Goal: Information Seeking & Learning: Learn about a topic

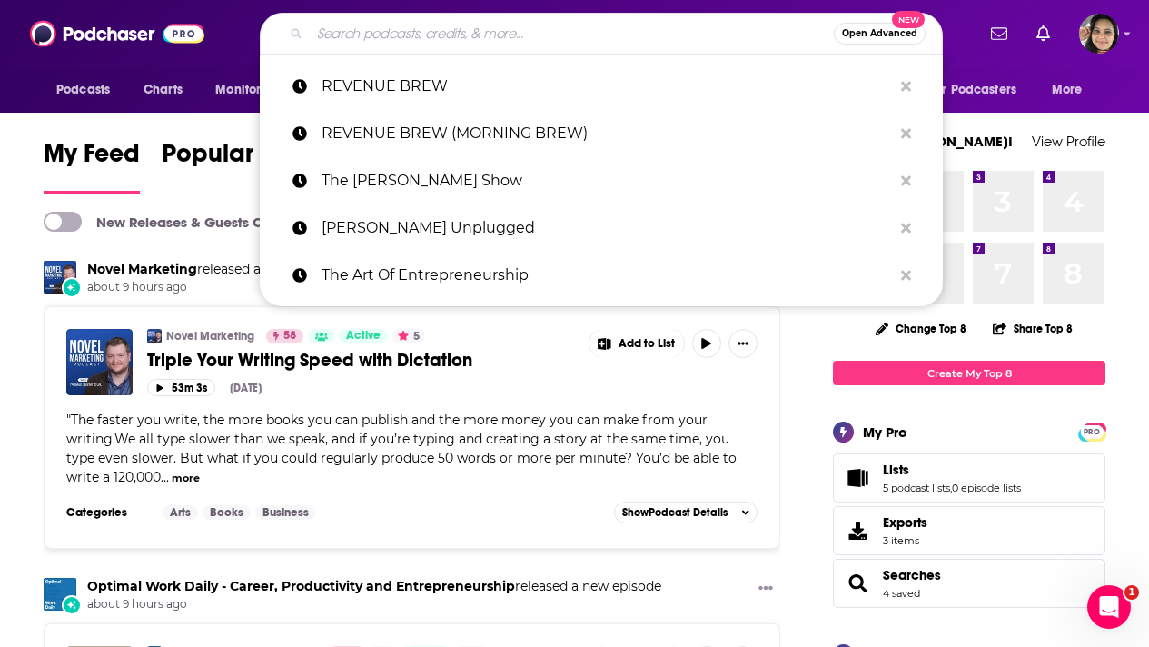
click at [454, 38] on input "Search podcasts, credits, & more..." at bounding box center [572, 33] width 524 height 29
paste input "Don't Forget Your Tickets"
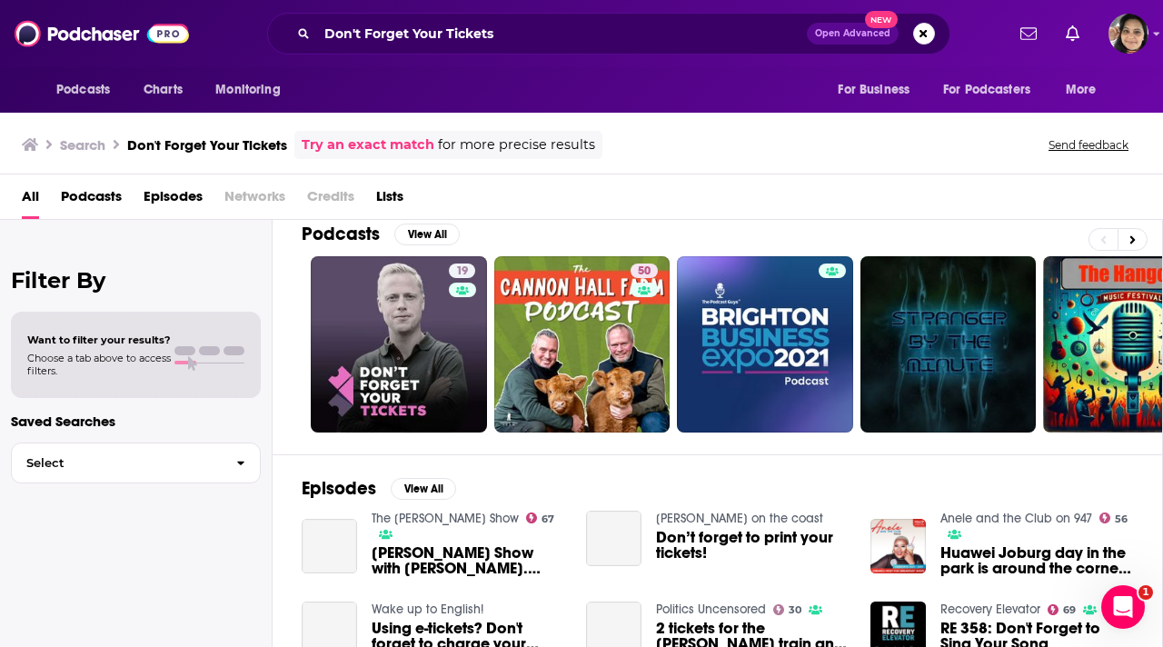
scroll to position [22, 0]
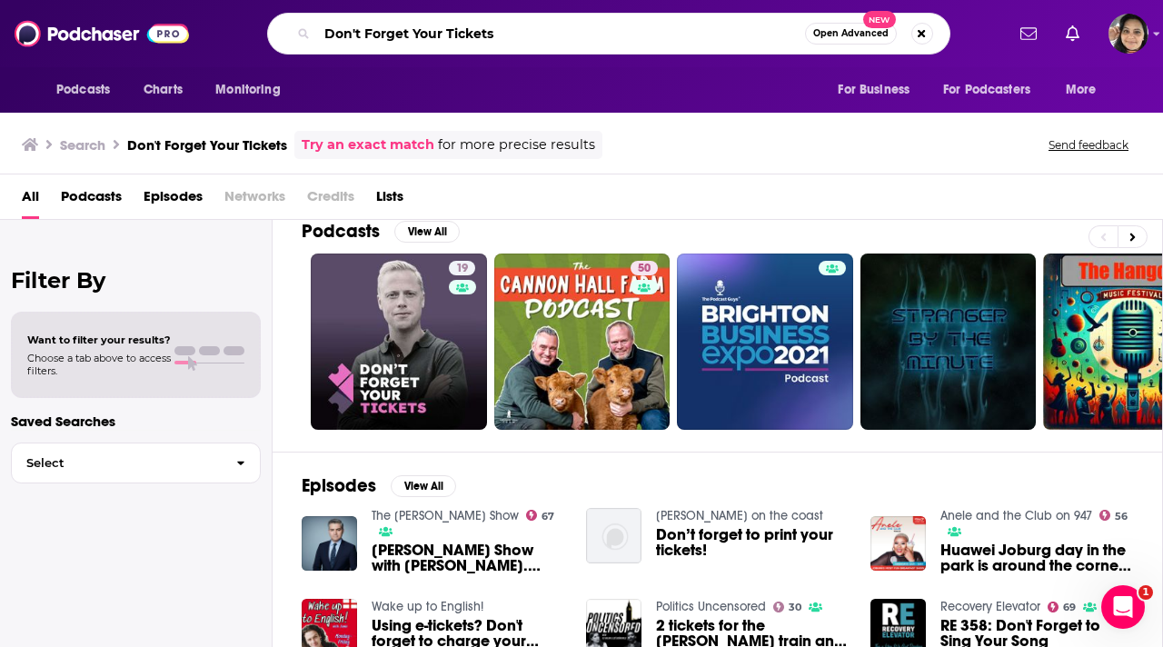
drag, startPoint x: 508, startPoint y: 35, endPoint x: 285, endPoint y: 31, distance: 222.6
click at [285, 31] on div "Don't Forget Your Tickets Open Advanced New" at bounding box center [608, 34] width 683 height 42
type input "ticketing"
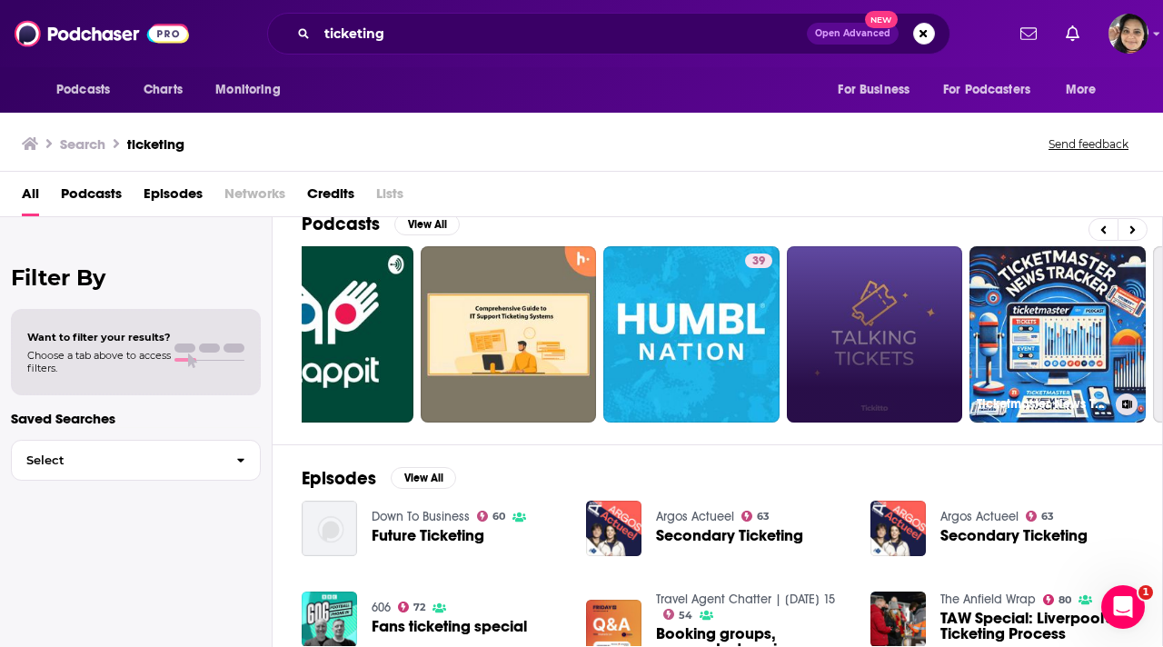
scroll to position [0, 96]
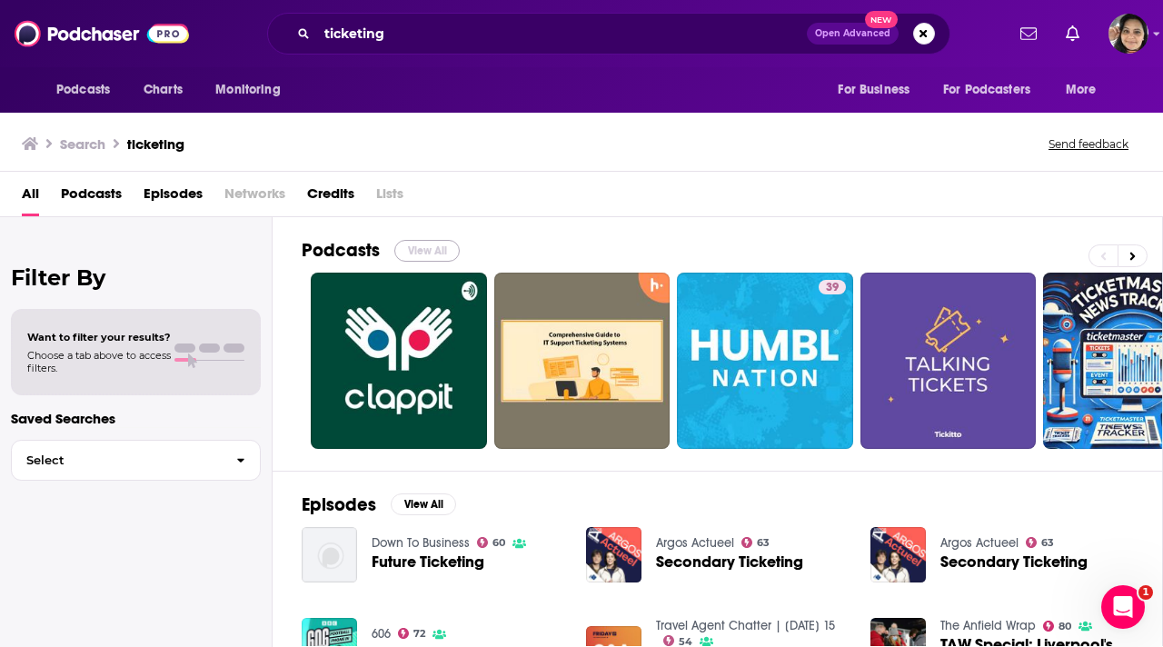
click at [431, 251] on button "View All" at bounding box center [426, 251] width 65 height 22
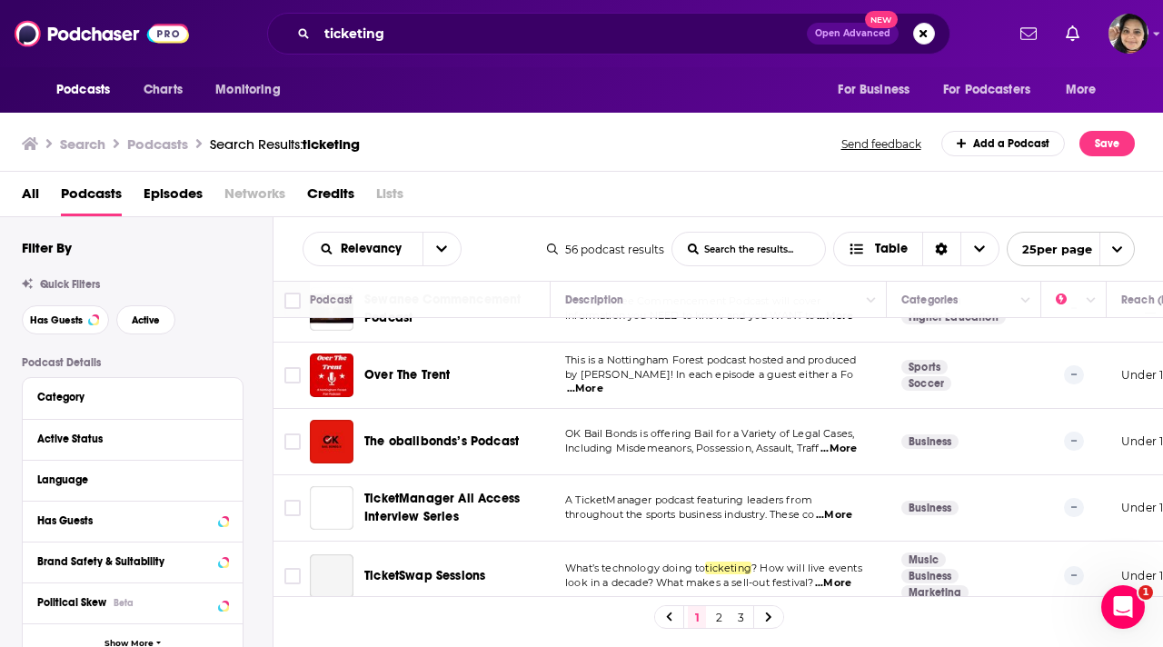
scroll to position [1454, 0]
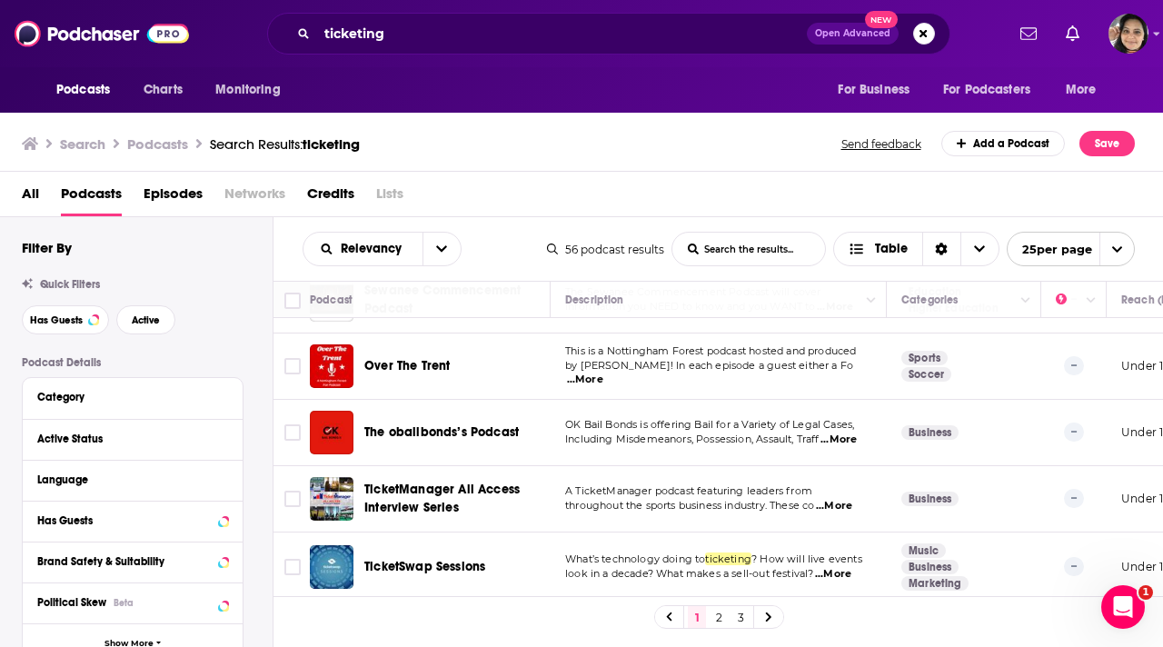
click at [720, 618] on link "2" at bounding box center [718, 617] width 18 height 22
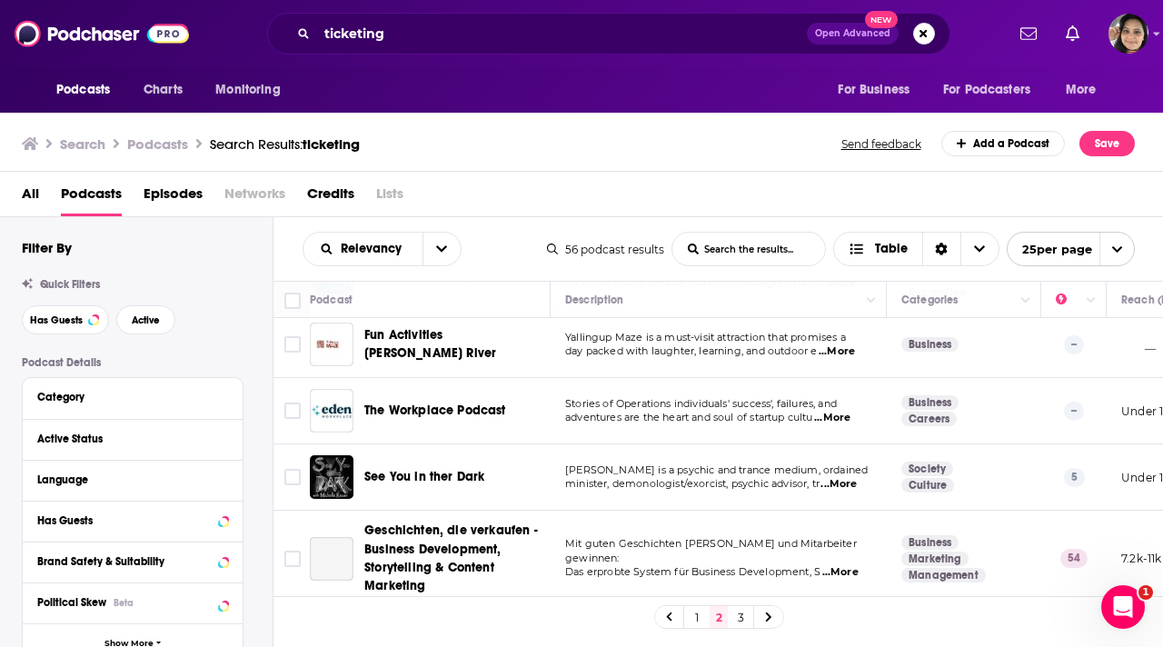
scroll to position [1469, 0]
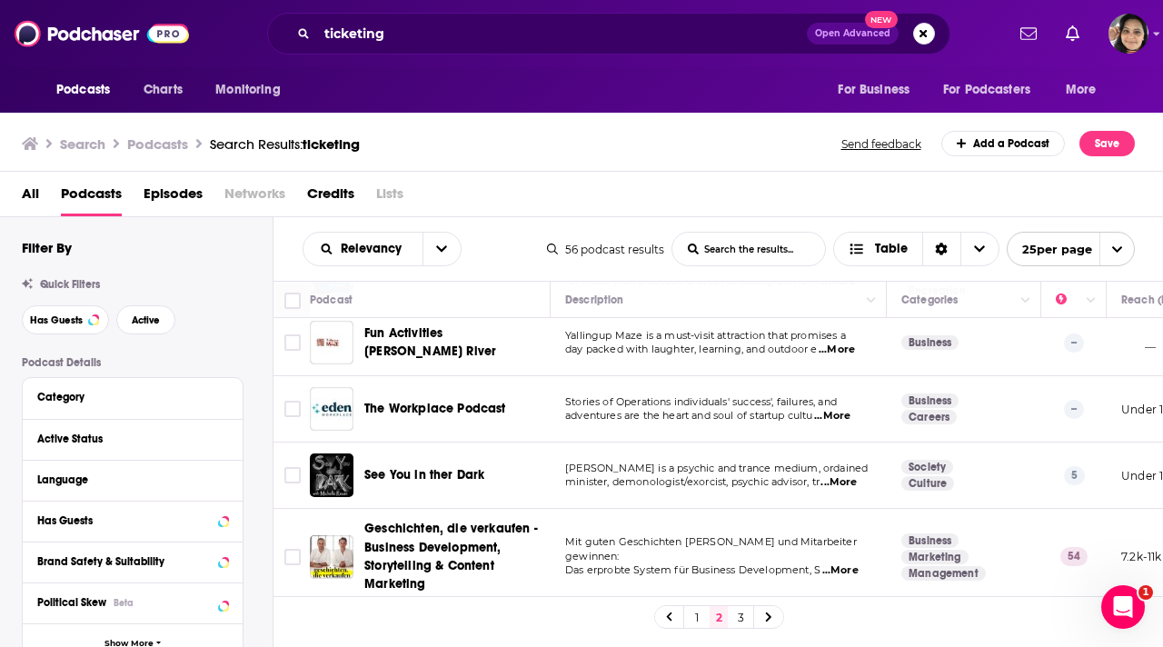
click at [740, 619] on link "3" at bounding box center [740, 617] width 18 height 22
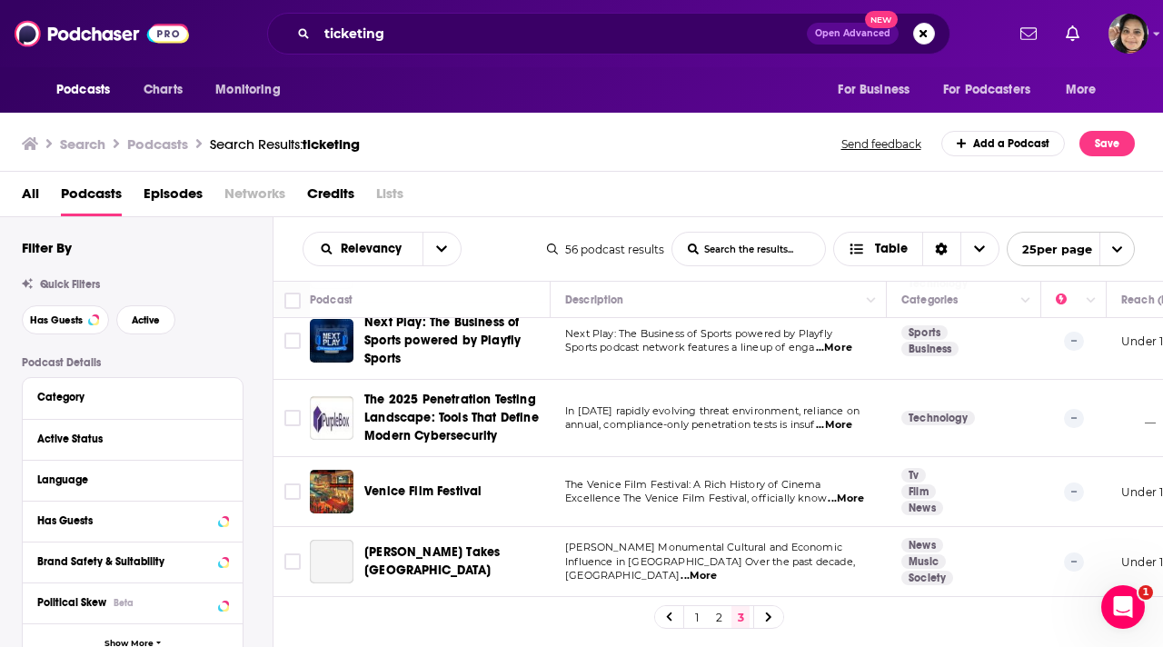
scroll to position [169, 0]
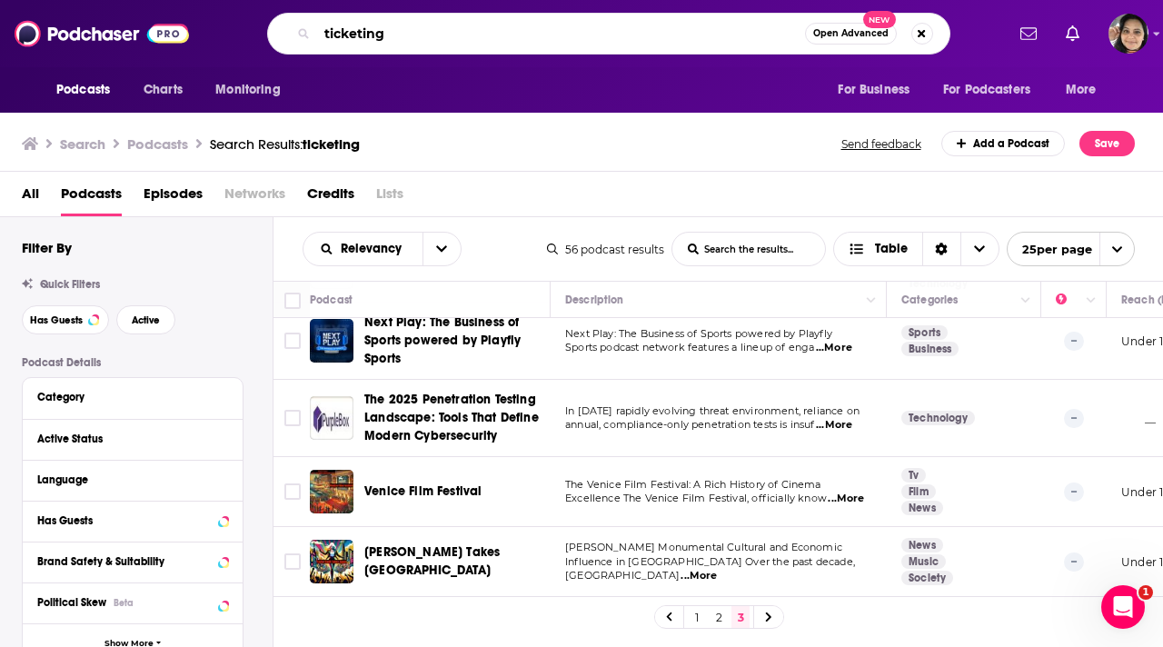
click at [386, 31] on input "ticketing" at bounding box center [561, 33] width 488 height 29
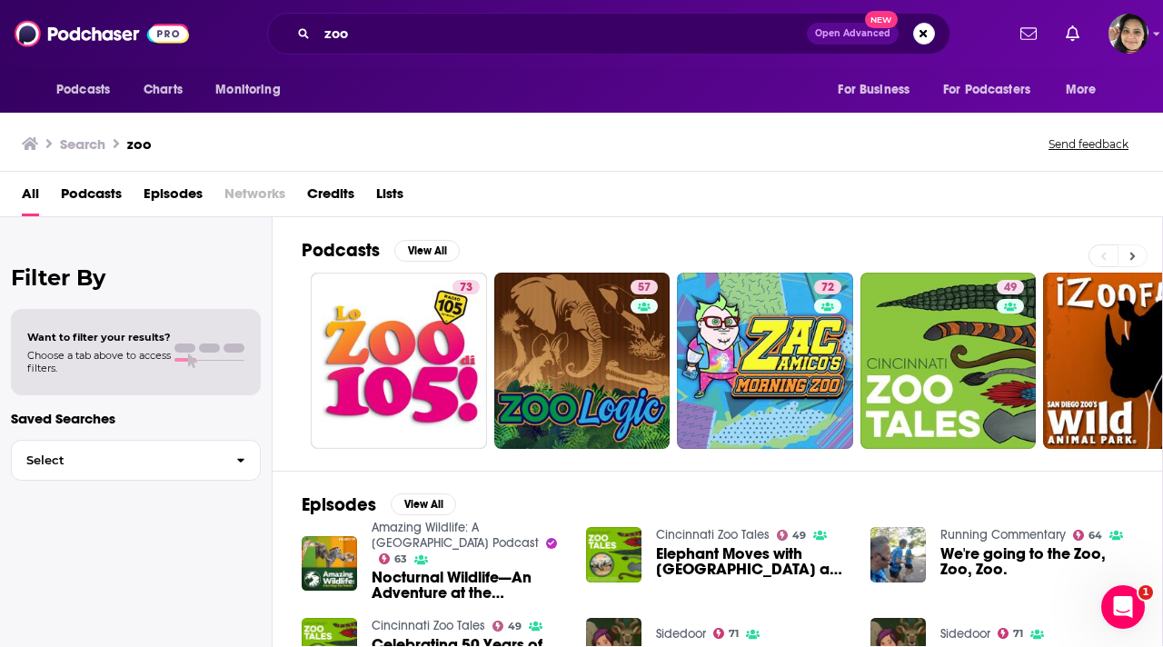
click at [1137, 262] on button at bounding box center [1132, 255] width 30 height 23
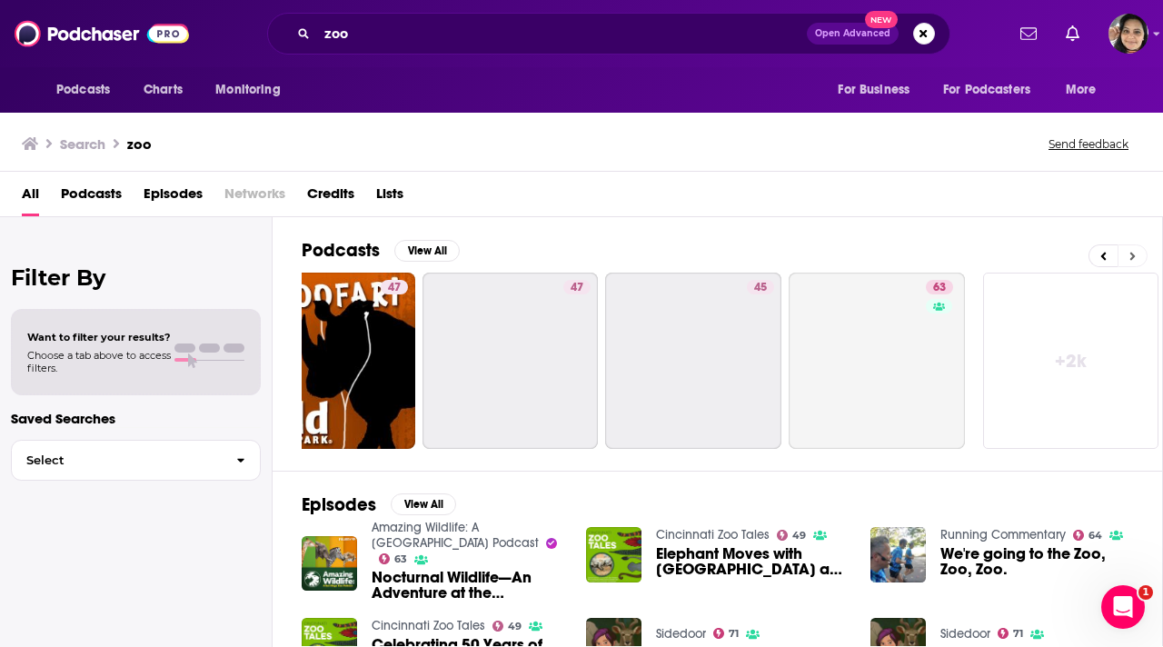
scroll to position [0, 807]
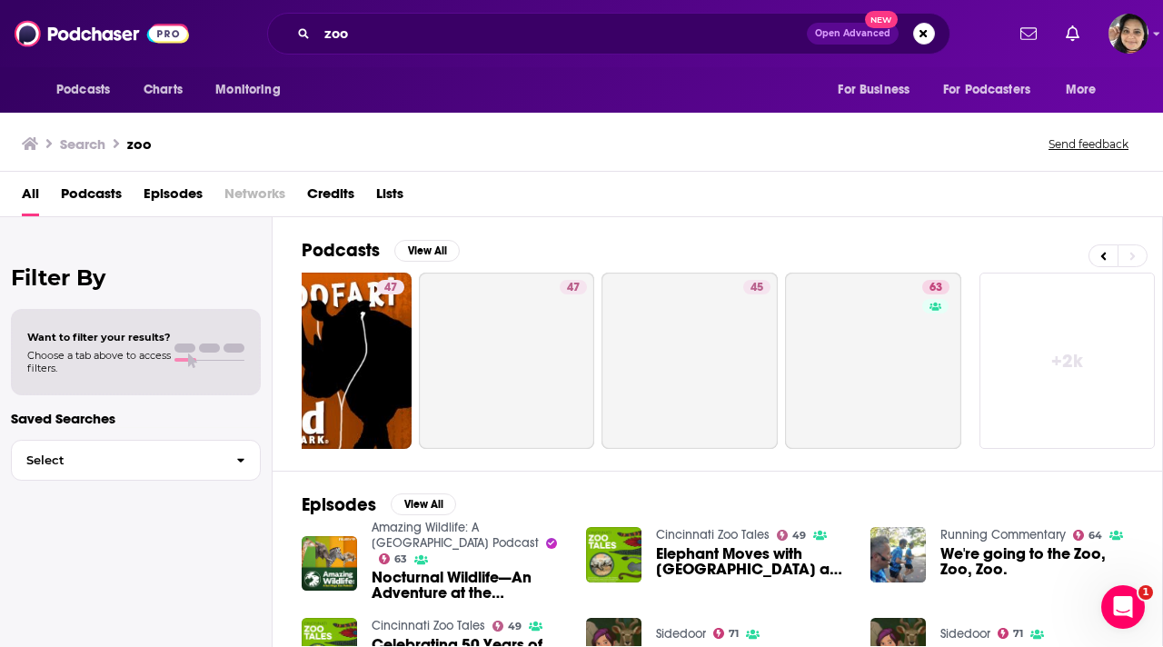
click at [1070, 343] on link "+ 2k" at bounding box center [1067, 360] width 176 height 176
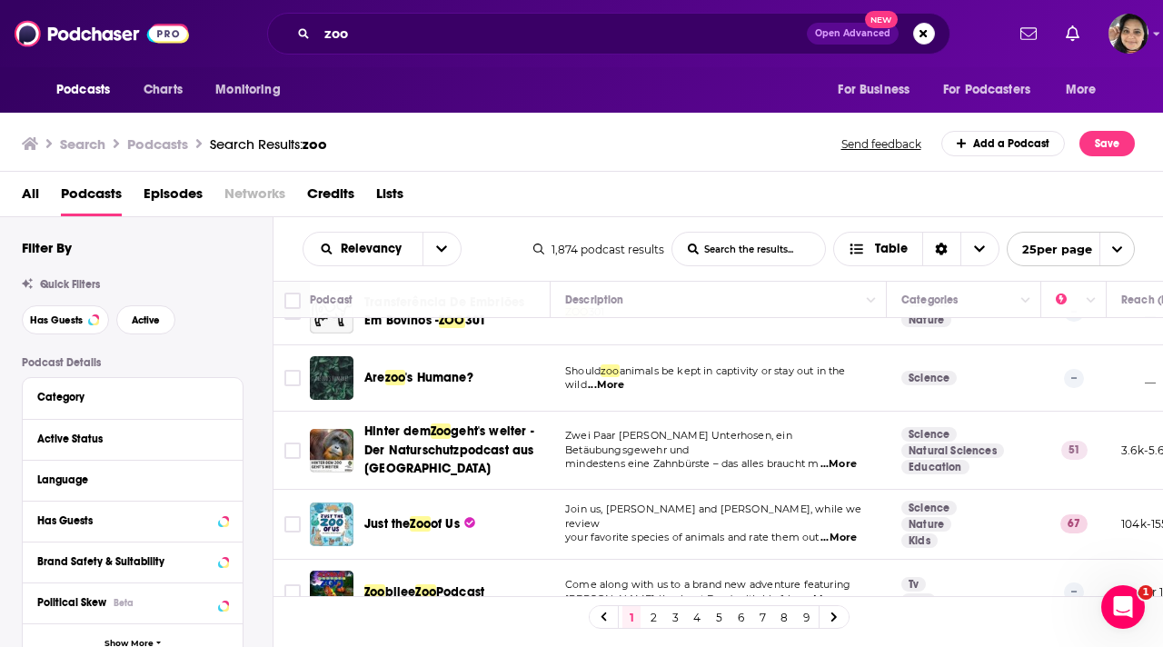
scroll to position [1440, 0]
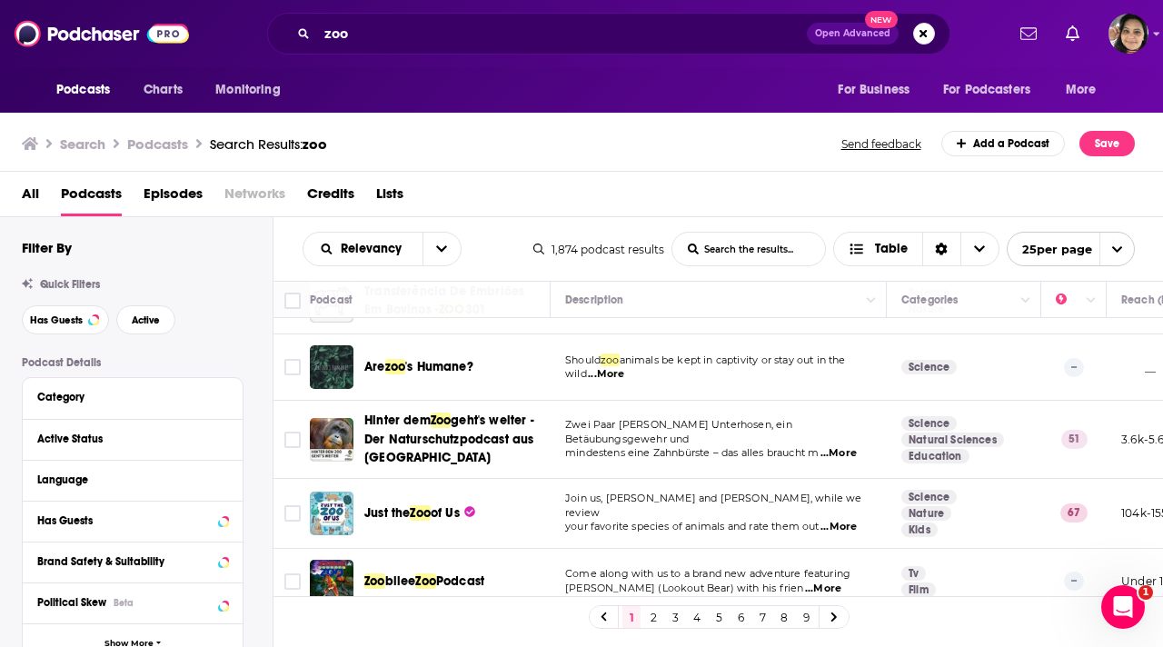
click at [655, 617] on link "2" at bounding box center [653, 617] width 18 height 22
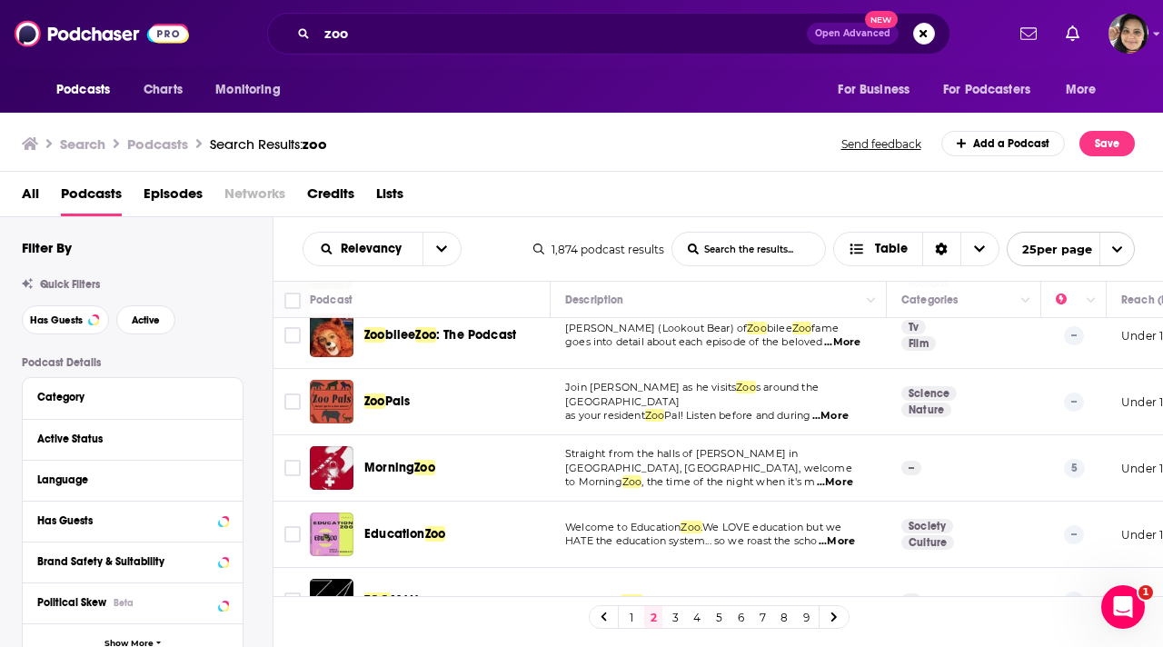
scroll to position [1429, 0]
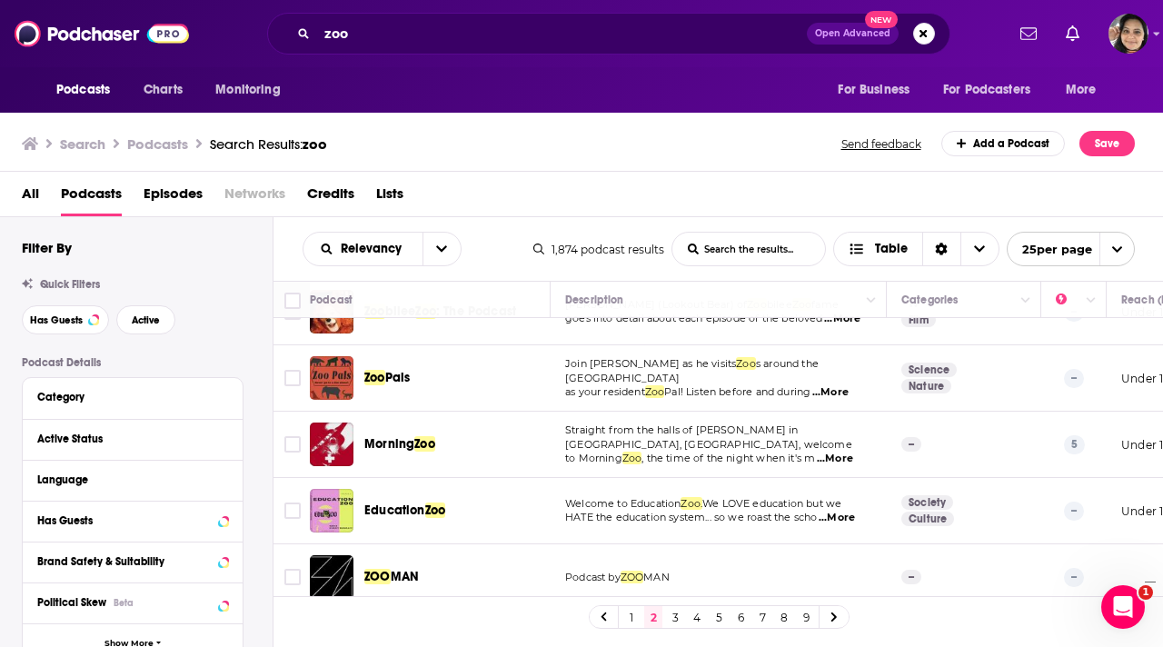
drag, startPoint x: 673, startPoint y: 618, endPoint x: 606, endPoint y: 127, distance: 495.0
click at [673, 618] on link "3" at bounding box center [675, 617] width 18 height 22
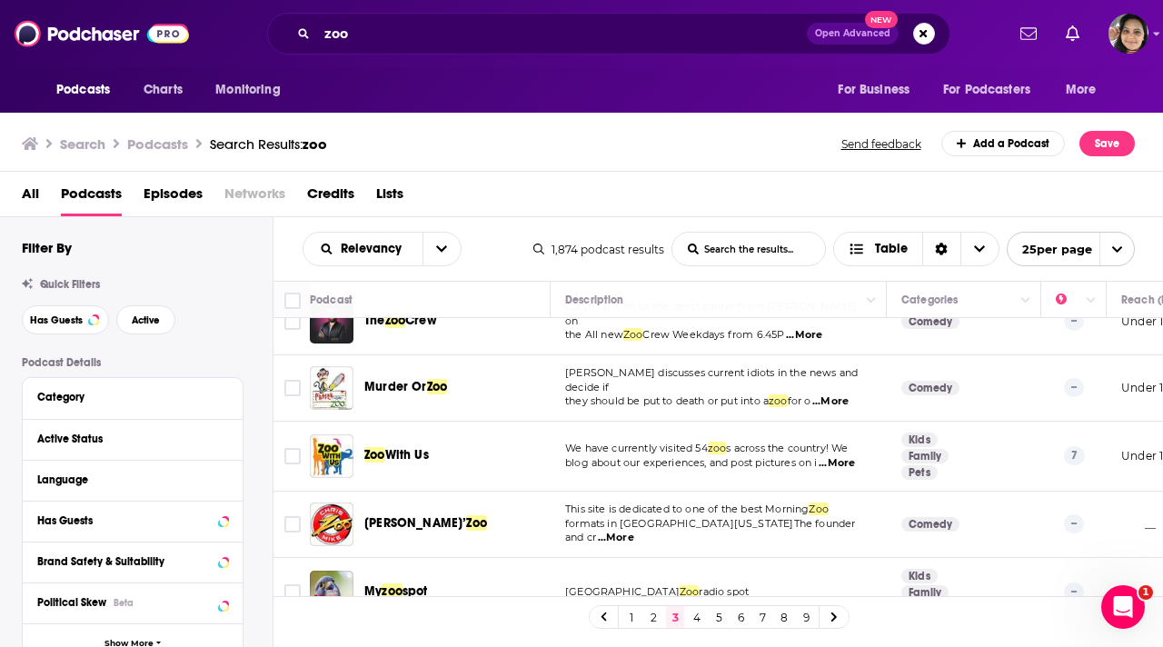
scroll to position [1425, 0]
click at [692, 620] on link "4" at bounding box center [697, 617] width 18 height 22
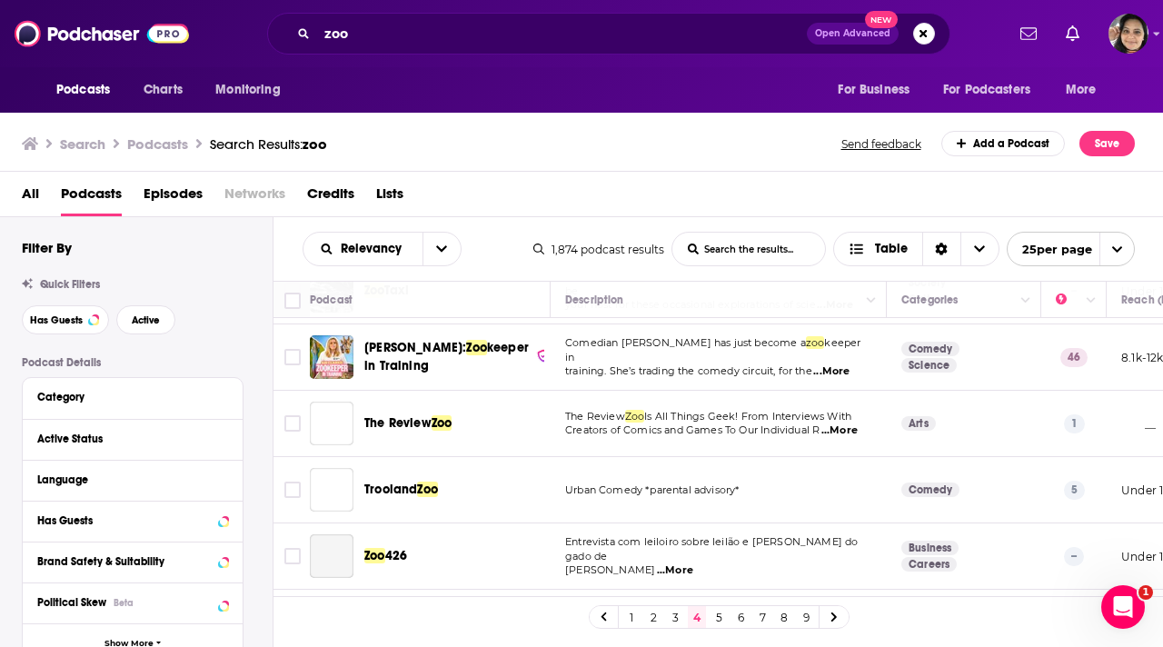
scroll to position [680, 0]
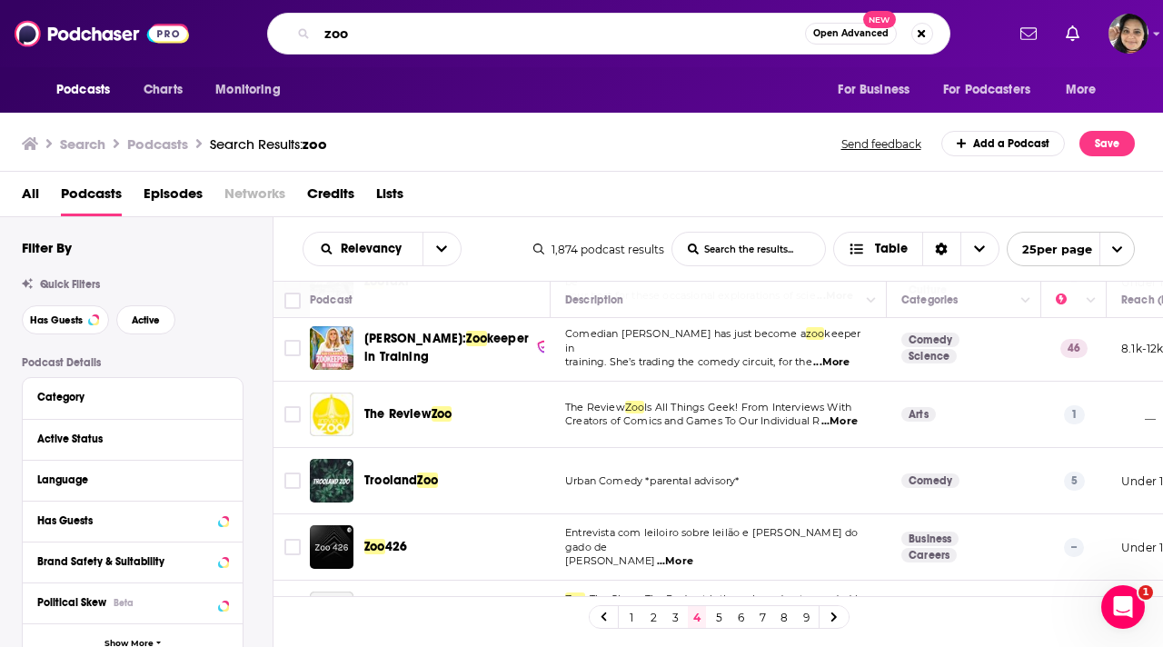
click at [402, 37] on input "zoo" at bounding box center [561, 33] width 488 height 29
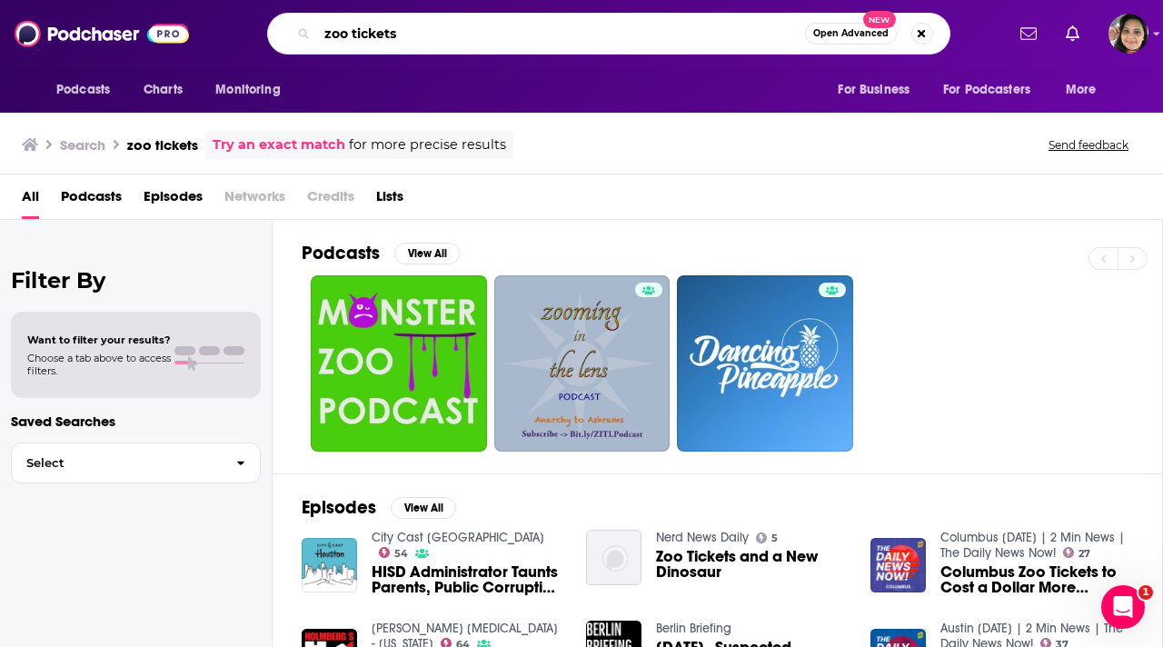
drag, startPoint x: 409, startPoint y: 35, endPoint x: 303, endPoint y: 34, distance: 105.4
click at [303, 34] on div "zoo tickets Open Advanced New" at bounding box center [608, 34] width 683 height 42
click at [353, 35] on input "aquriaum" at bounding box center [561, 33] width 488 height 29
type input "aquarium"
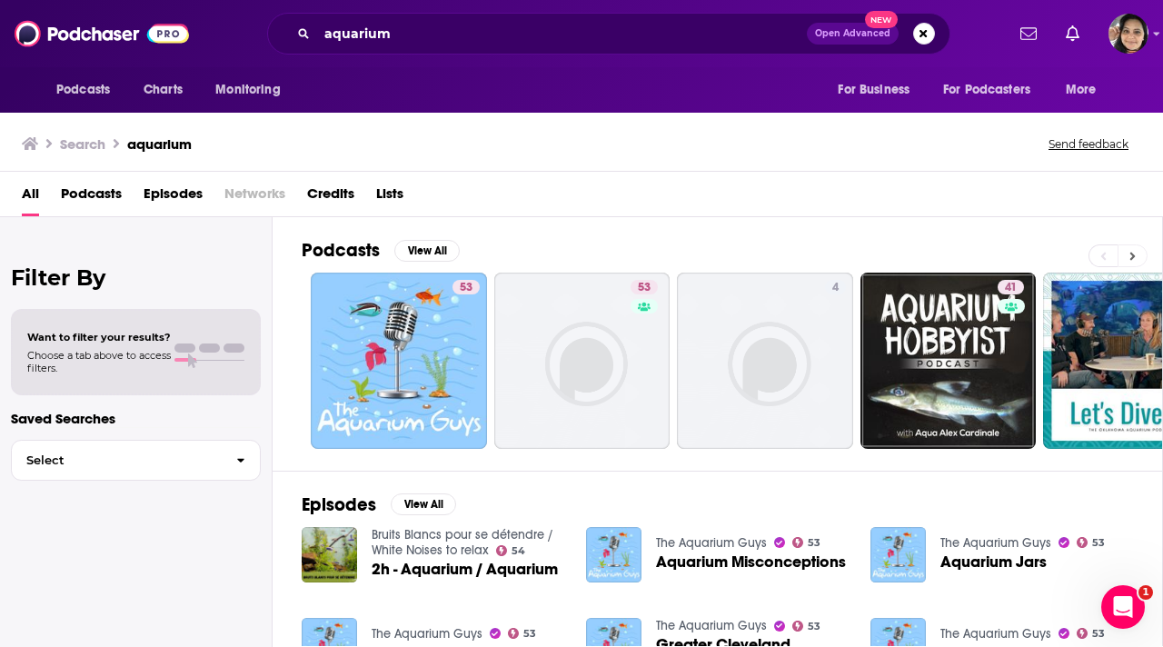
click at [1136, 254] on button at bounding box center [1132, 255] width 30 height 23
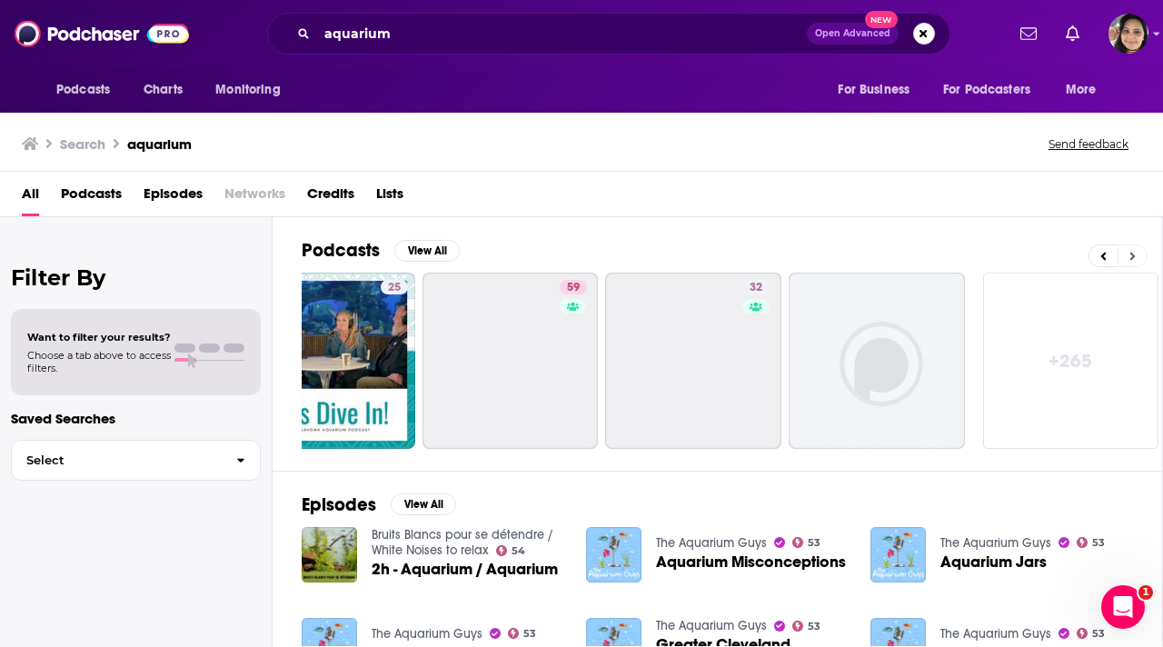
scroll to position [0, 807]
click at [1050, 363] on link "+ 265" at bounding box center [1067, 360] width 176 height 176
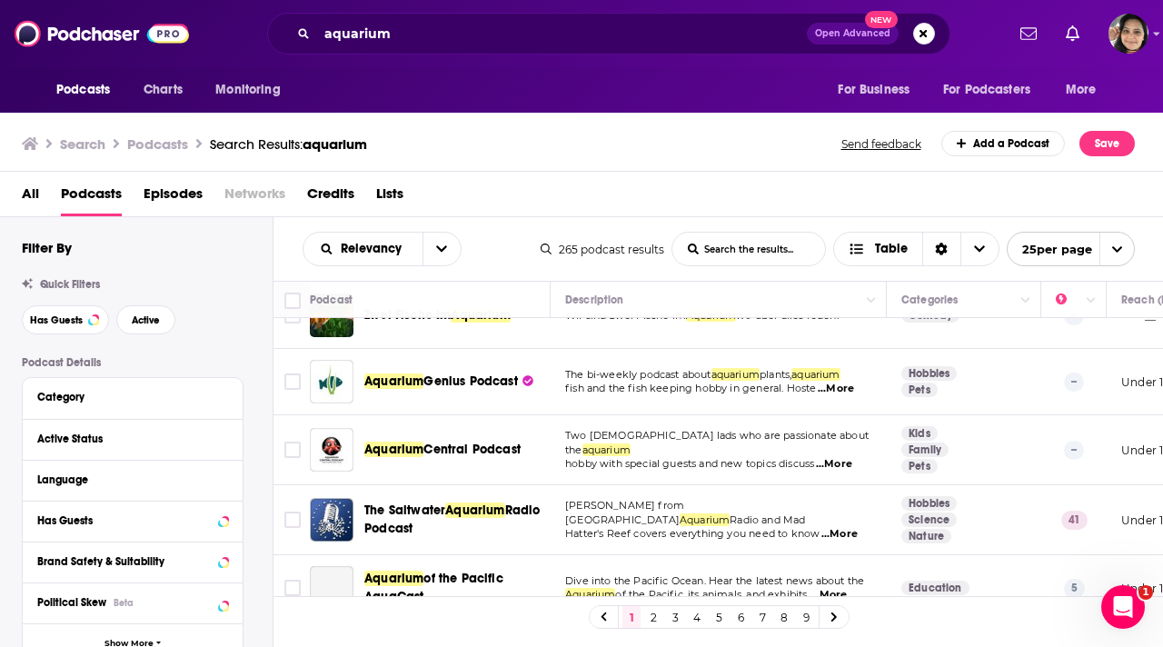
scroll to position [1436, 0]
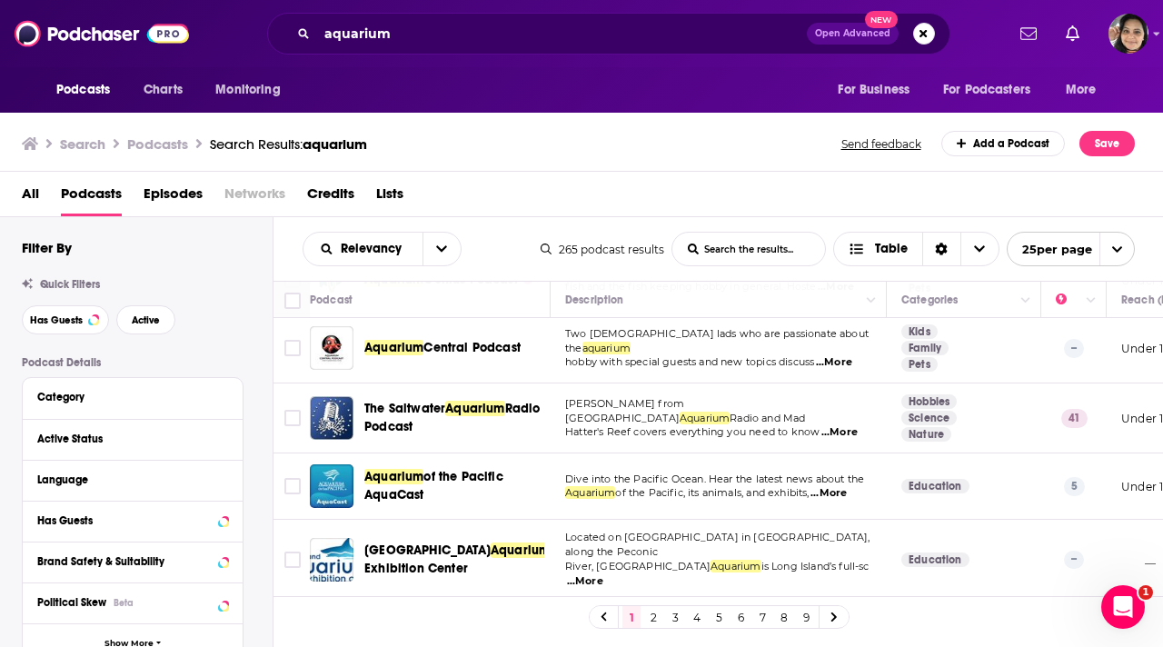
click at [654, 614] on link "2" at bounding box center [653, 617] width 18 height 22
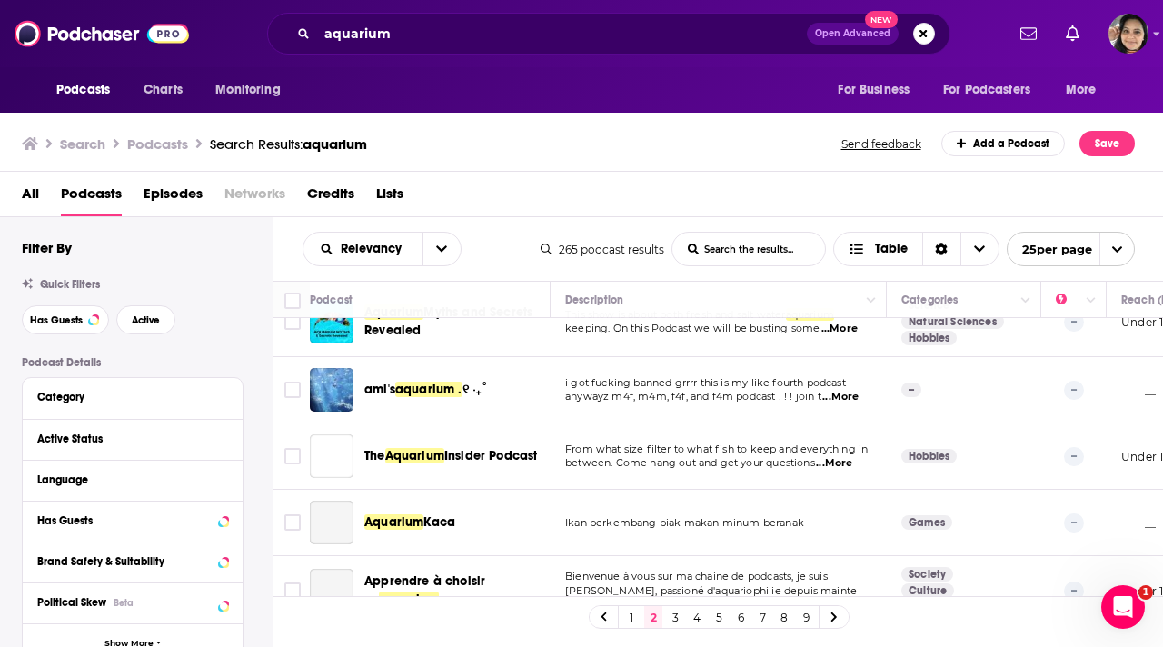
scroll to position [1429, 0]
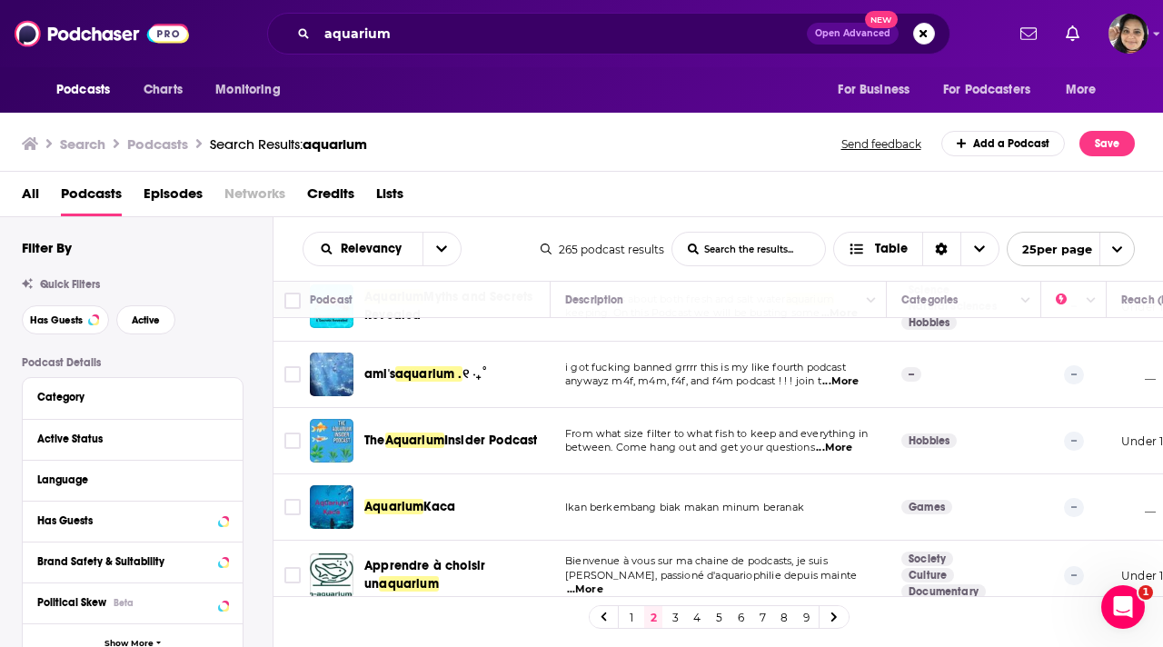
click at [675, 617] on link "3" at bounding box center [675, 617] width 18 height 22
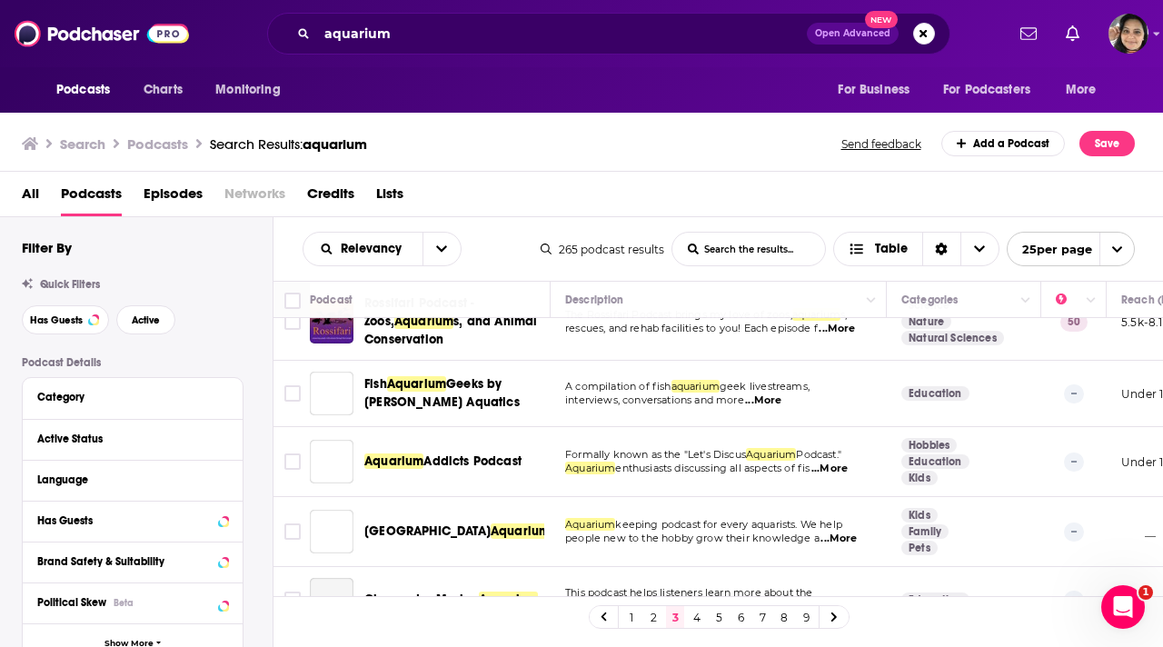
scroll to position [316, 0]
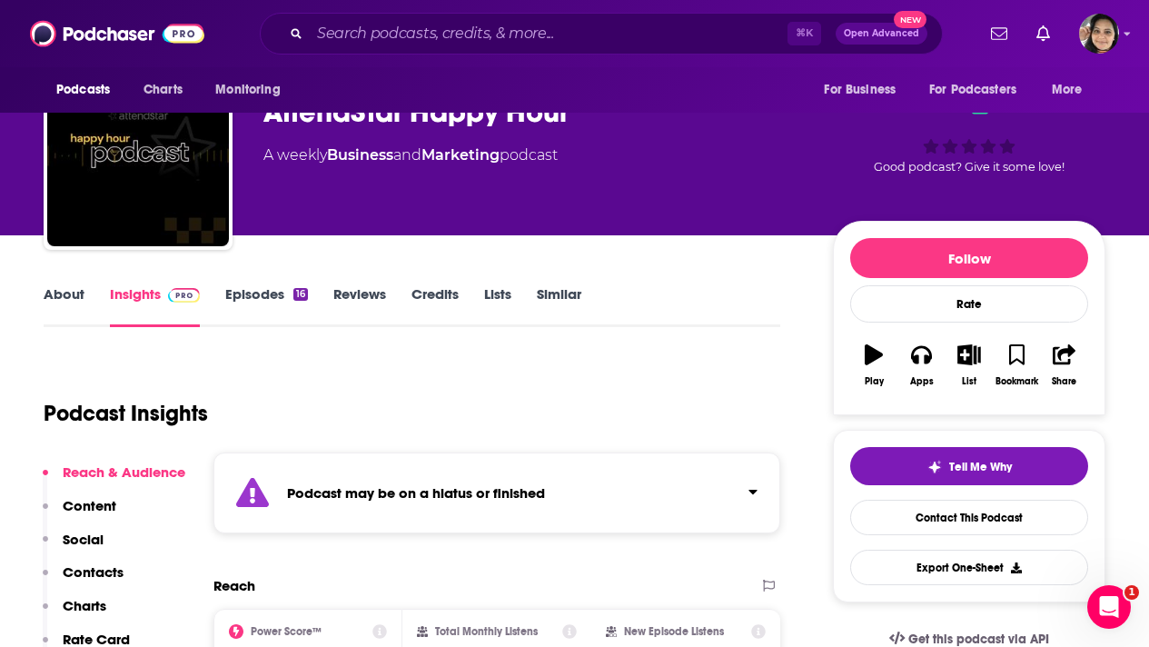
scroll to position [56, 0]
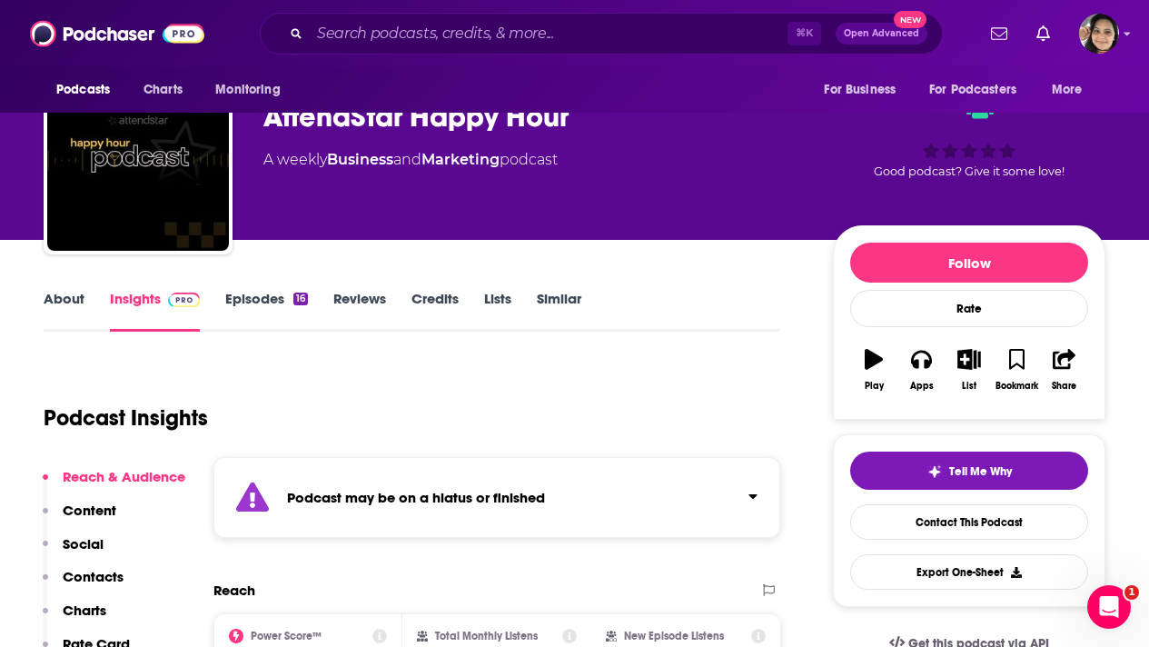
click at [233, 298] on link "Episodes 16" at bounding box center [266, 311] width 83 height 42
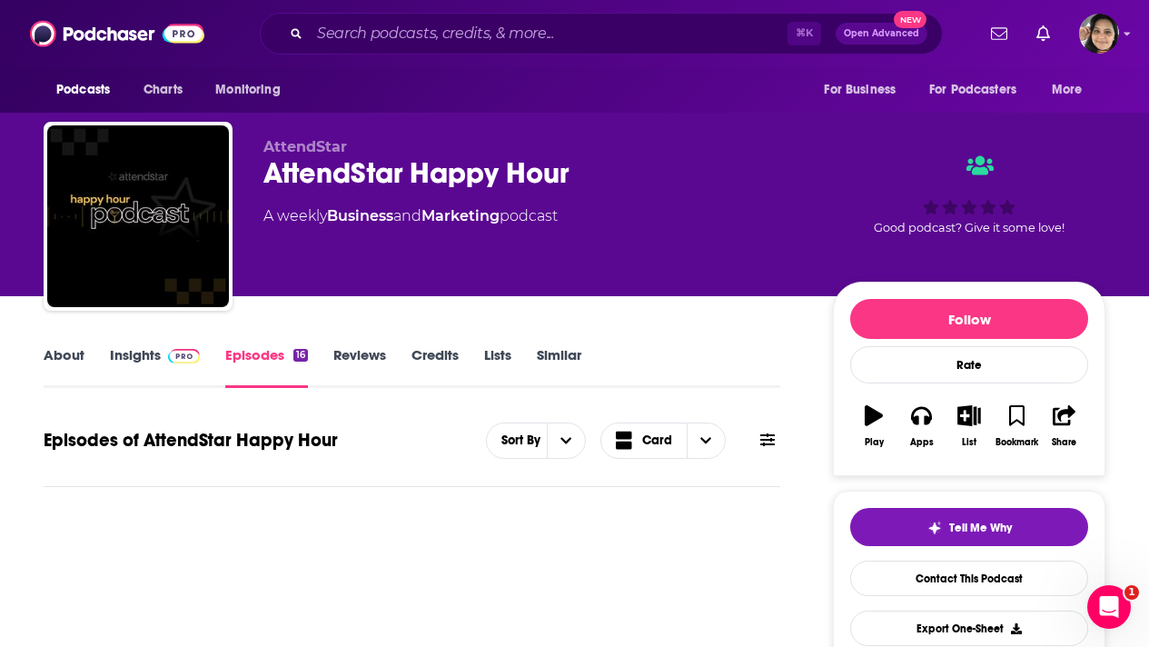
scroll to position [151, 0]
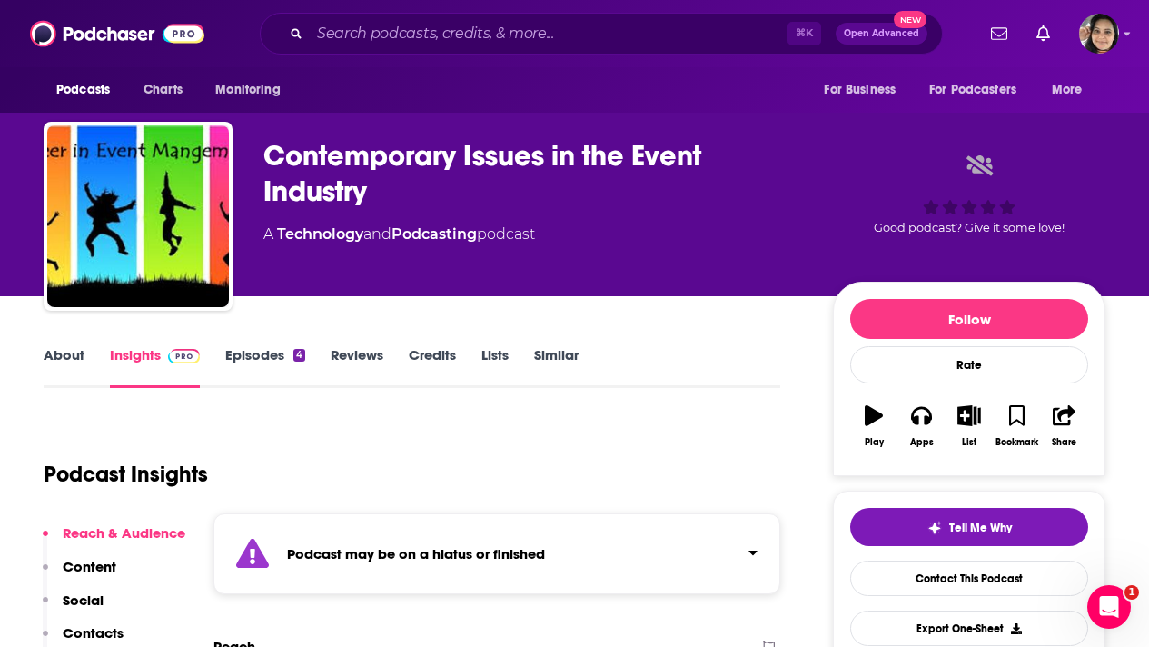
click at [262, 357] on link "Episodes 4" at bounding box center [265, 367] width 80 height 42
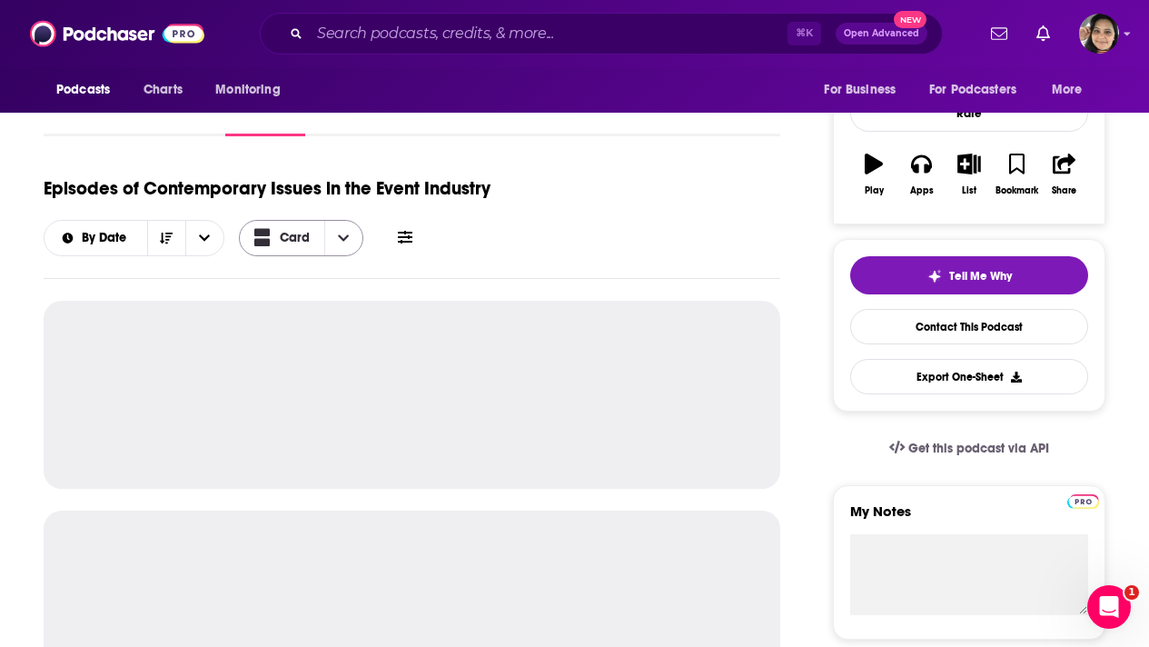
scroll to position [253, 0]
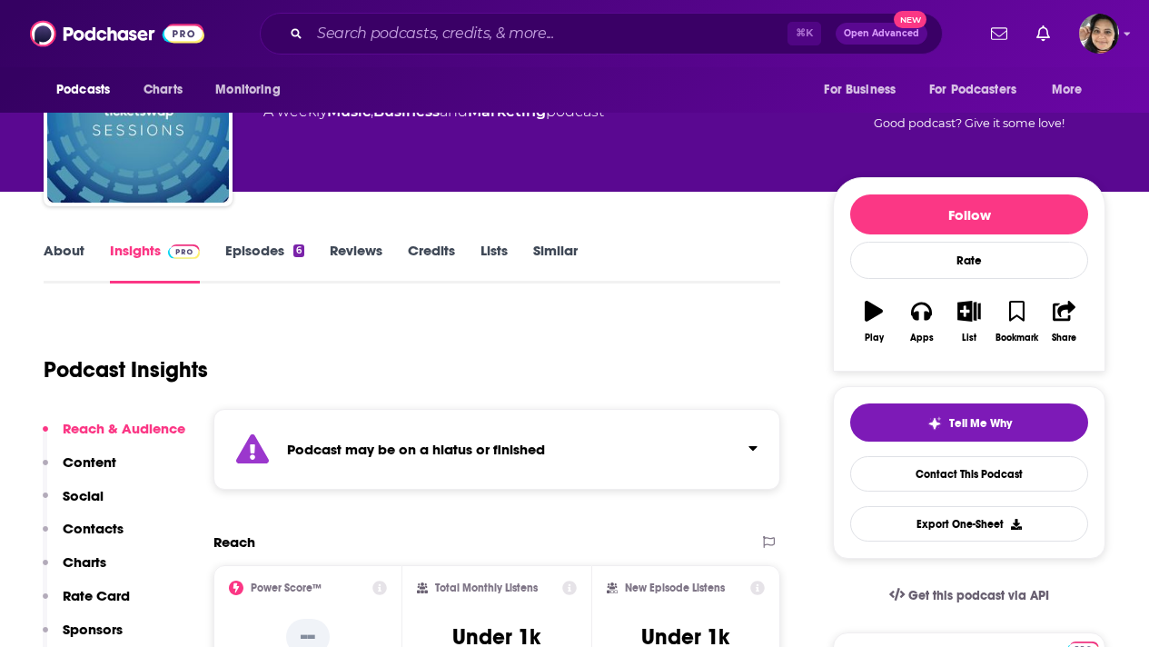
scroll to position [76, 0]
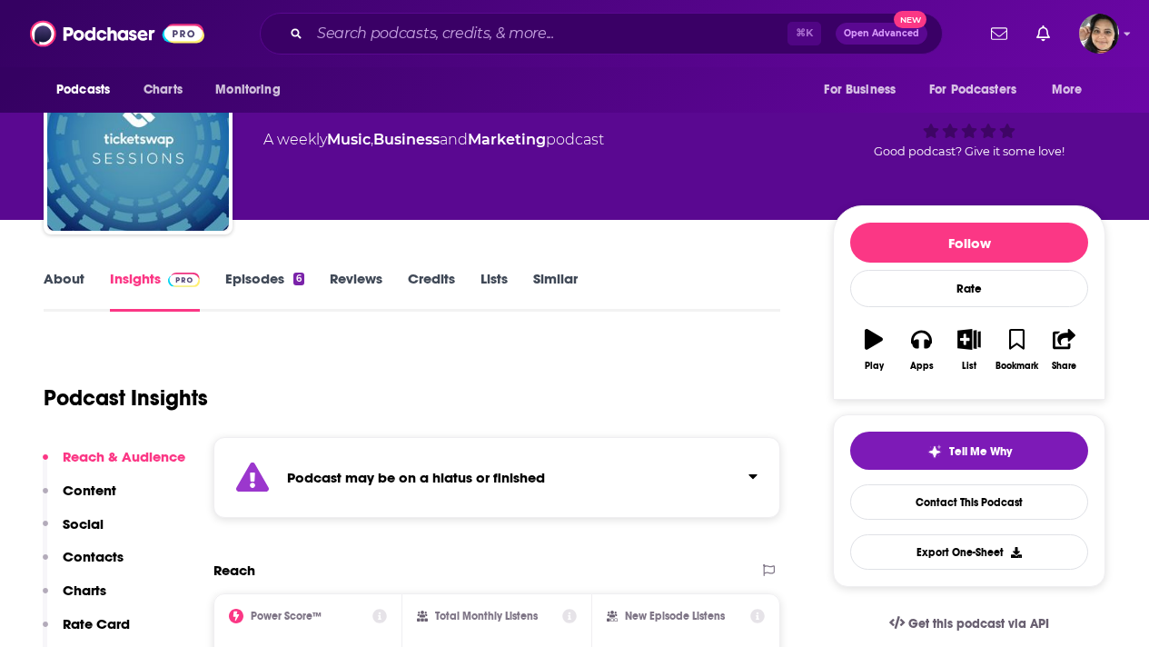
click at [262, 279] on link "Episodes 6" at bounding box center [264, 291] width 79 height 42
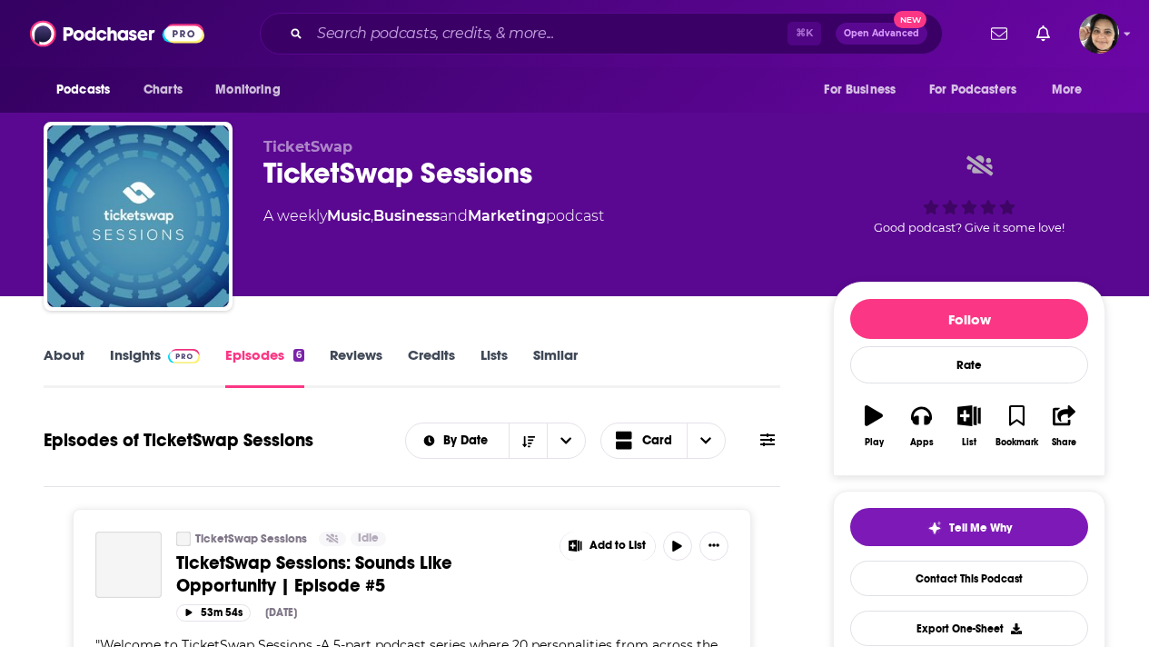
scroll to position [259, 0]
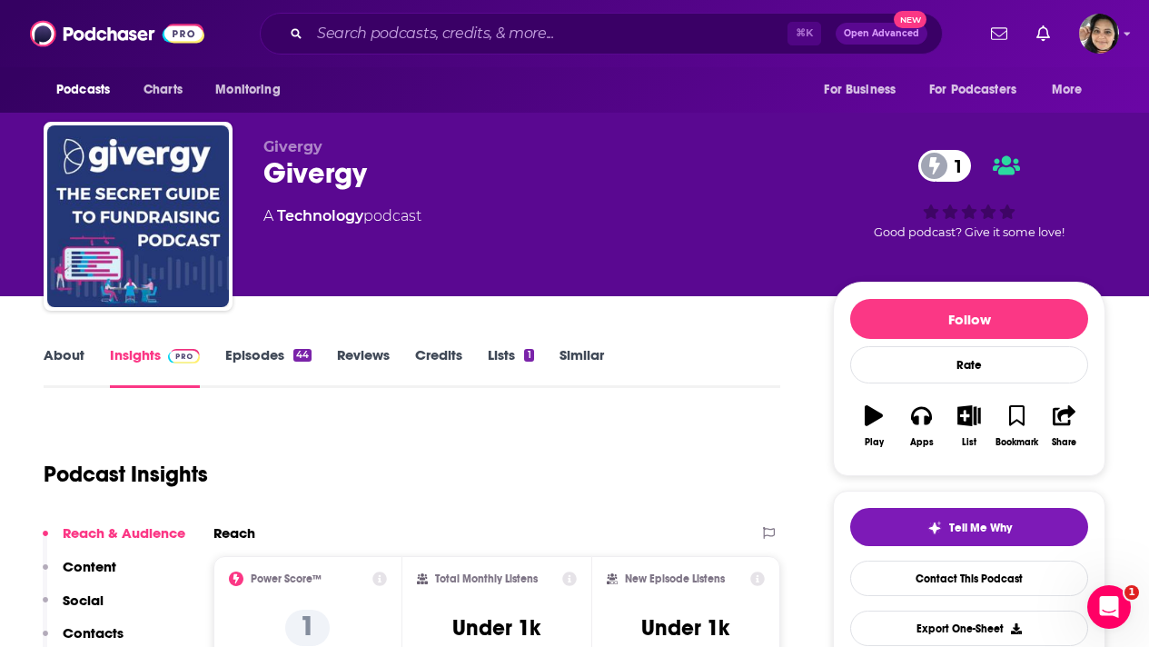
click at [48, 354] on link "About" at bounding box center [64, 367] width 41 height 42
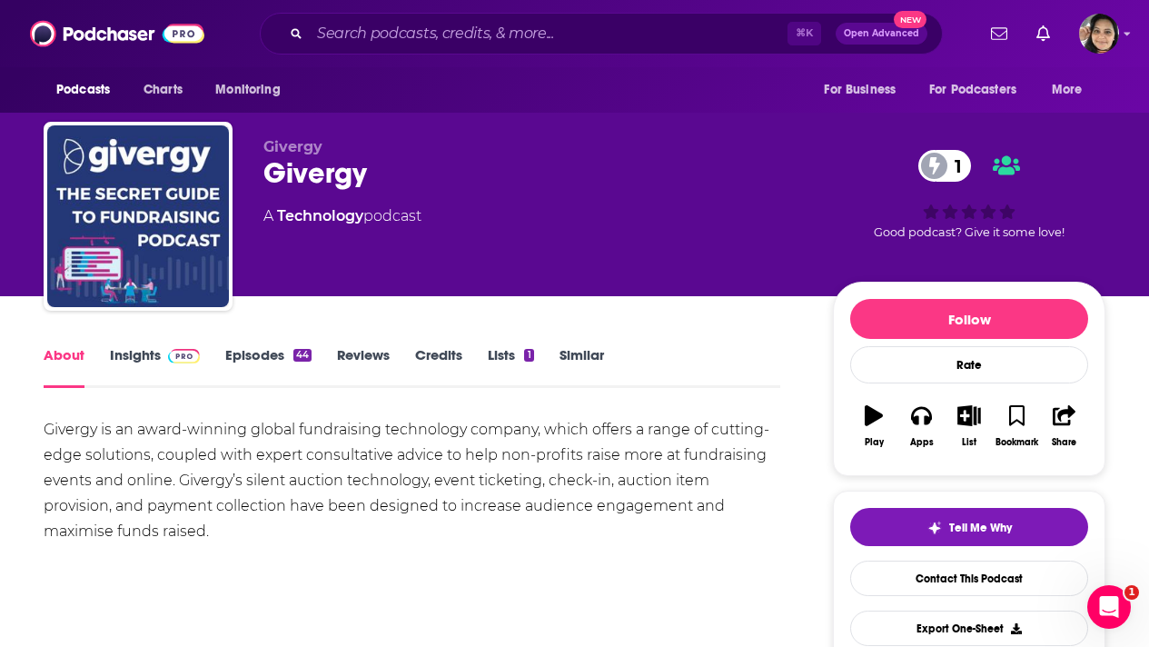
scroll to position [59, 0]
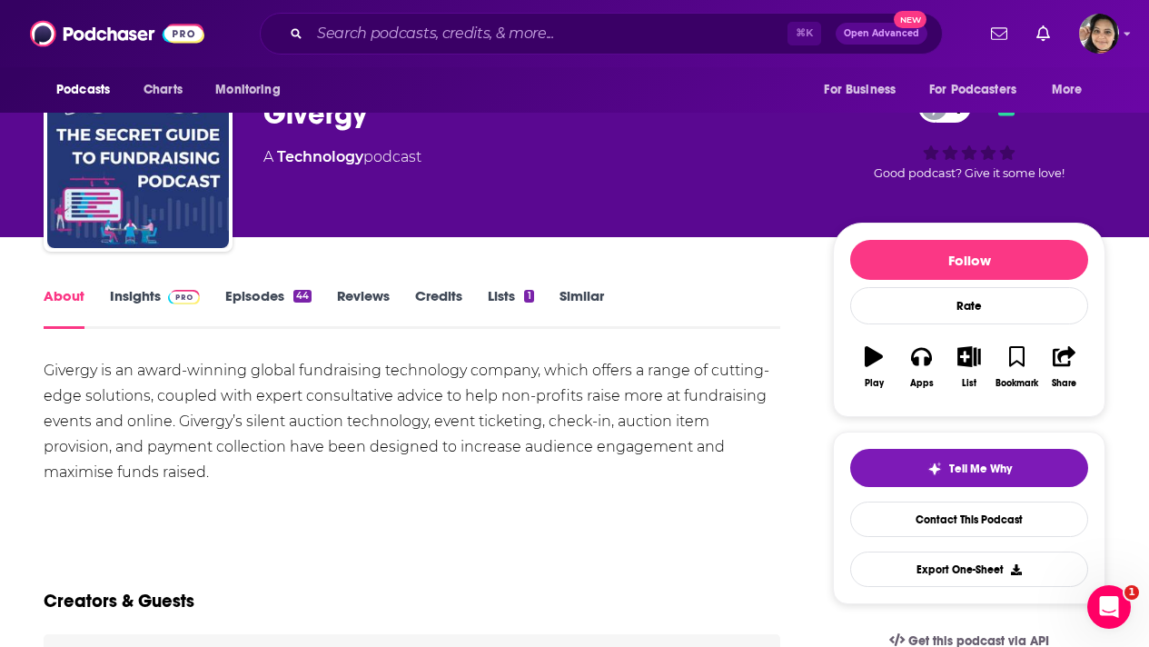
click at [256, 300] on link "Episodes 44" at bounding box center [268, 308] width 86 height 42
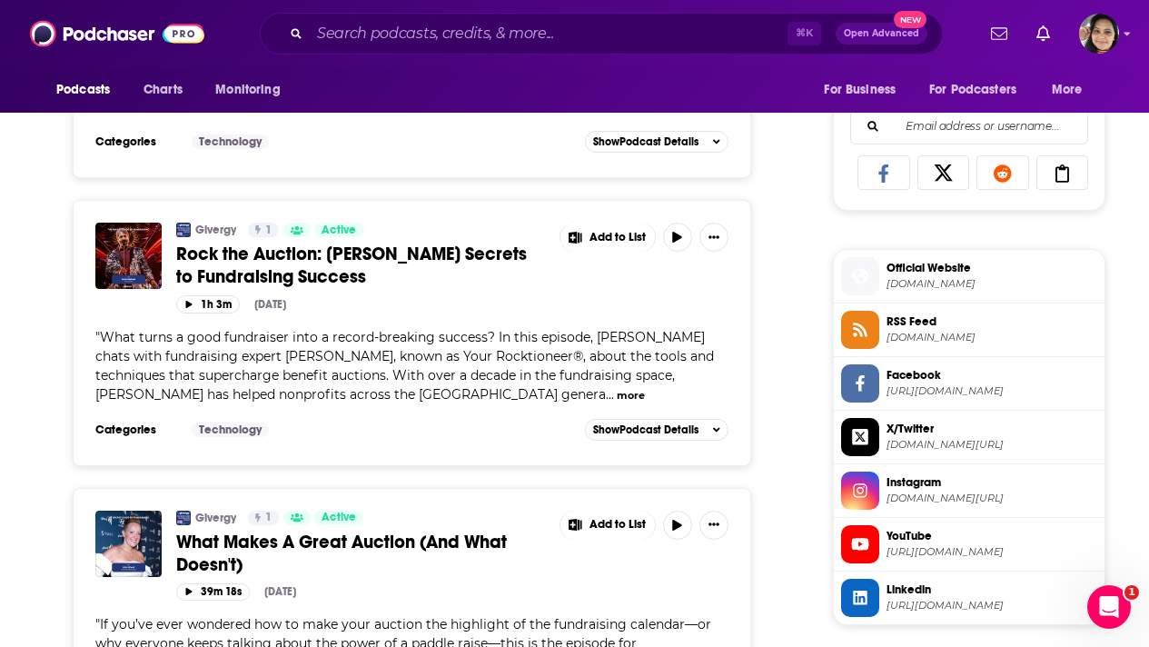
scroll to position [1178, 0]
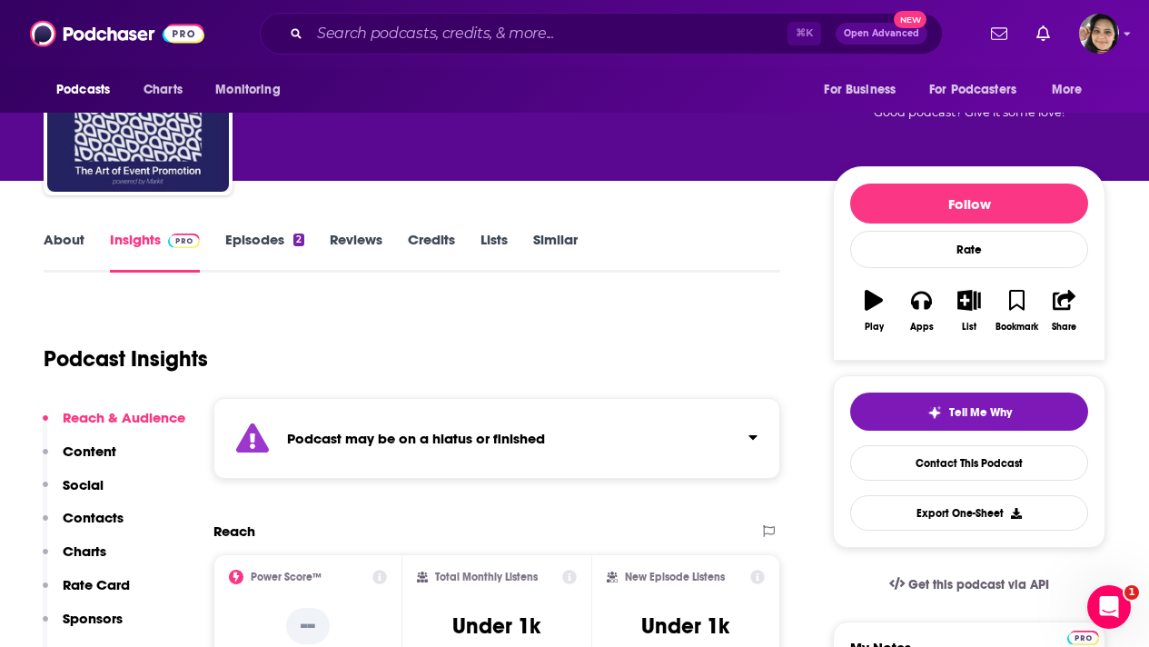
scroll to position [109, 0]
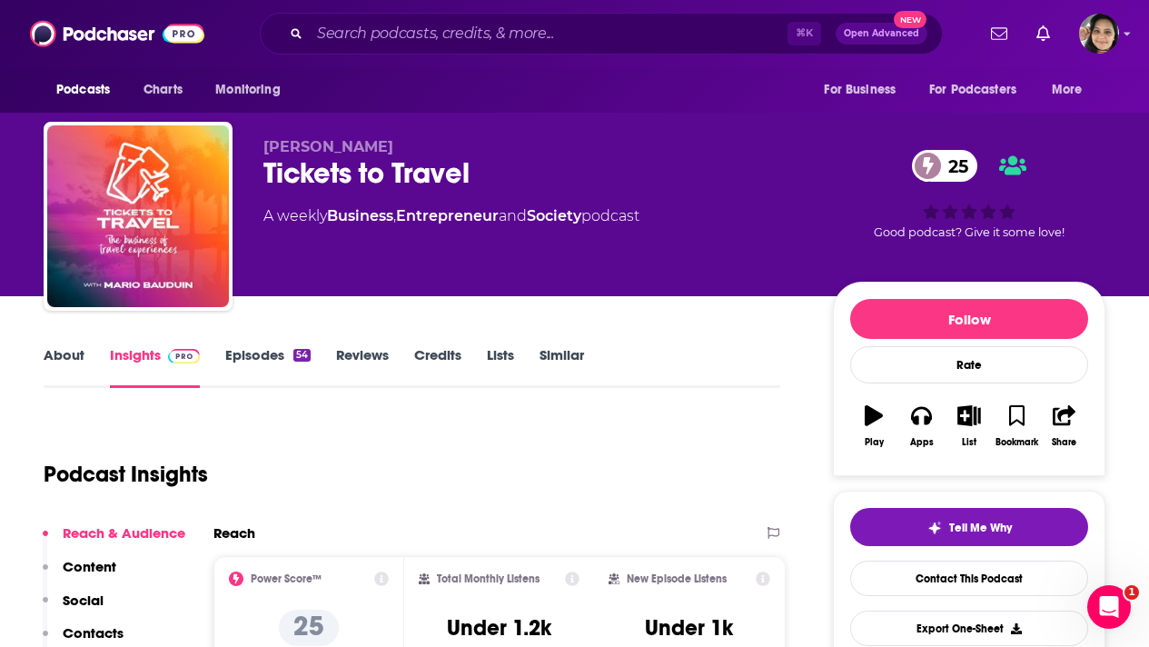
click at [73, 352] on link "About" at bounding box center [64, 367] width 41 height 42
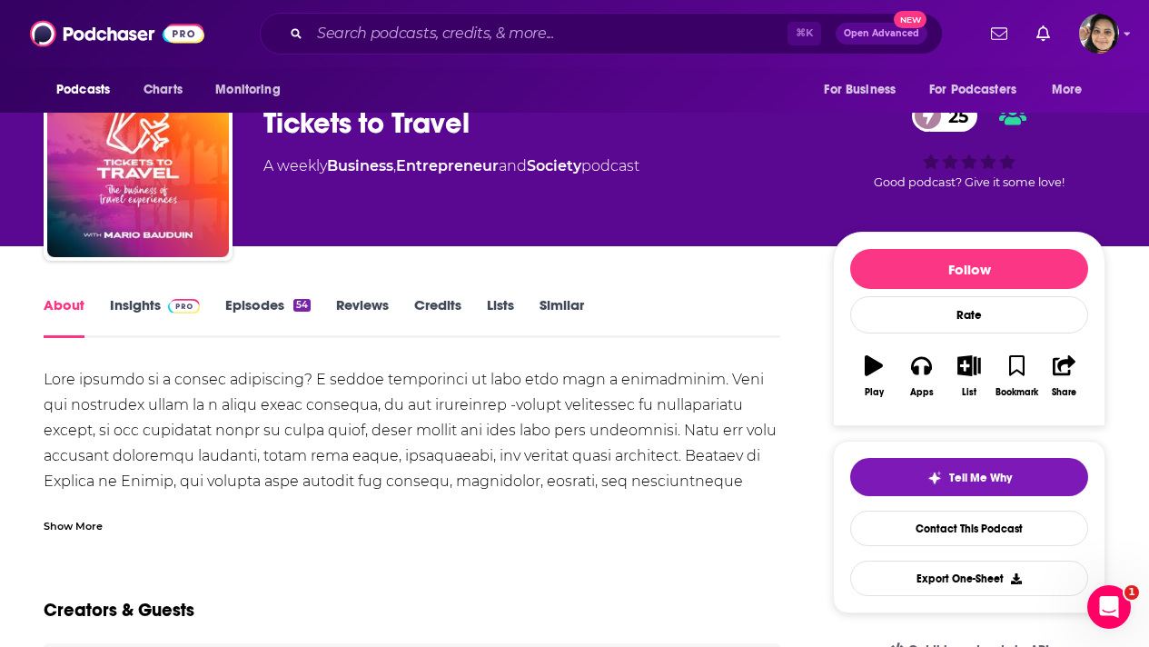
scroll to position [51, 0]
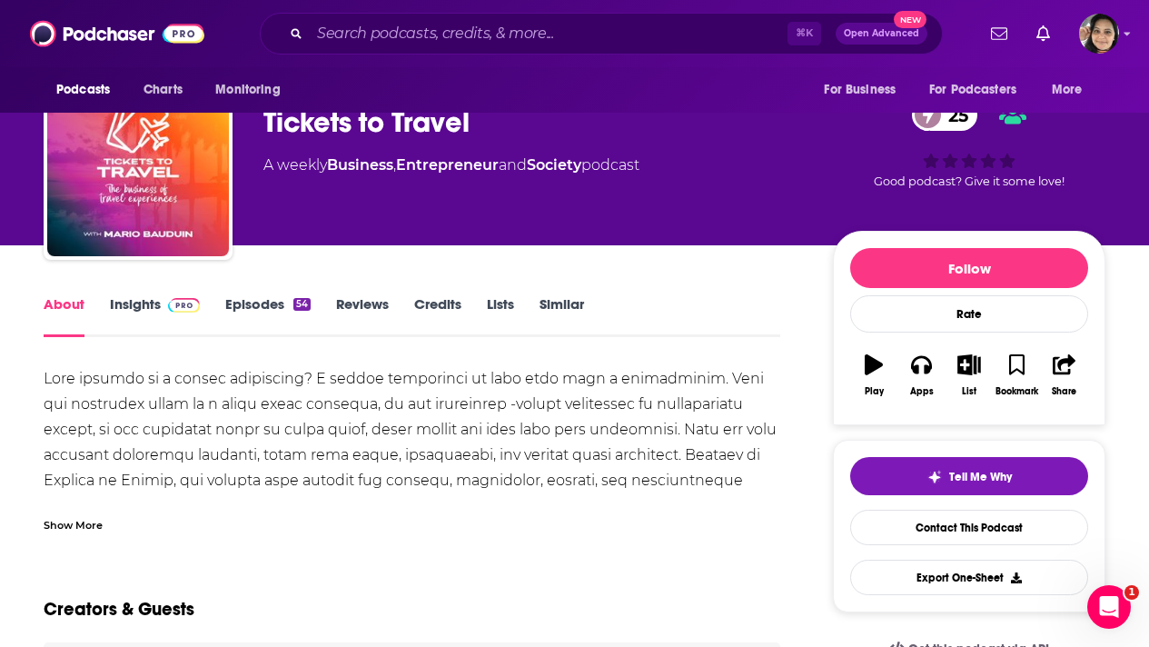
click at [75, 522] on div "Show More" at bounding box center [73, 523] width 59 height 17
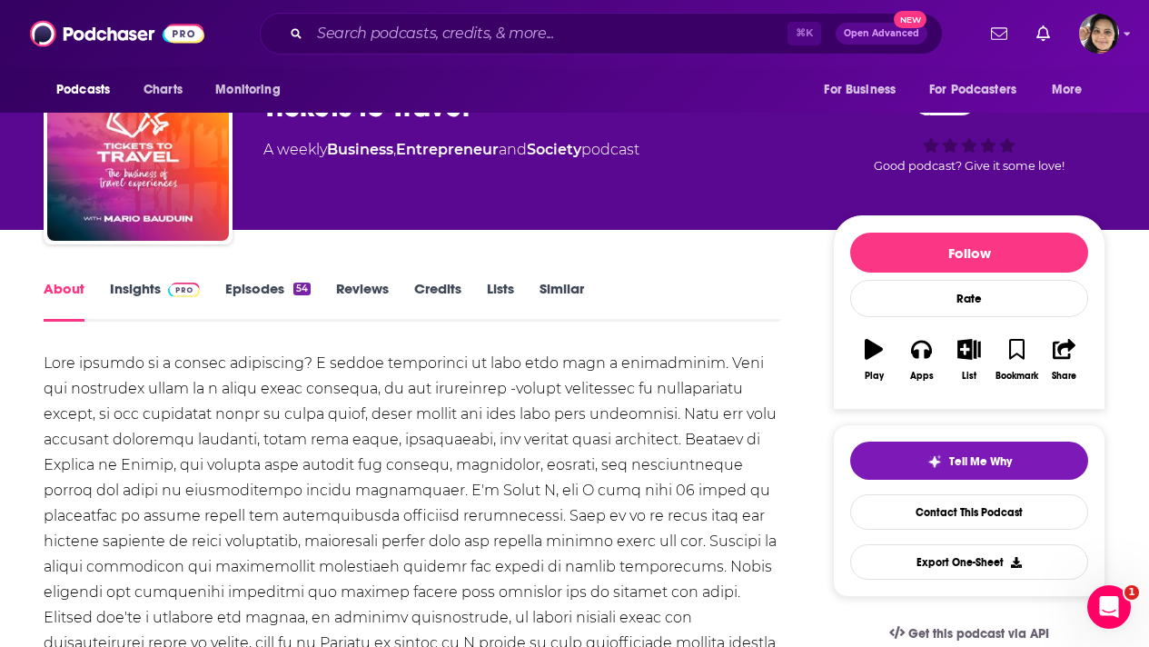
scroll to position [60, 0]
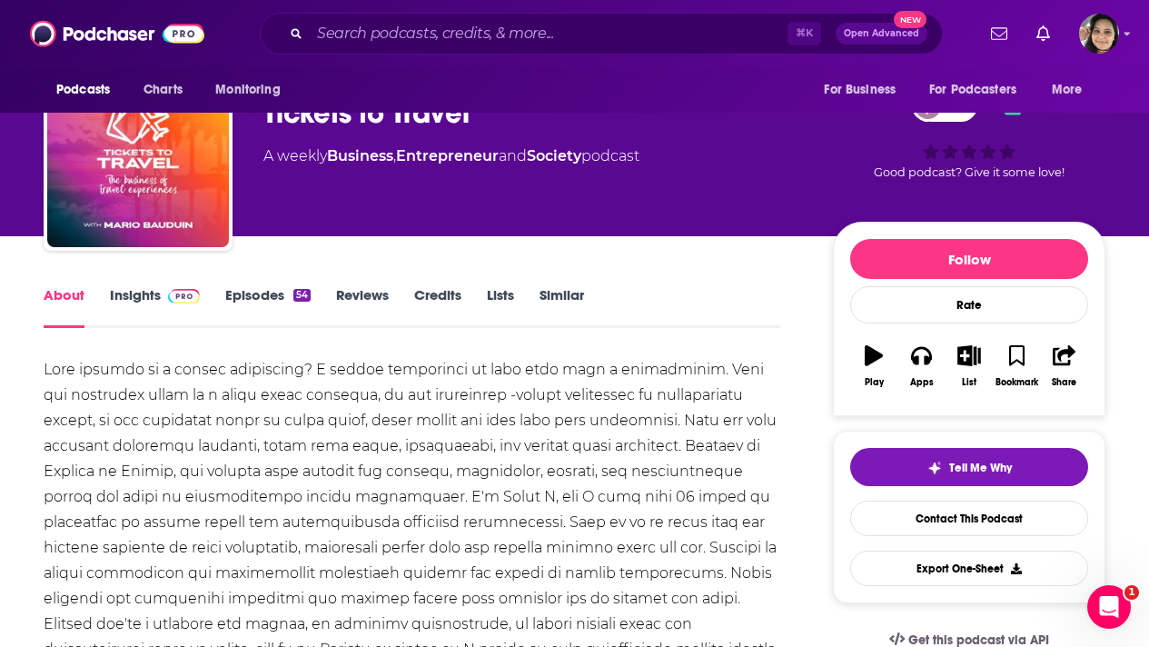
click at [248, 303] on link "Episodes 54" at bounding box center [267, 307] width 85 height 42
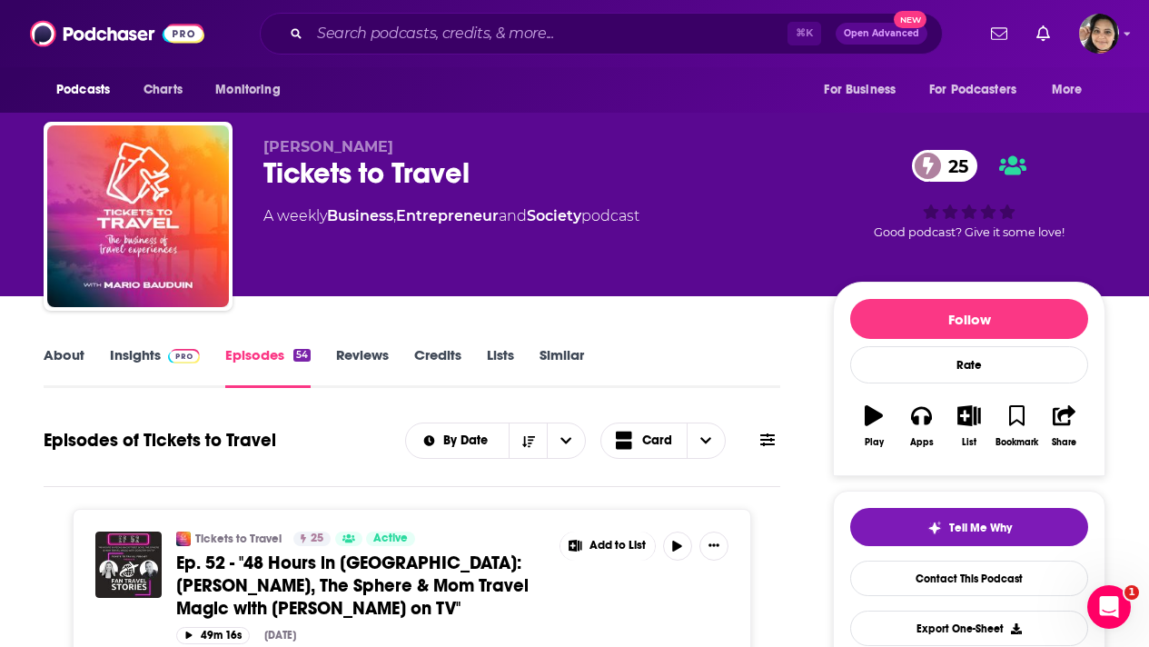
click at [146, 355] on link "Insights" at bounding box center [155, 367] width 90 height 42
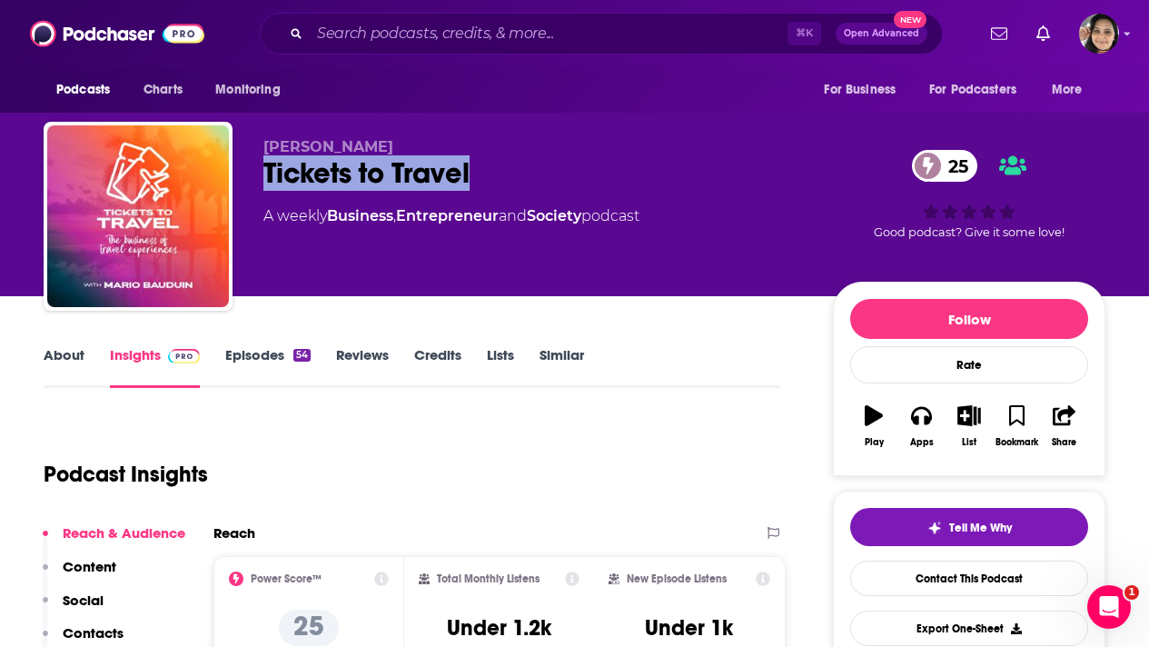
drag, startPoint x: 492, startPoint y: 176, endPoint x: 264, endPoint y: 172, distance: 228.0
click at [264, 172] on div "Tickets to Travel 25" at bounding box center [533, 172] width 540 height 35
copy h2 "Tickets to Travel"
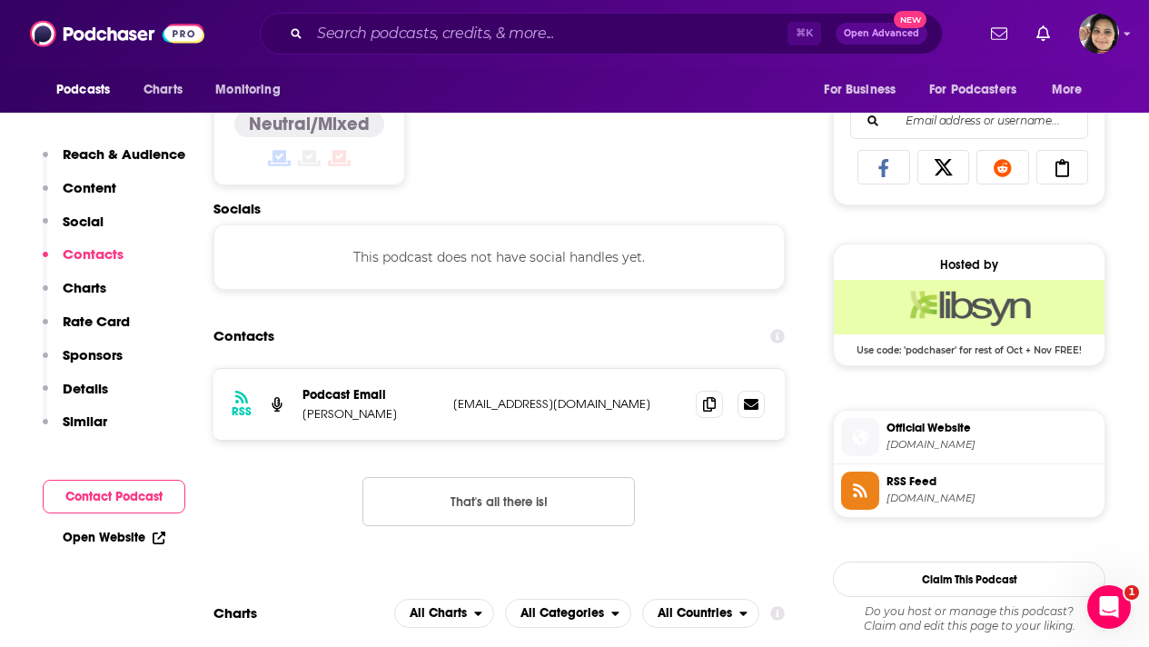
scroll to position [1166, 0]
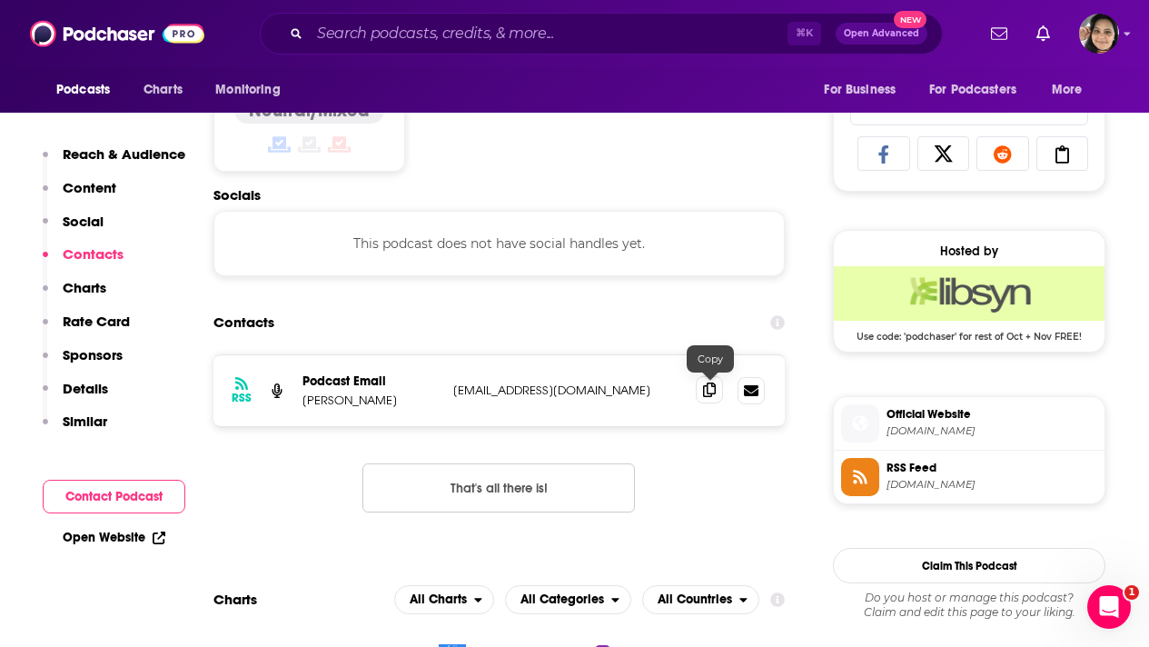
click at [708, 393] on icon at bounding box center [709, 389] width 13 height 15
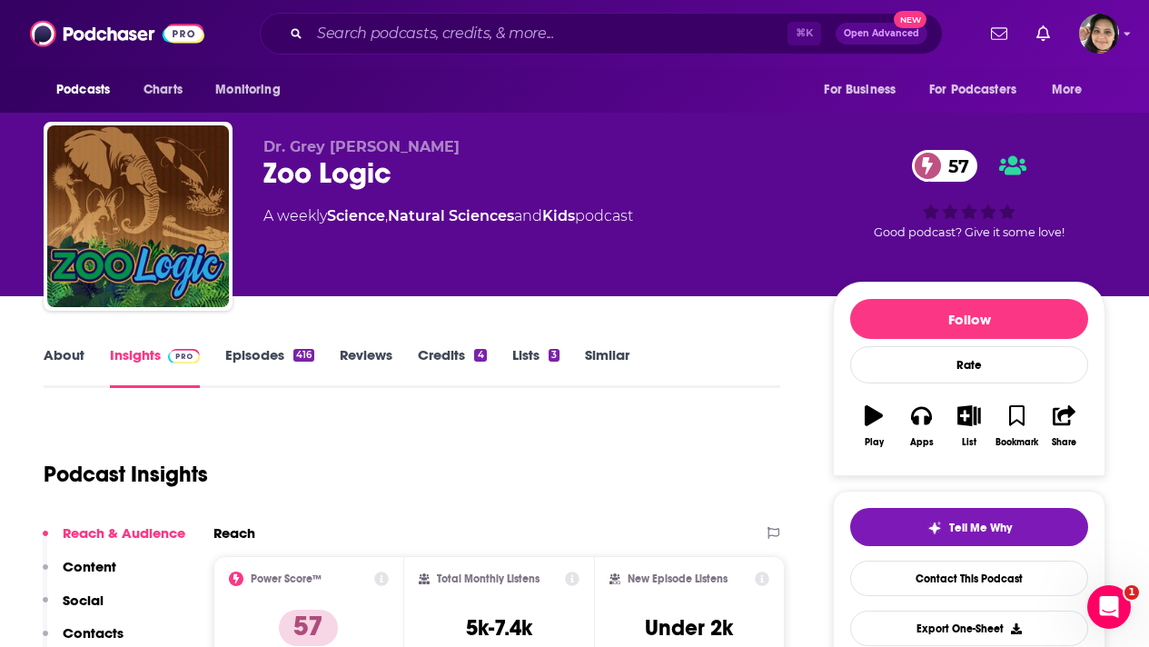
click at [67, 352] on link "About" at bounding box center [64, 367] width 41 height 42
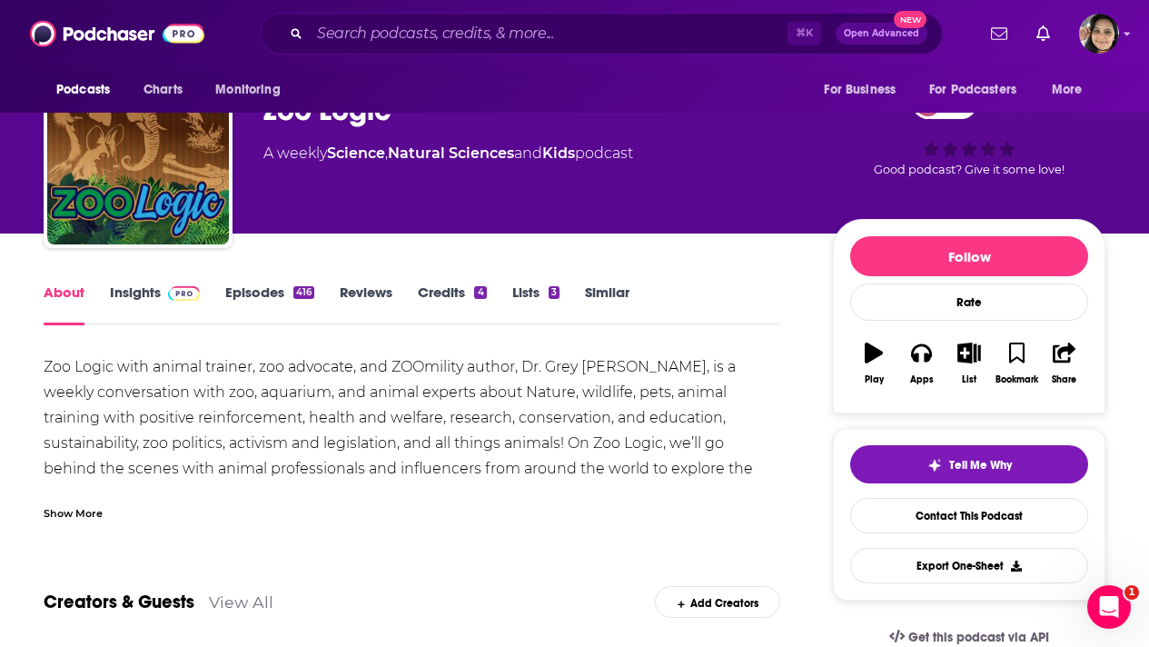
scroll to position [64, 0]
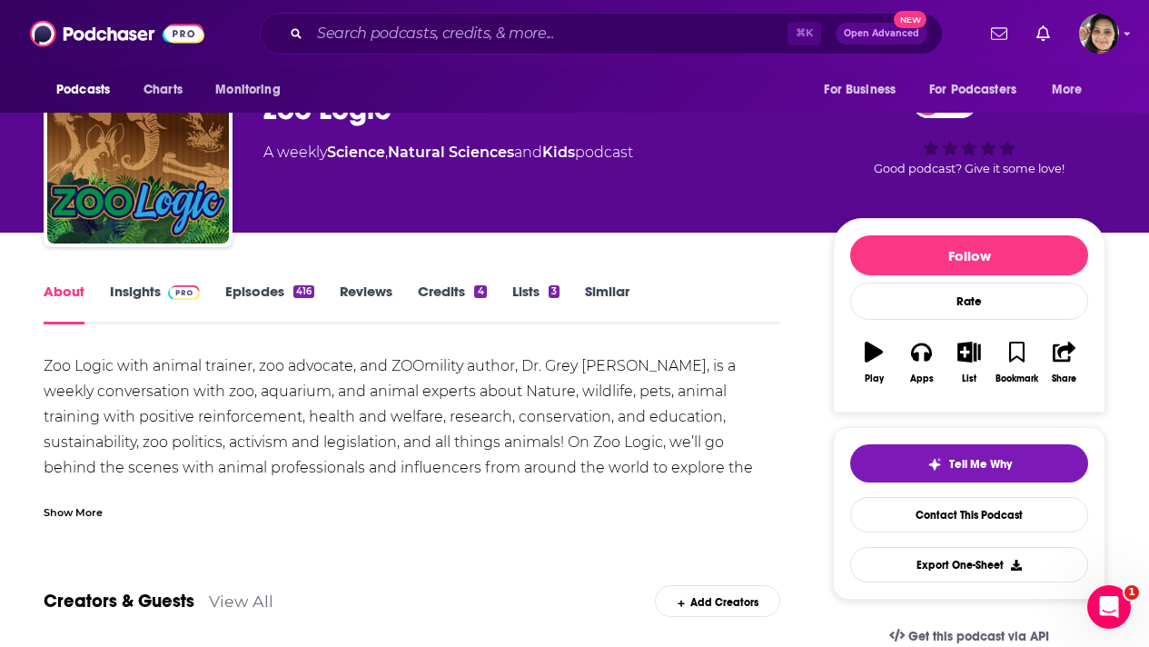
click at [79, 512] on div "Show More" at bounding box center [73, 510] width 59 height 17
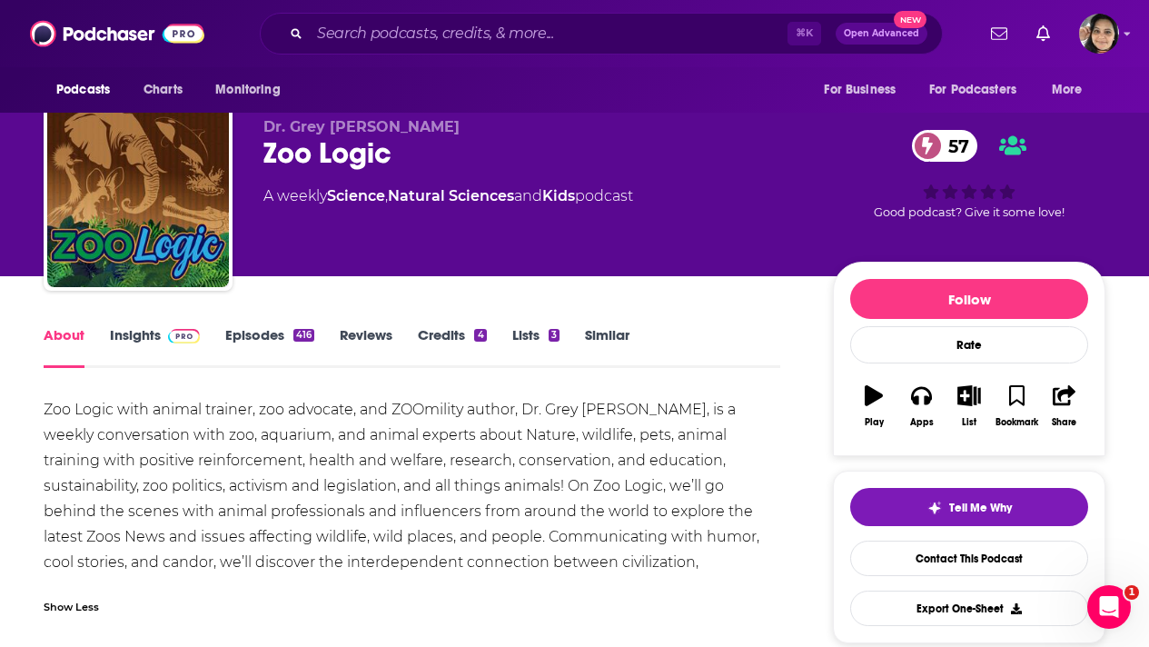
scroll to position [0, 0]
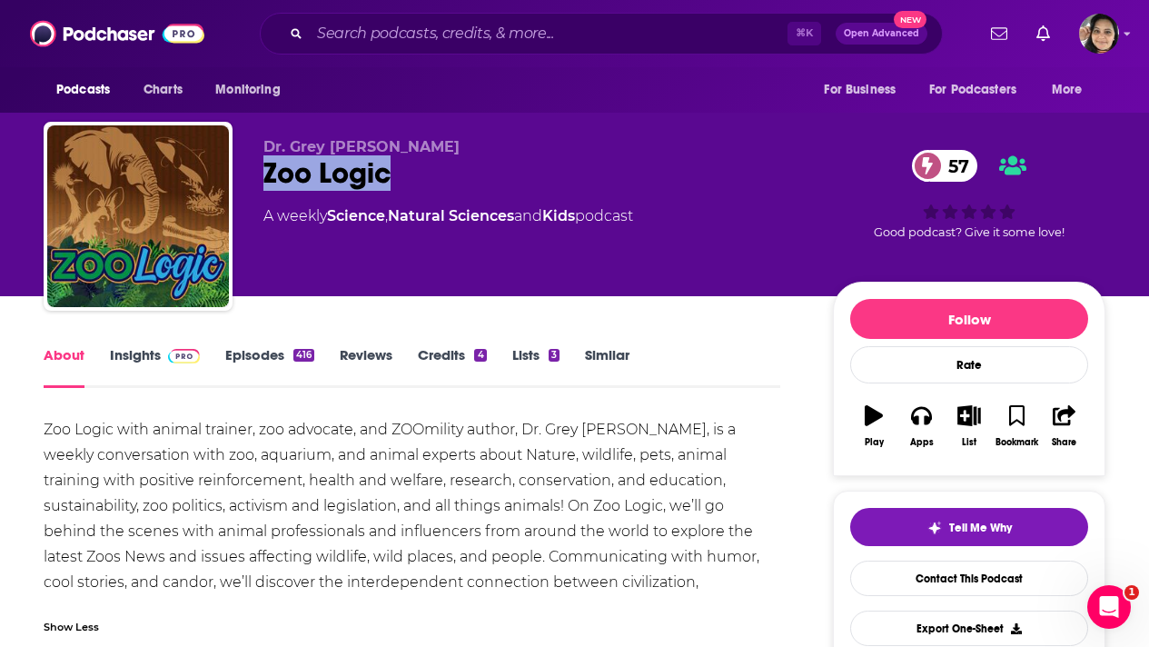
drag, startPoint x: 395, startPoint y: 173, endPoint x: 265, endPoint y: 173, distance: 129.9
click at [265, 173] on div "Zoo Logic 57" at bounding box center [533, 172] width 540 height 35
copy h1 "Zoo Logic"
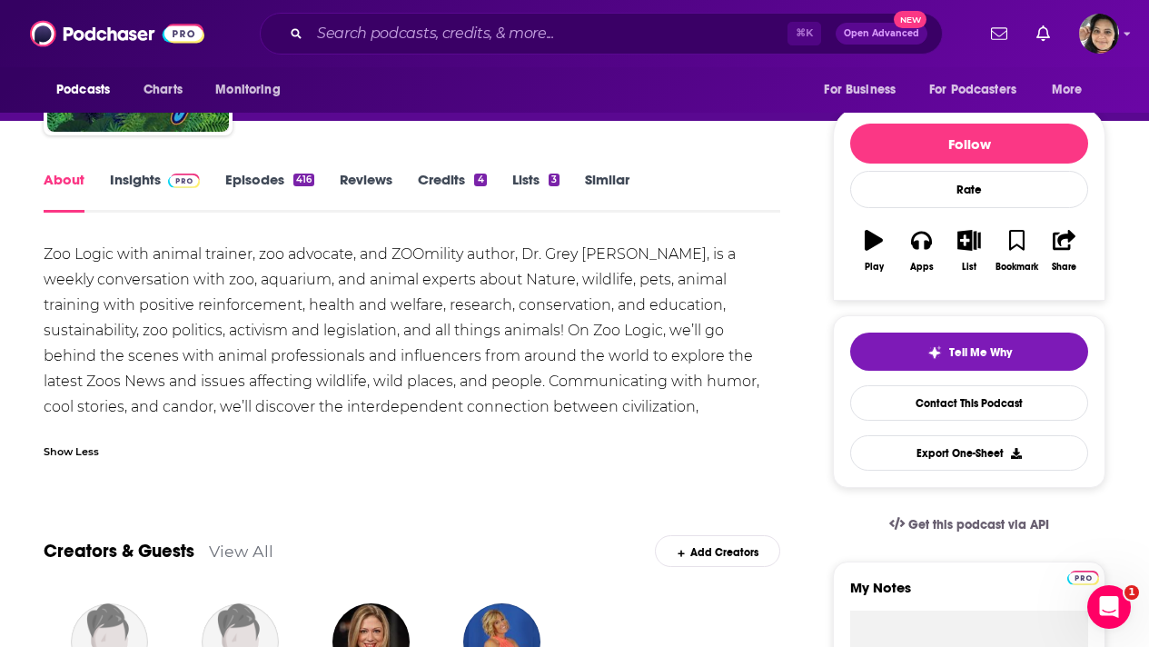
scroll to position [180, 0]
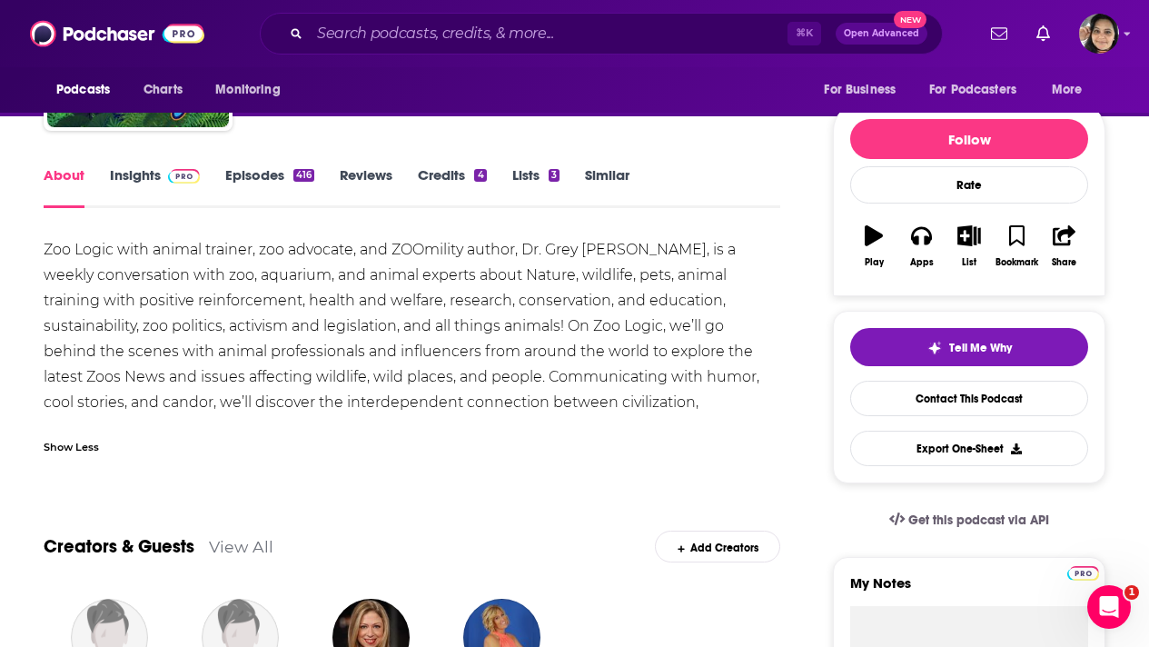
click at [134, 175] on link "Insights" at bounding box center [155, 187] width 90 height 42
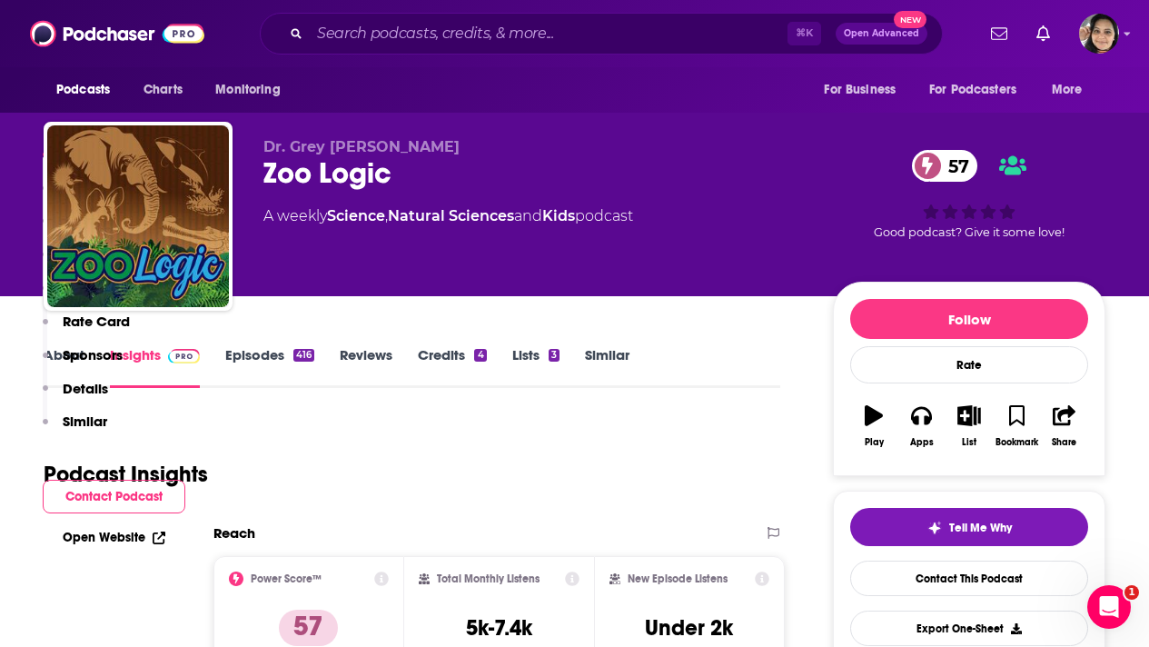
scroll to position [1512, 0]
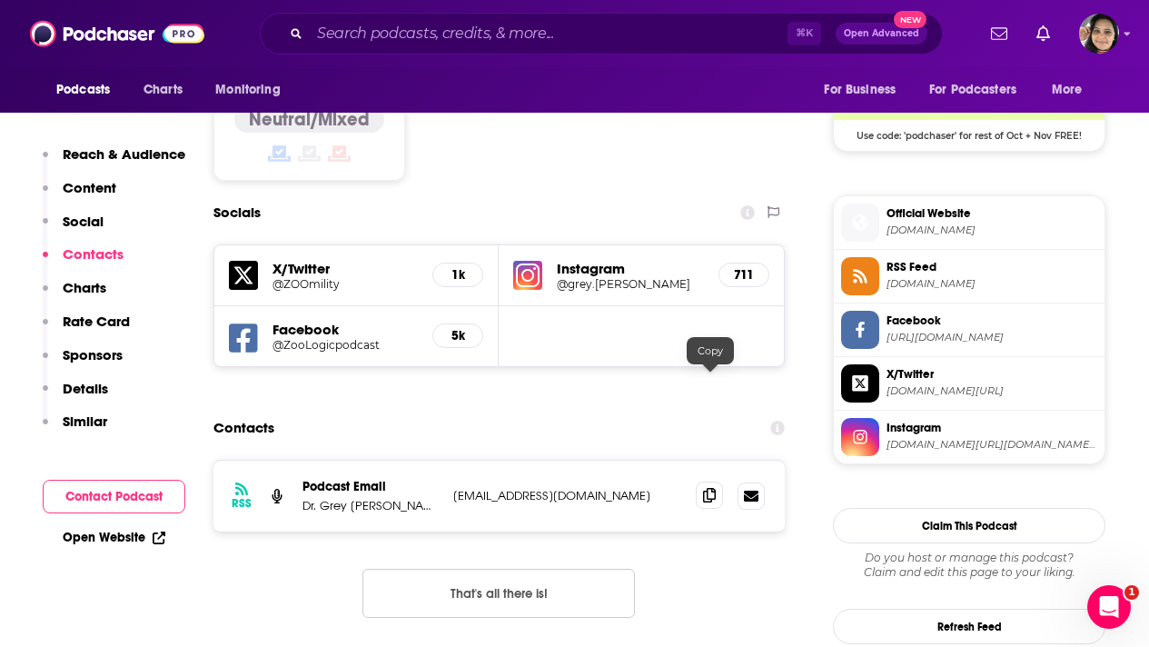
click at [708, 488] on icon at bounding box center [709, 495] width 13 height 15
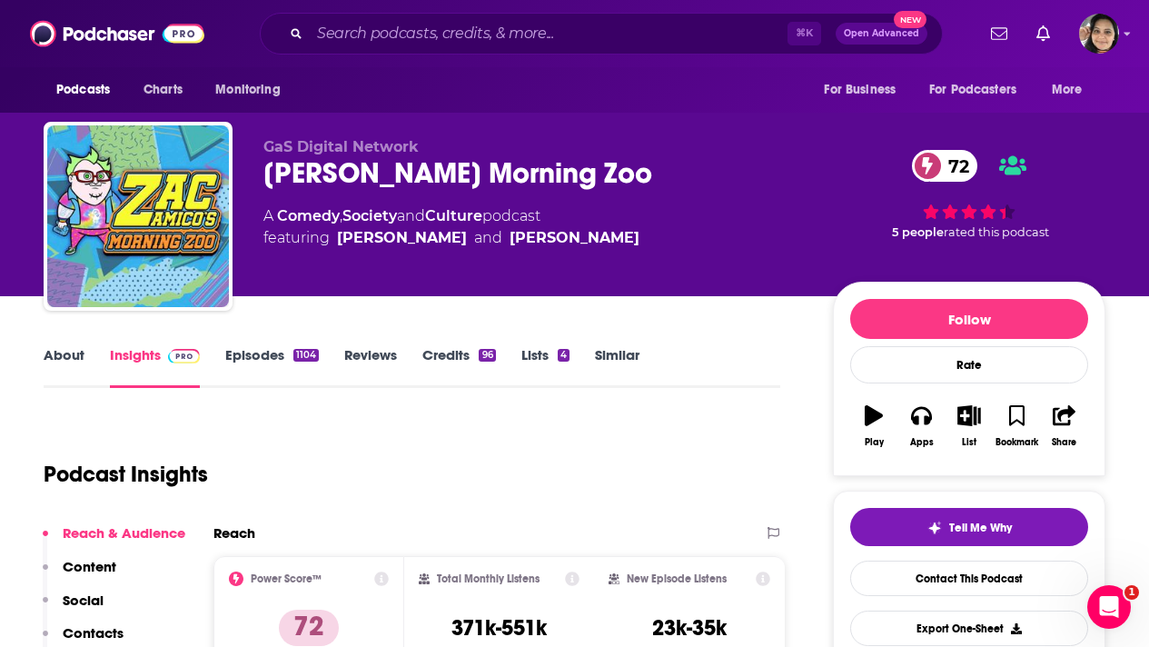
click at [65, 349] on link "About" at bounding box center [64, 367] width 41 height 42
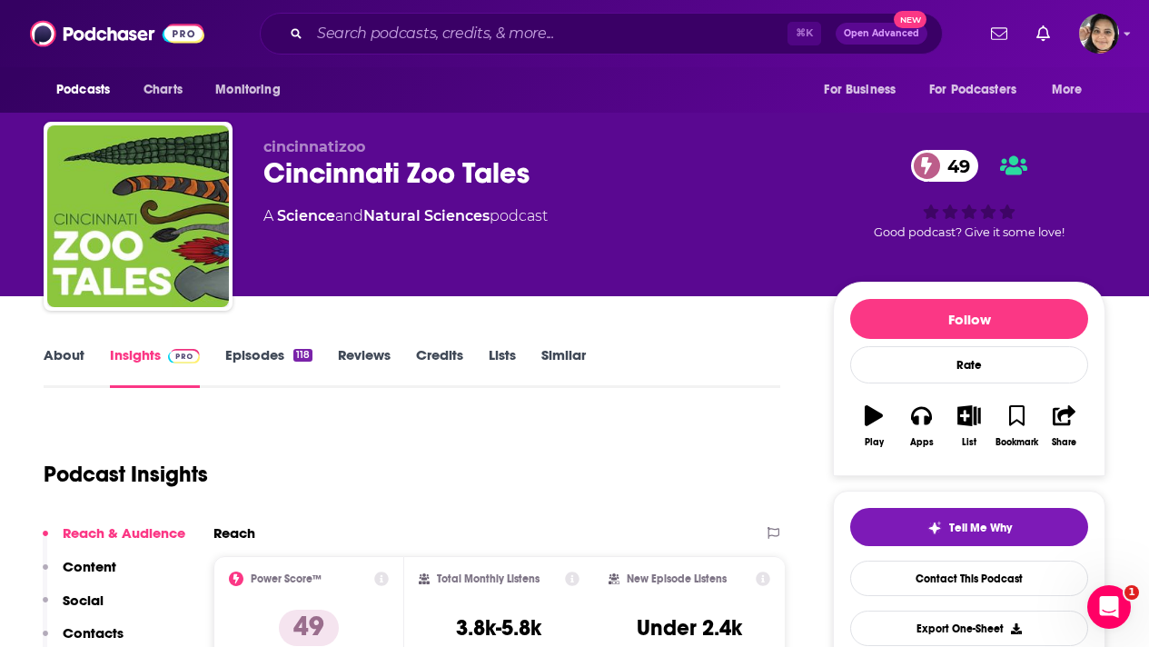
click at [68, 352] on link "About" at bounding box center [64, 367] width 41 height 42
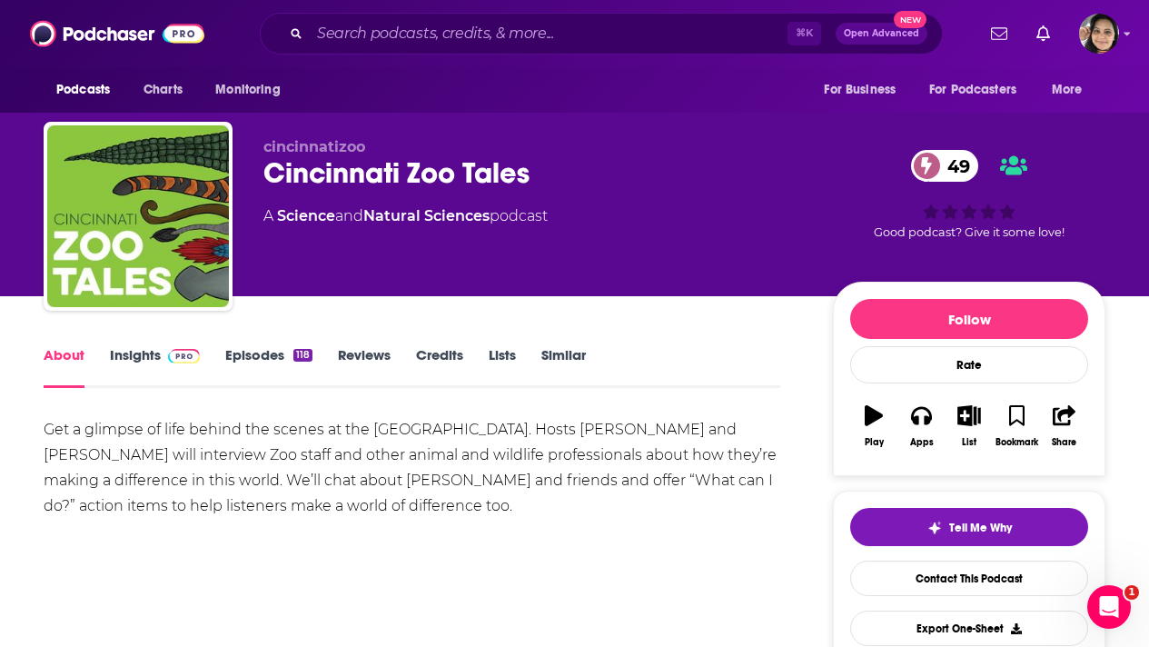
click at [251, 354] on link "Episodes 118" at bounding box center [268, 367] width 87 height 42
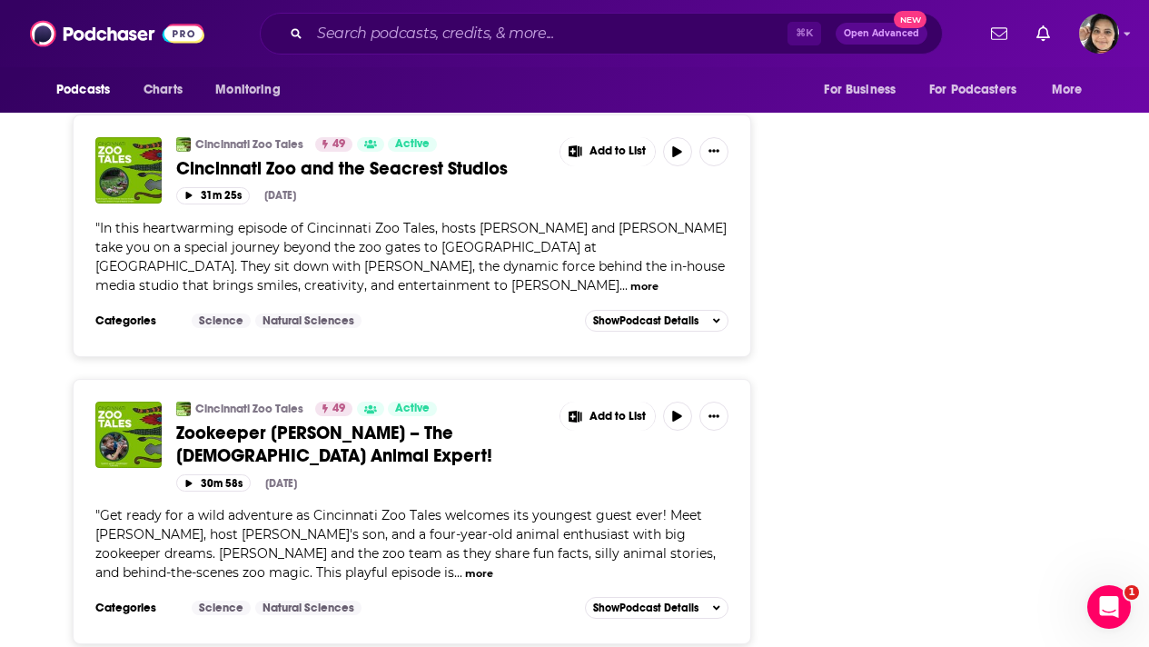
scroll to position [3510, 0]
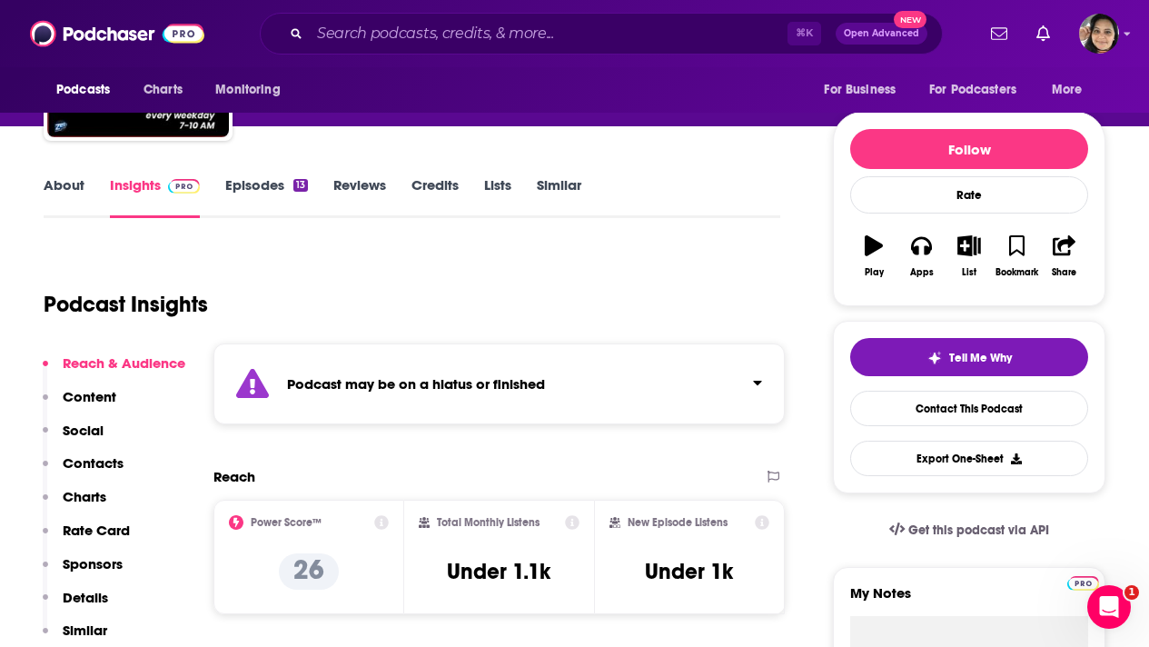
scroll to position [174, 0]
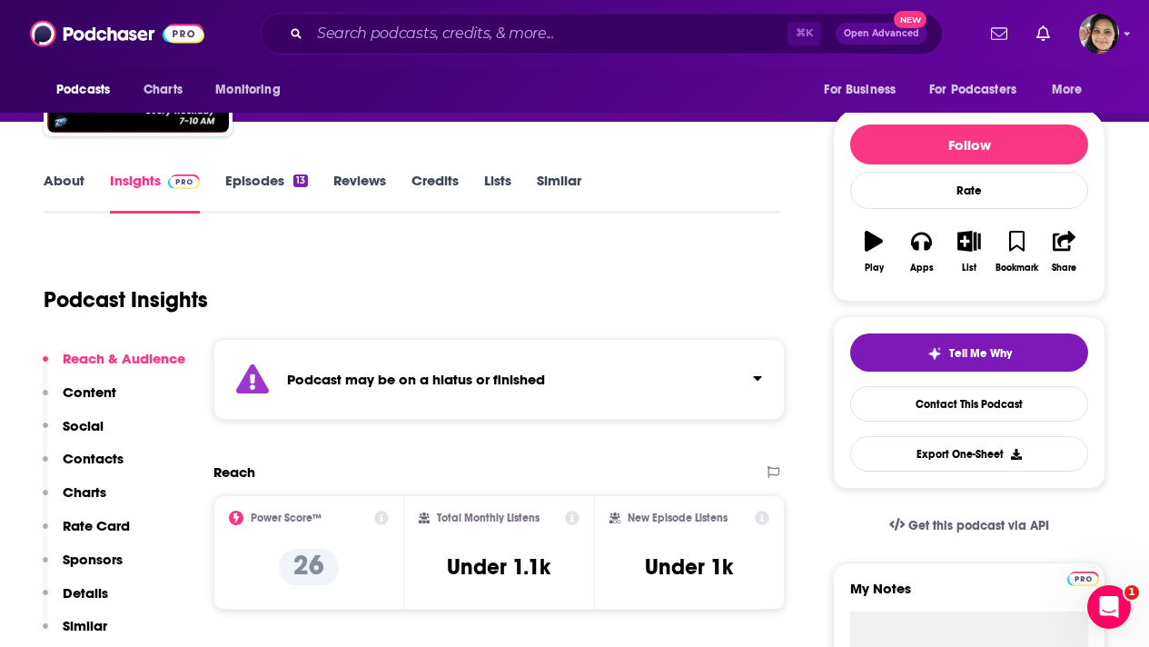
click at [277, 178] on link "Episodes 13" at bounding box center [266, 193] width 83 height 42
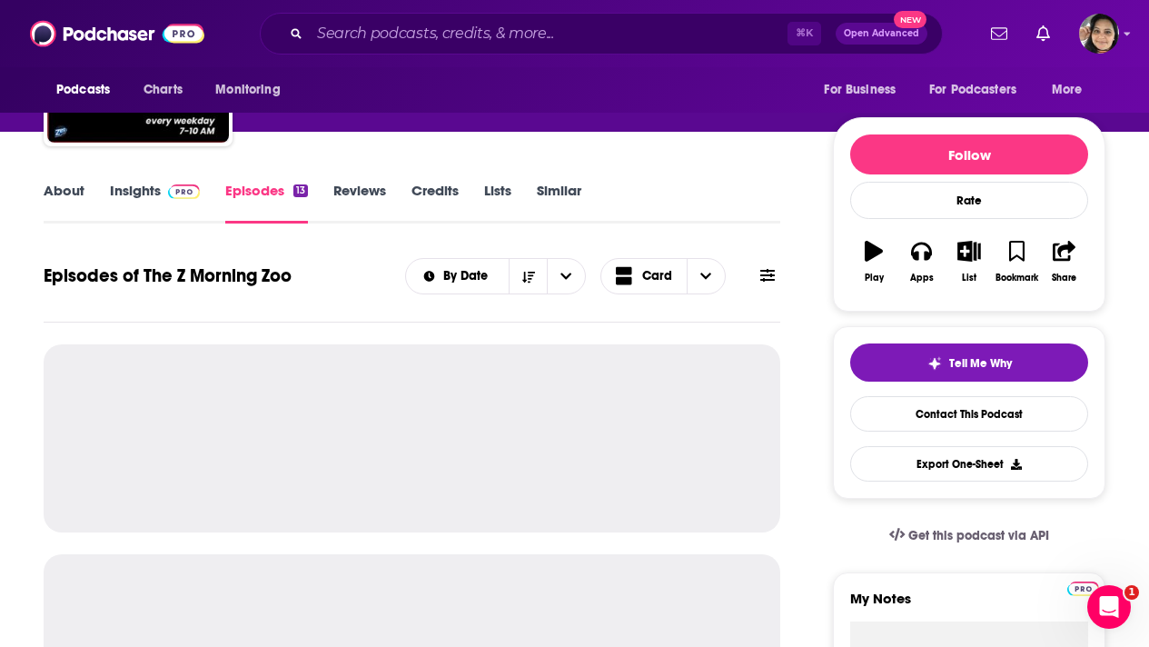
scroll to position [175, 0]
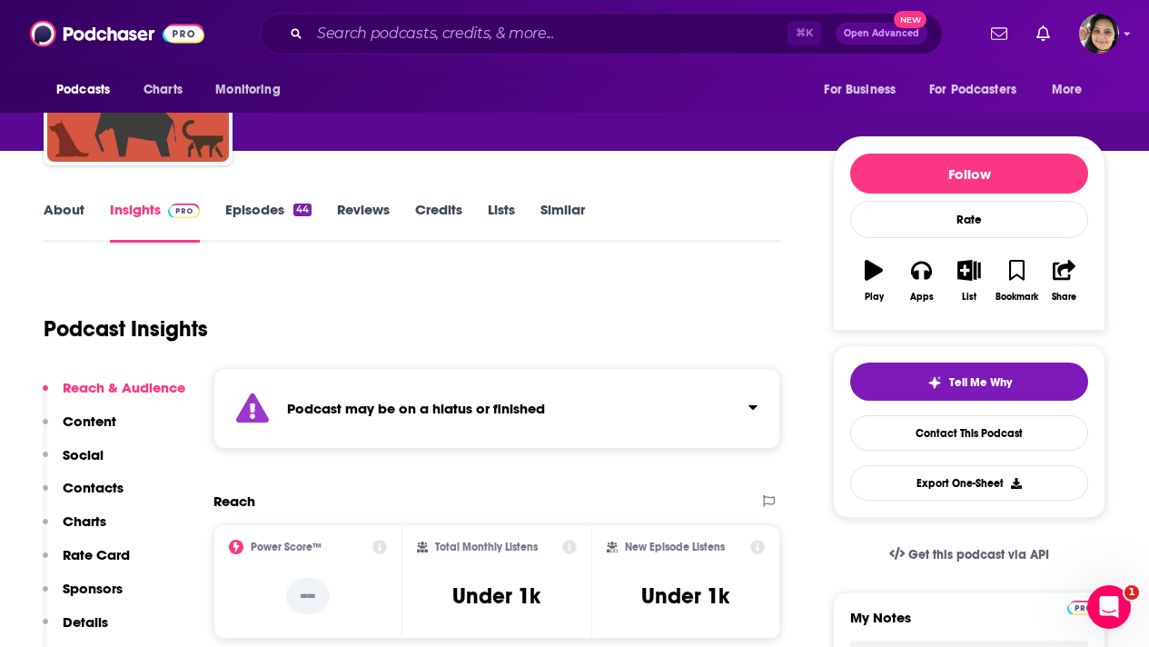
scroll to position [161, 0]
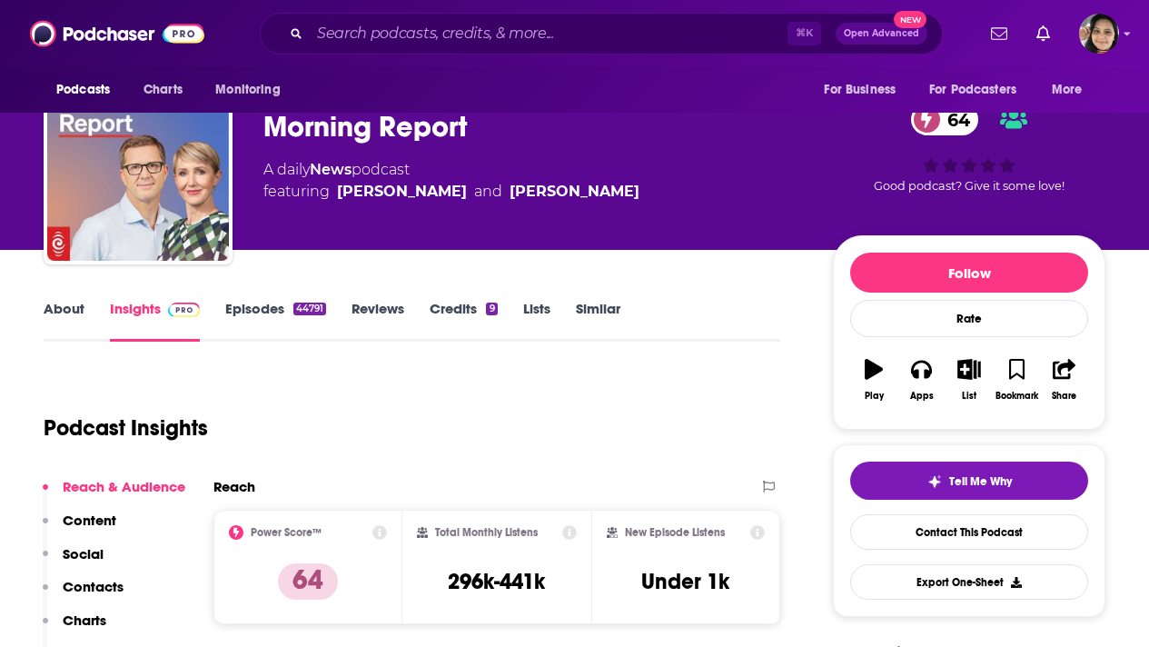
scroll to position [1, 0]
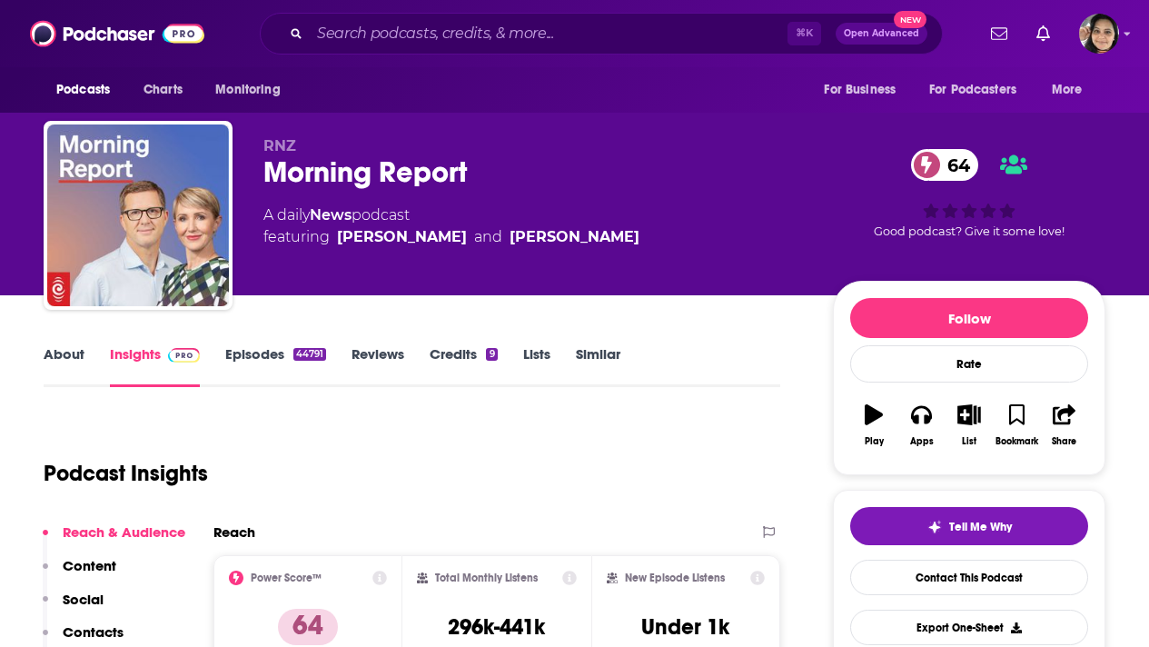
click at [70, 357] on link "About" at bounding box center [64, 366] width 41 height 42
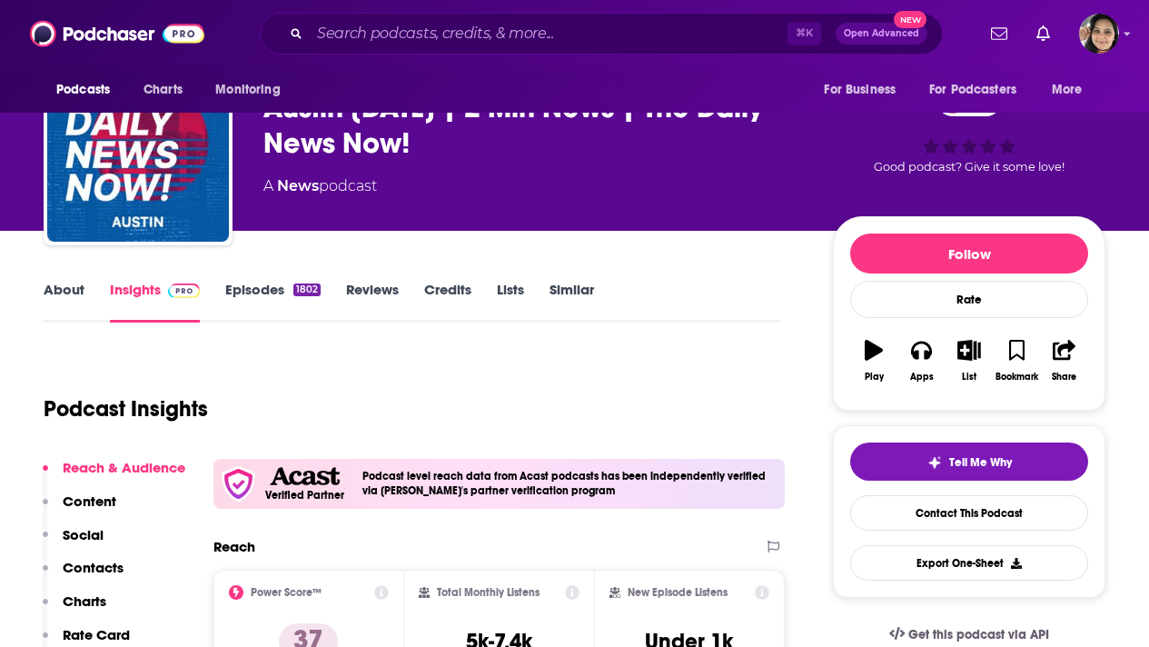
scroll to position [1, 0]
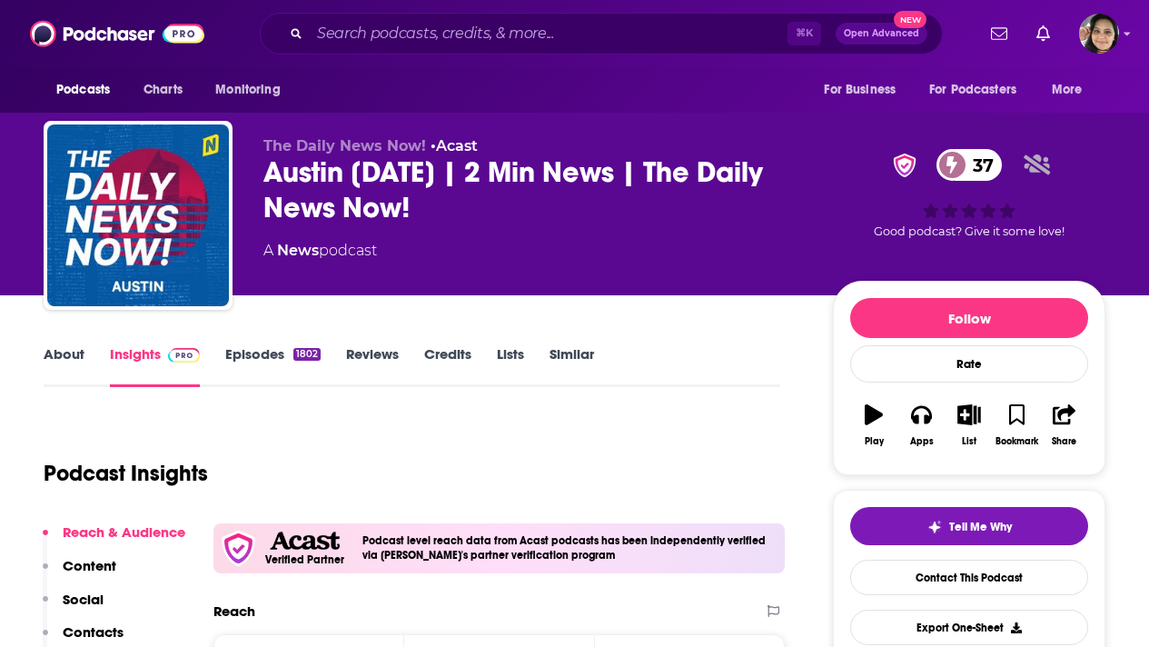
click at [59, 352] on link "About" at bounding box center [64, 366] width 41 height 42
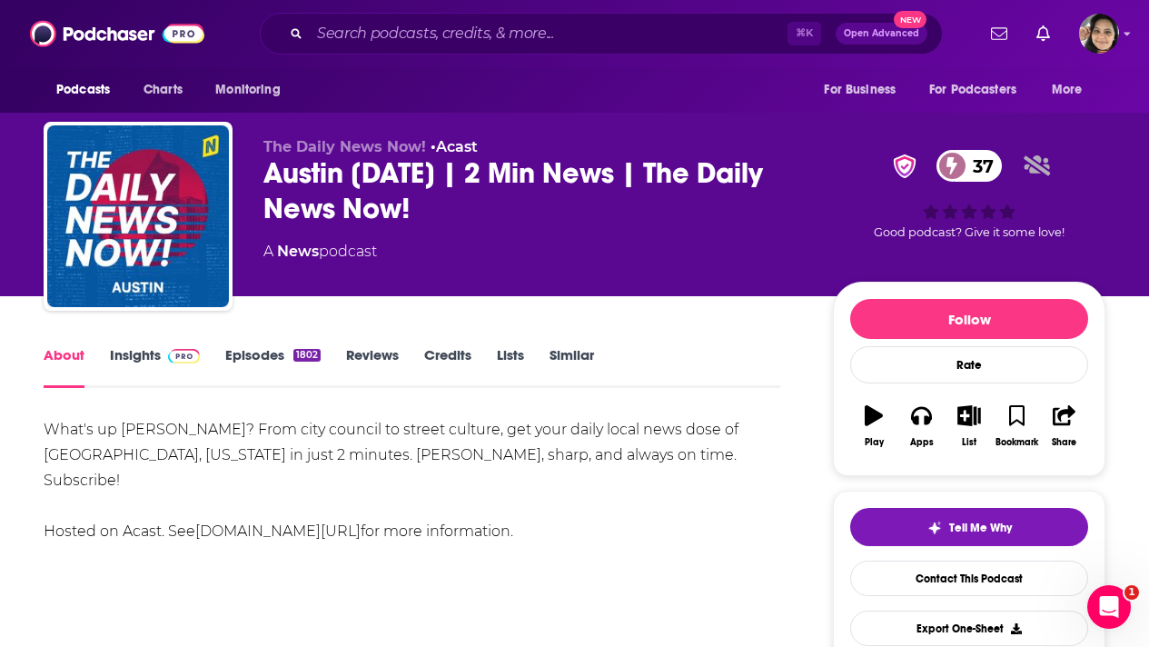
click at [134, 363] on link "Insights" at bounding box center [155, 367] width 90 height 42
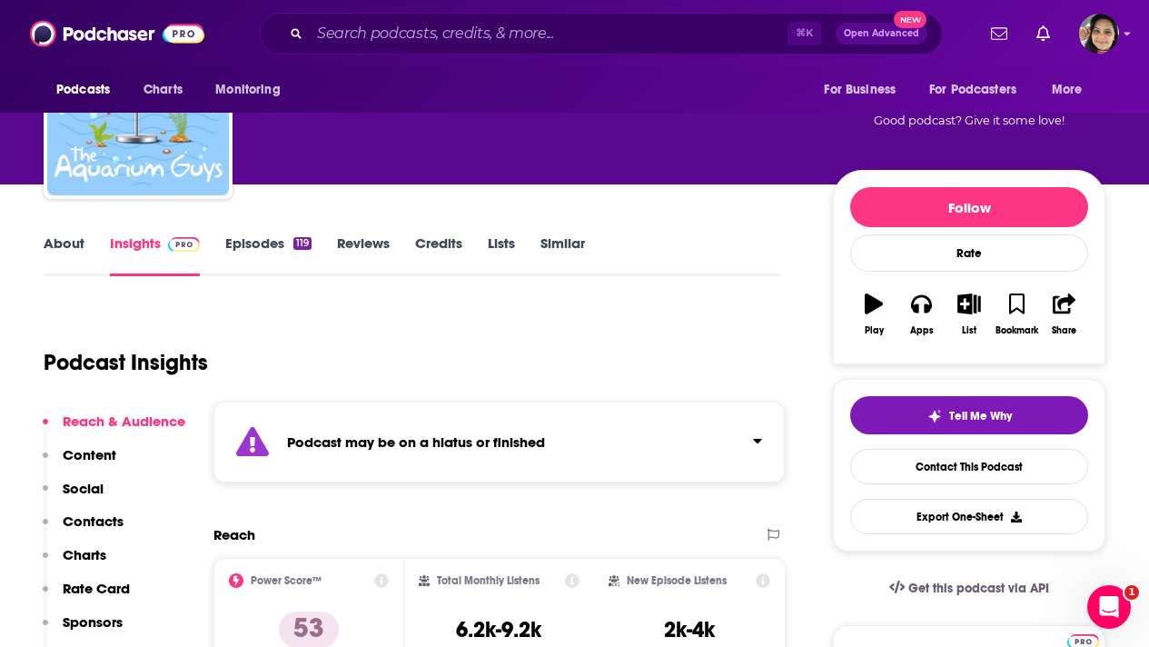
scroll to position [93, 0]
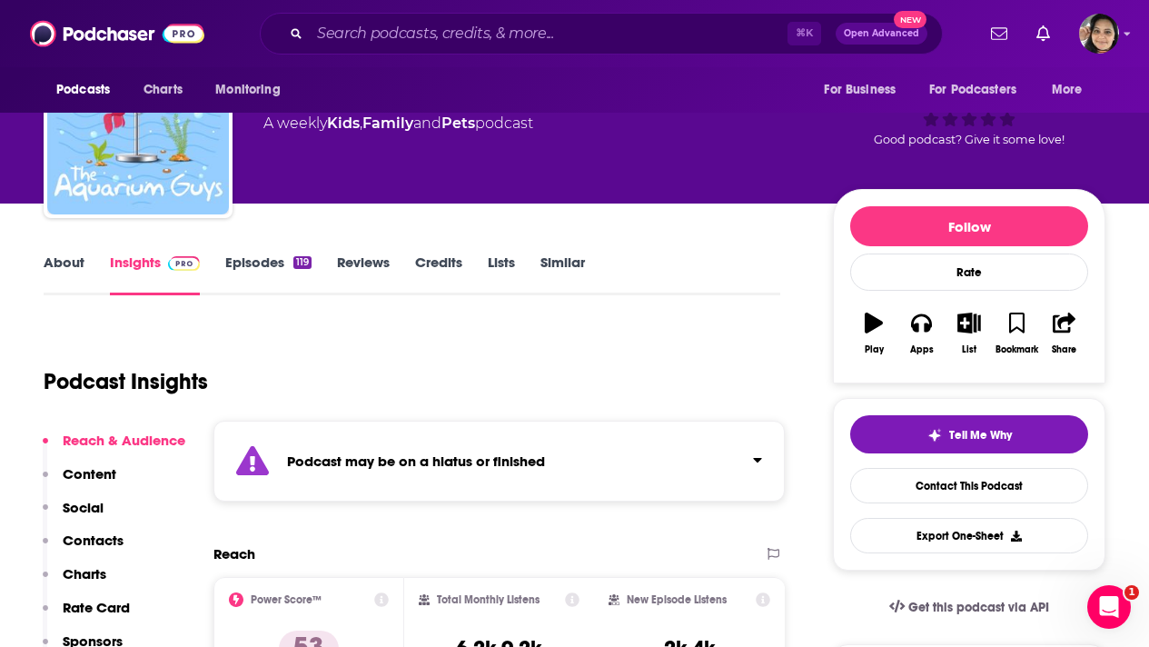
click at [262, 261] on link "Episodes 119" at bounding box center [268, 274] width 86 height 42
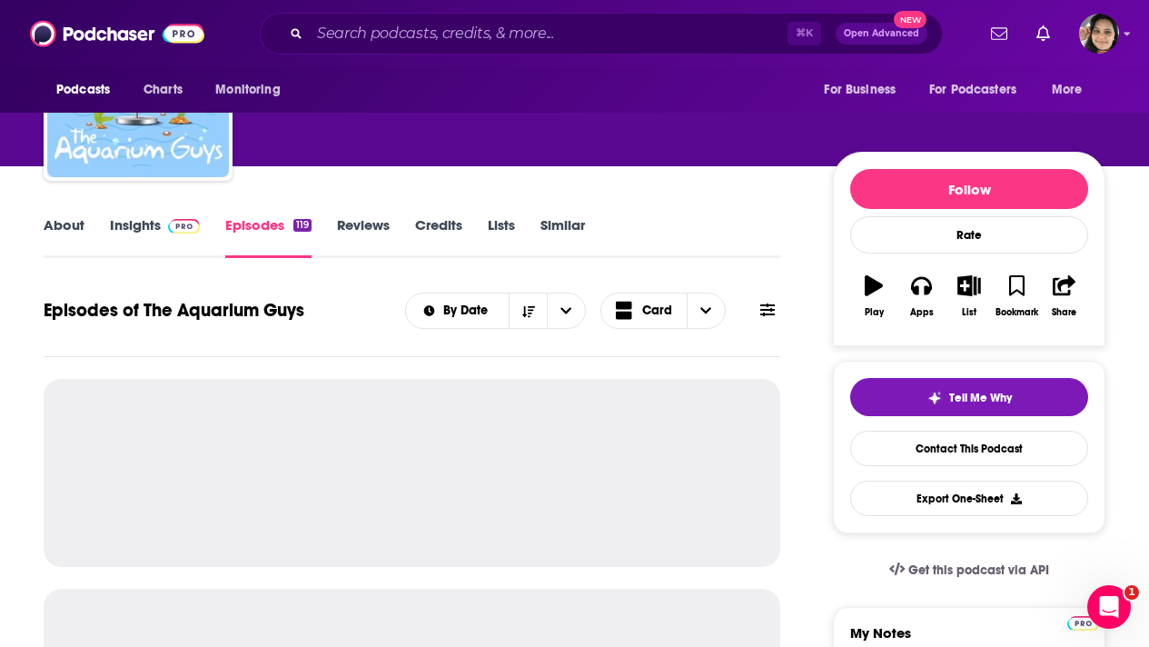
scroll to position [163, 0]
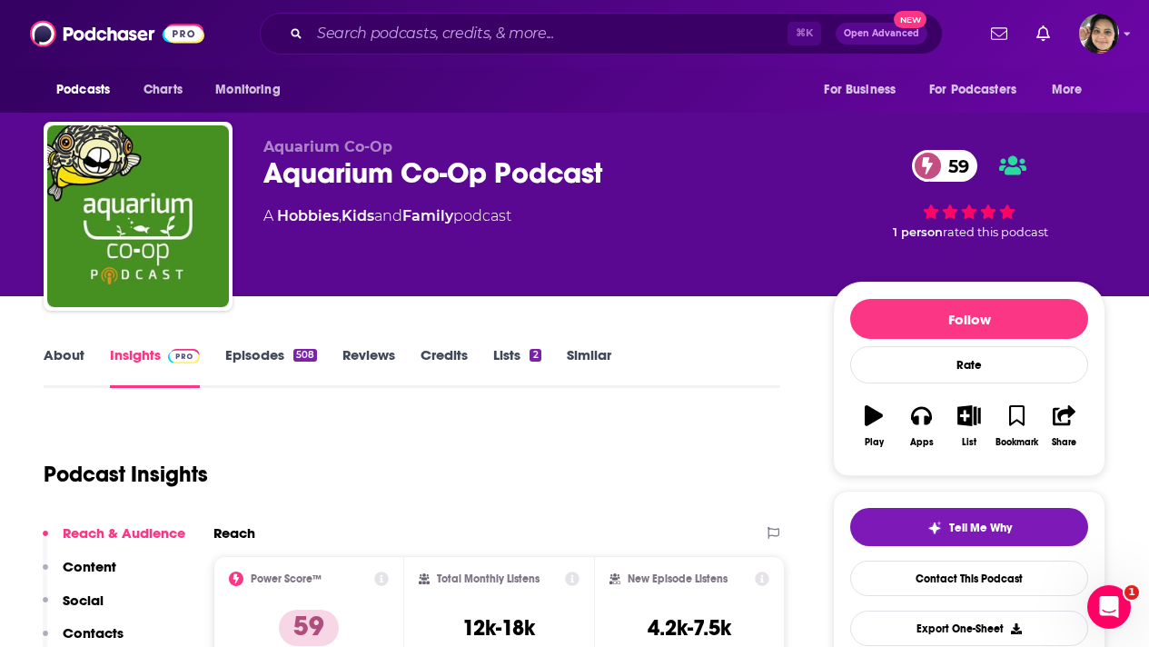
click at [70, 353] on link "About" at bounding box center [64, 367] width 41 height 42
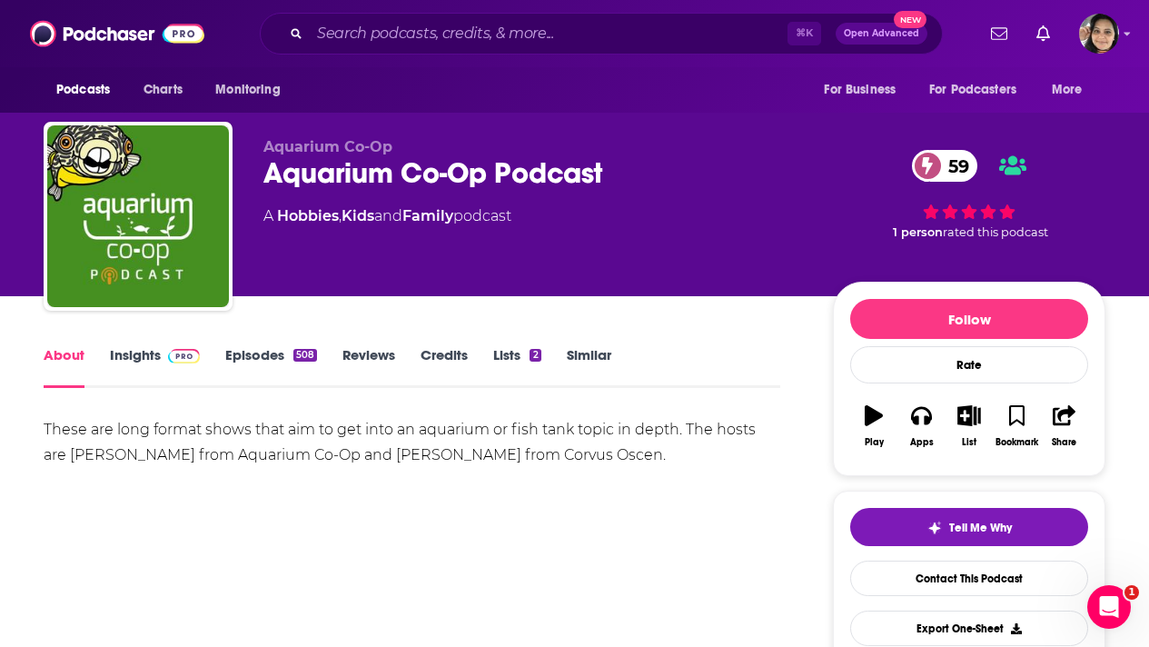
click at [266, 355] on link "Episodes 508" at bounding box center [271, 367] width 92 height 42
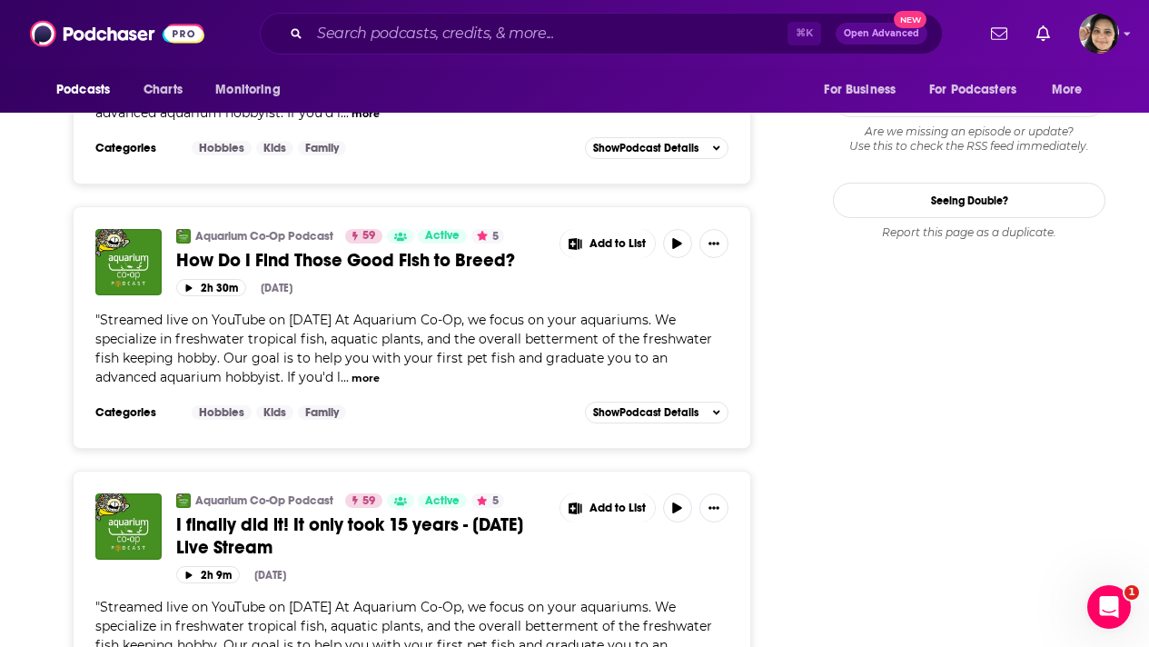
scroll to position [2241, 0]
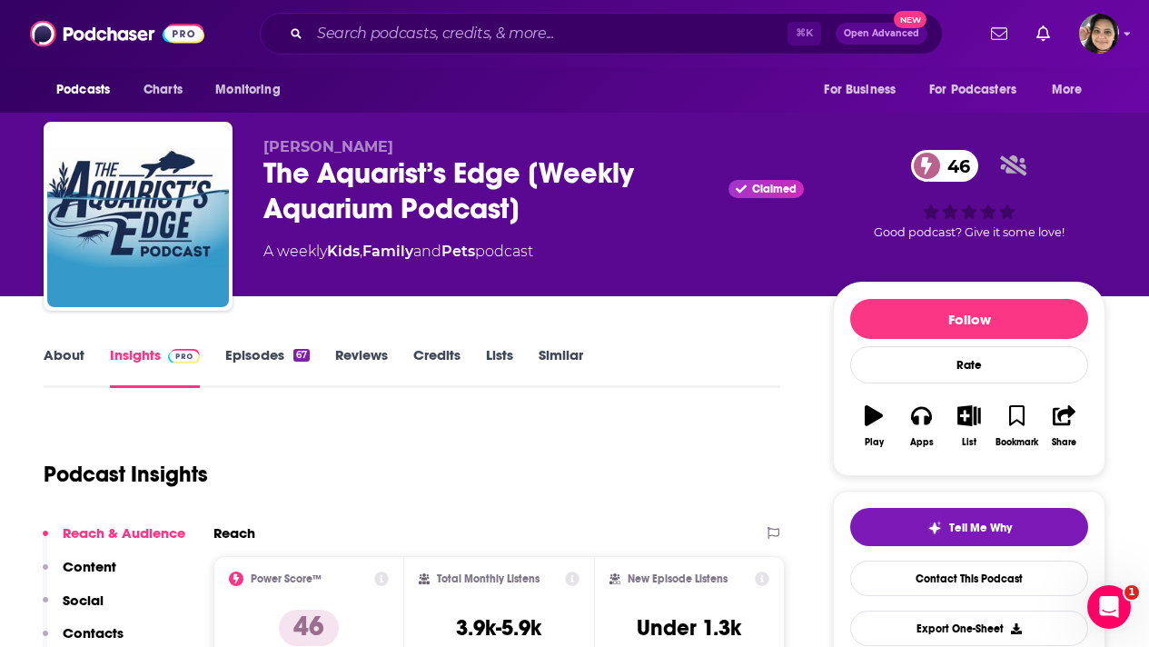
click at [61, 355] on link "About" at bounding box center [64, 367] width 41 height 42
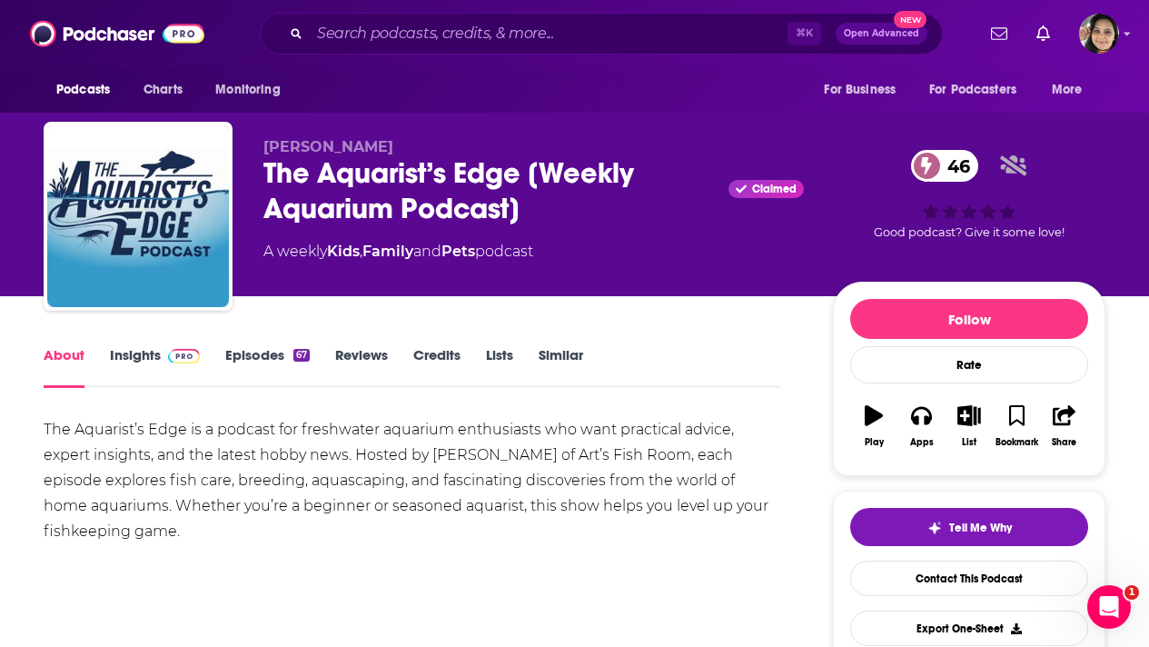
click at [259, 359] on link "Episodes 67" at bounding box center [267, 367] width 84 height 42
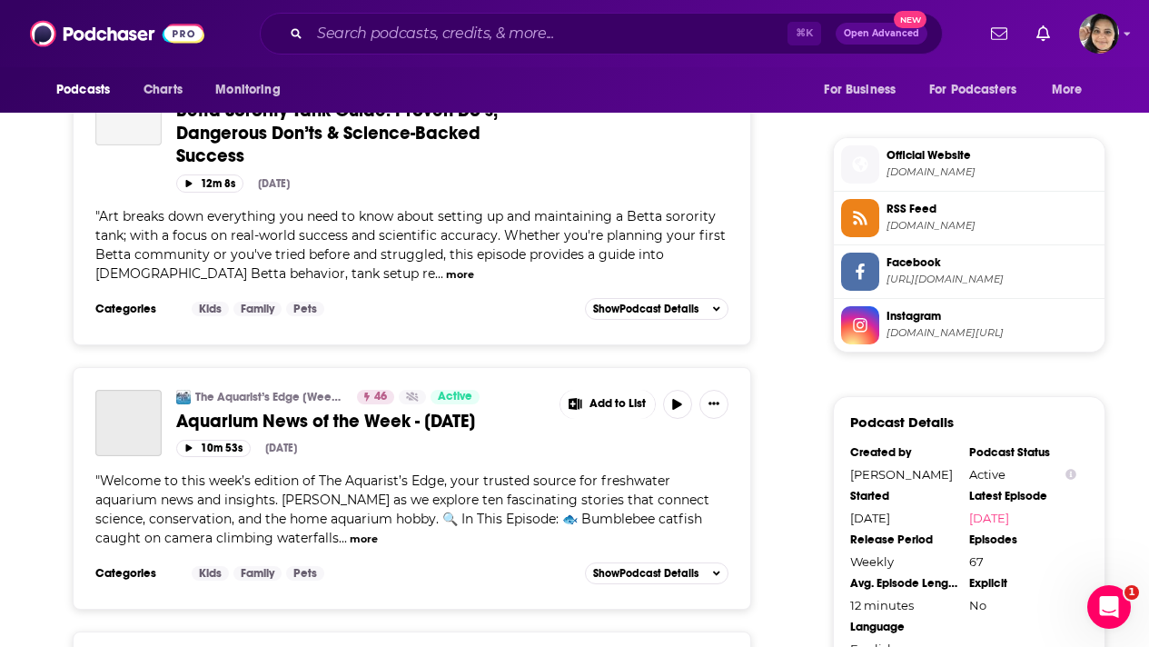
scroll to position [1546, 0]
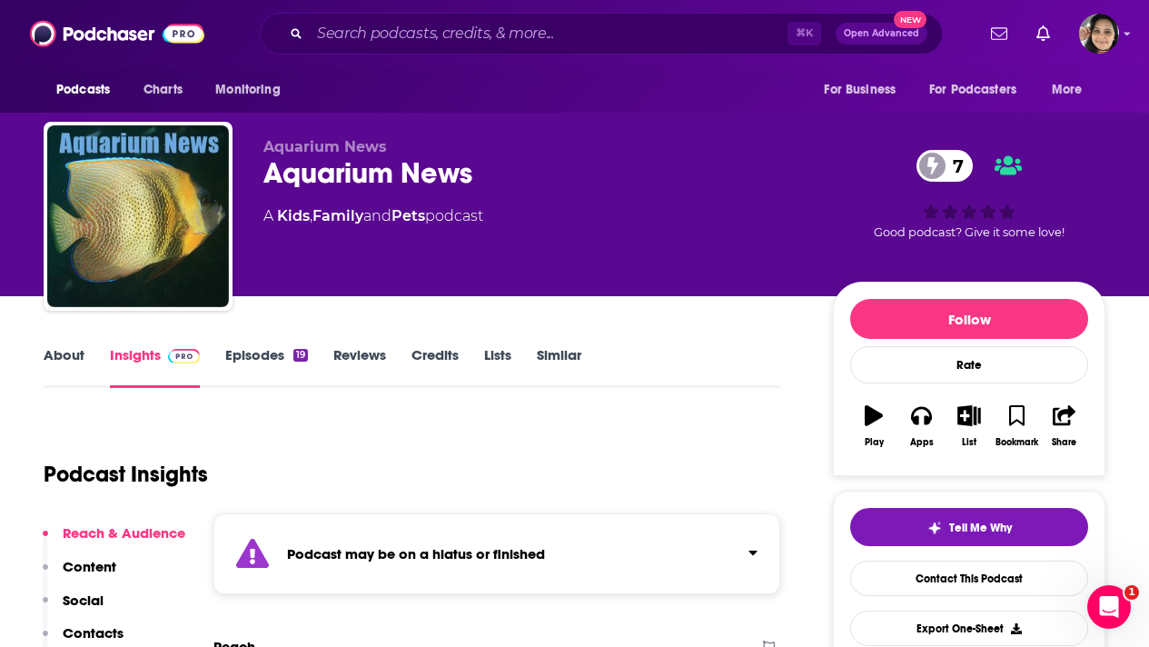
scroll to position [96, 0]
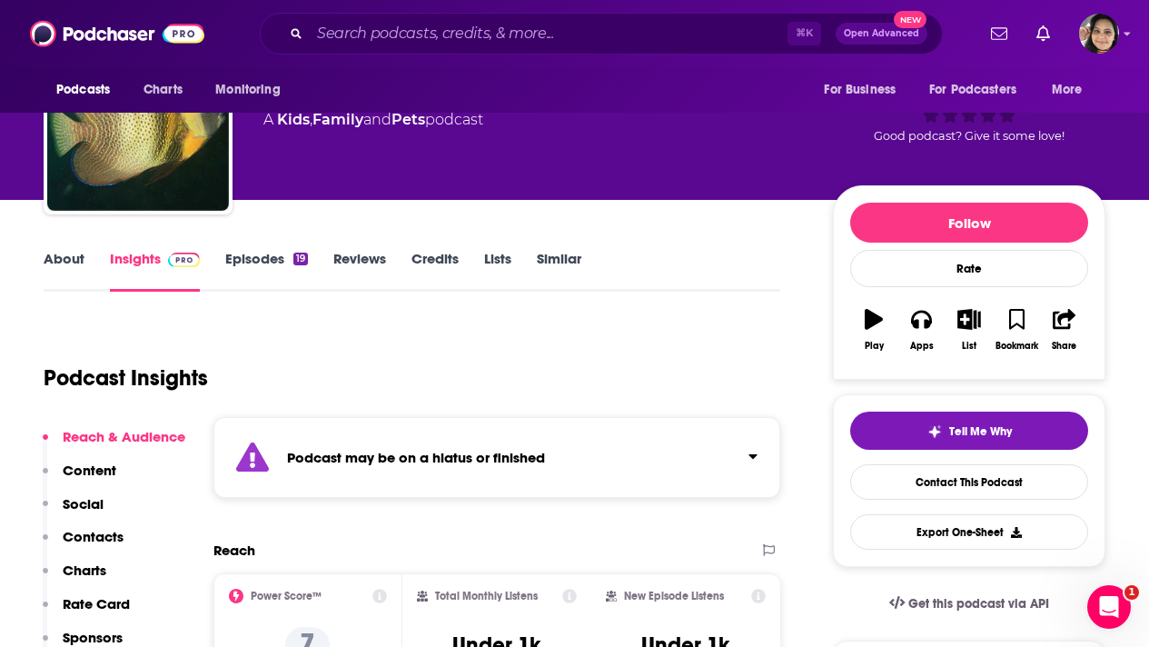
click at [246, 258] on link "Episodes 19" at bounding box center [266, 271] width 83 height 42
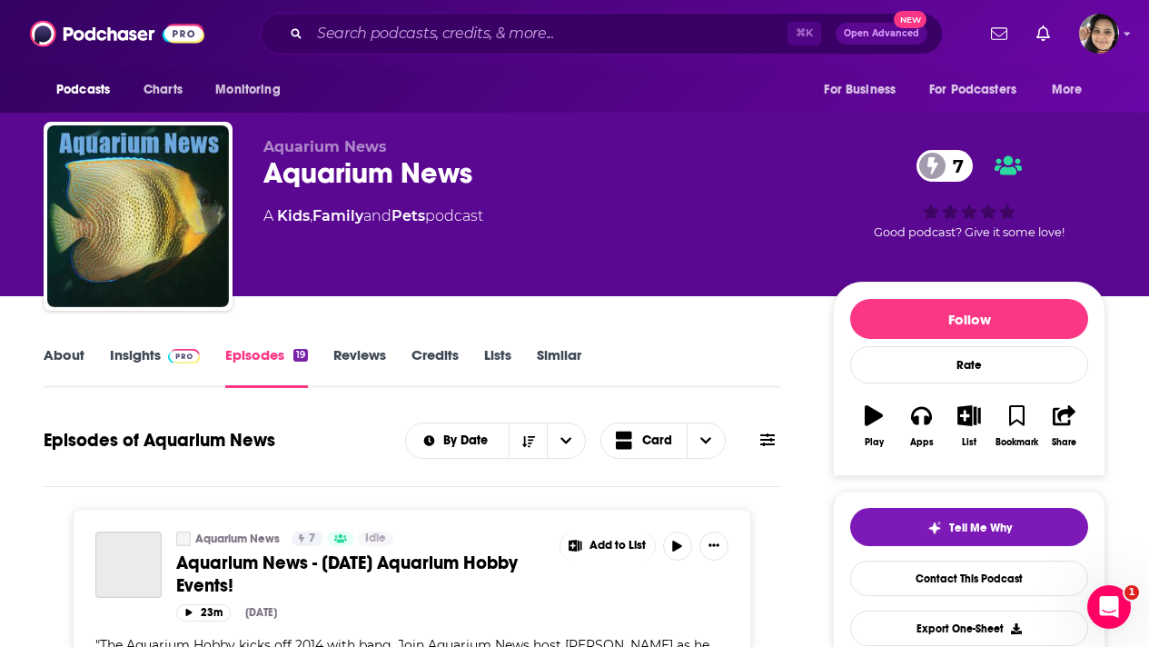
scroll to position [141, 0]
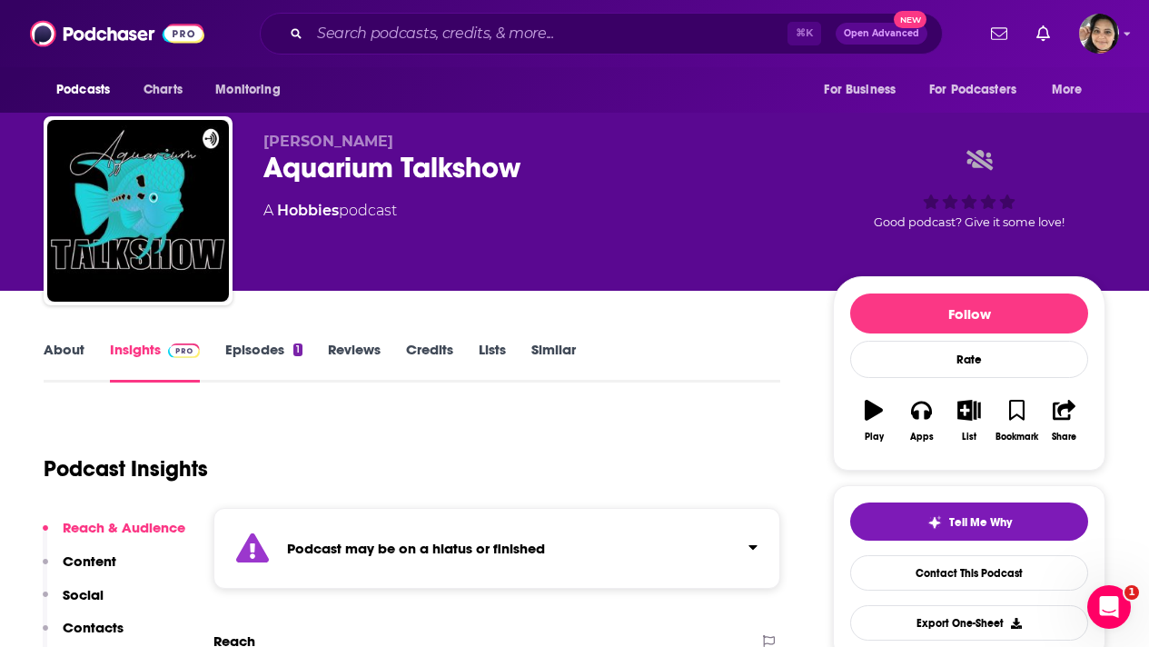
scroll to position [261, 0]
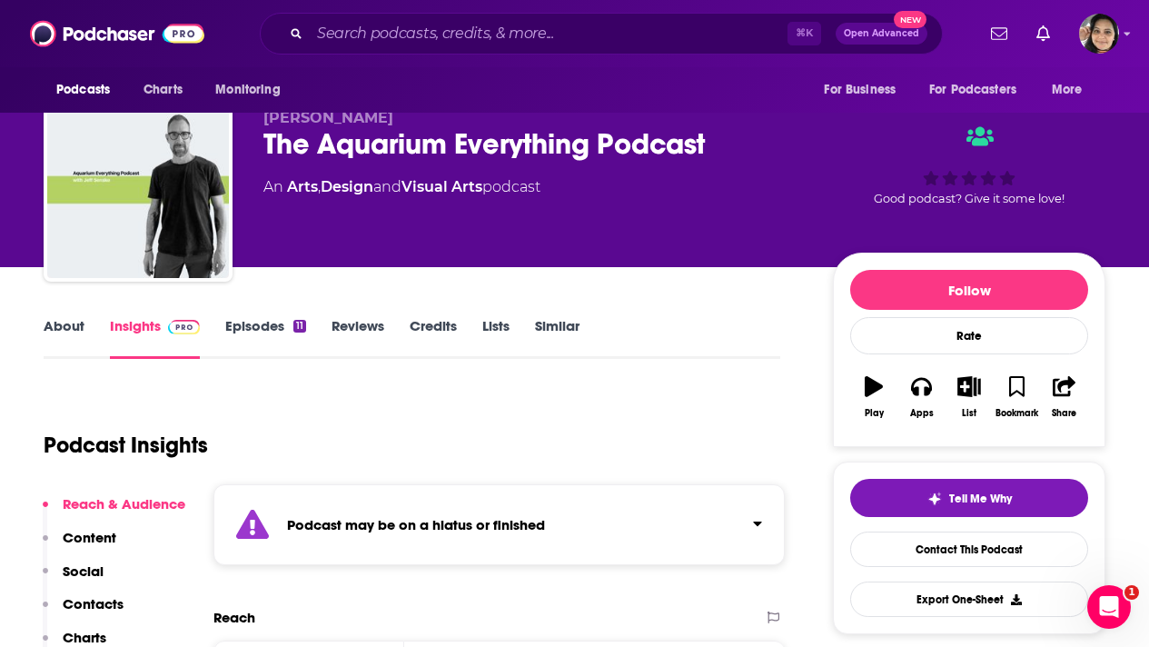
scroll to position [13, 0]
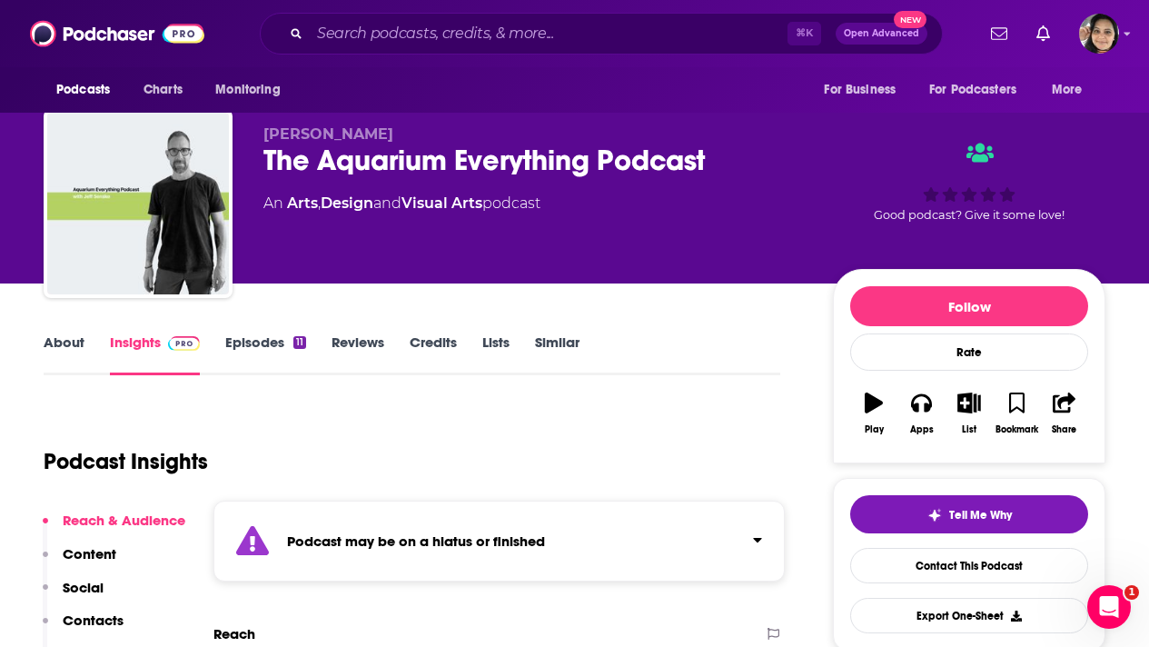
click at [265, 361] on link "Episodes 11" at bounding box center [265, 354] width 81 height 42
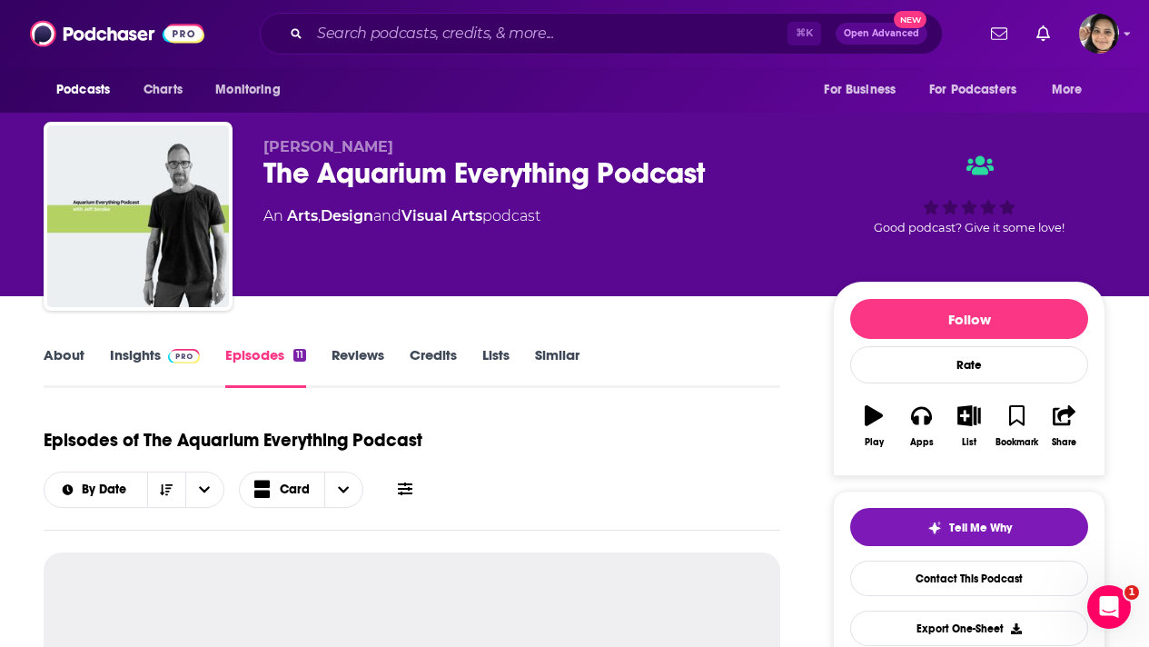
scroll to position [315, 0]
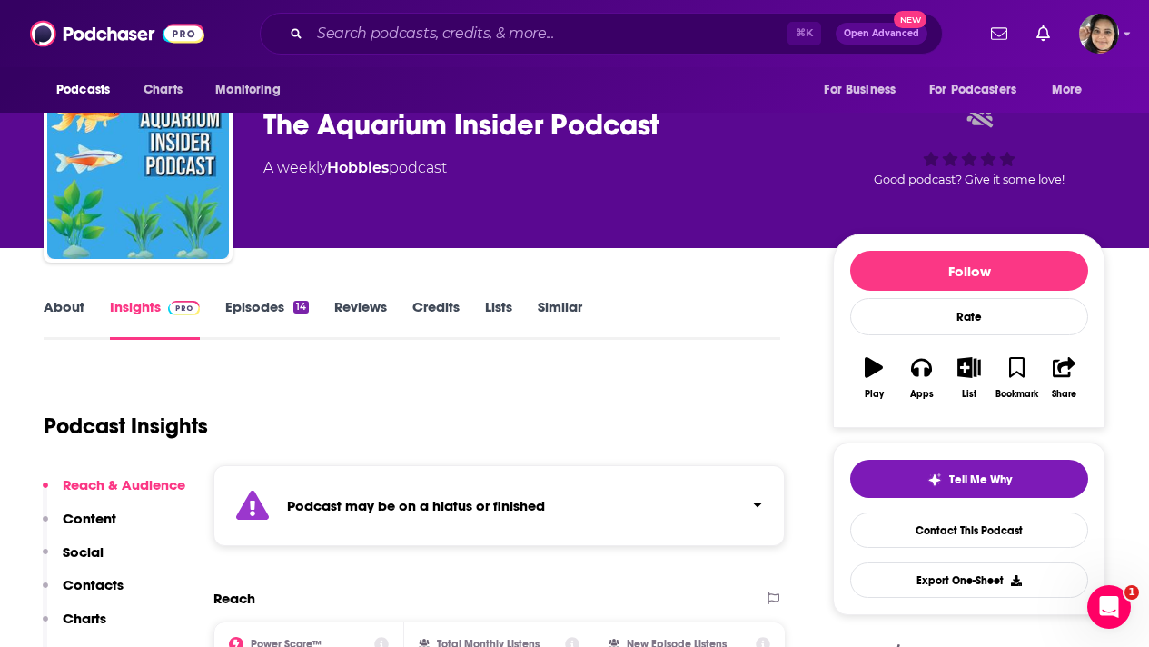
scroll to position [26, 0]
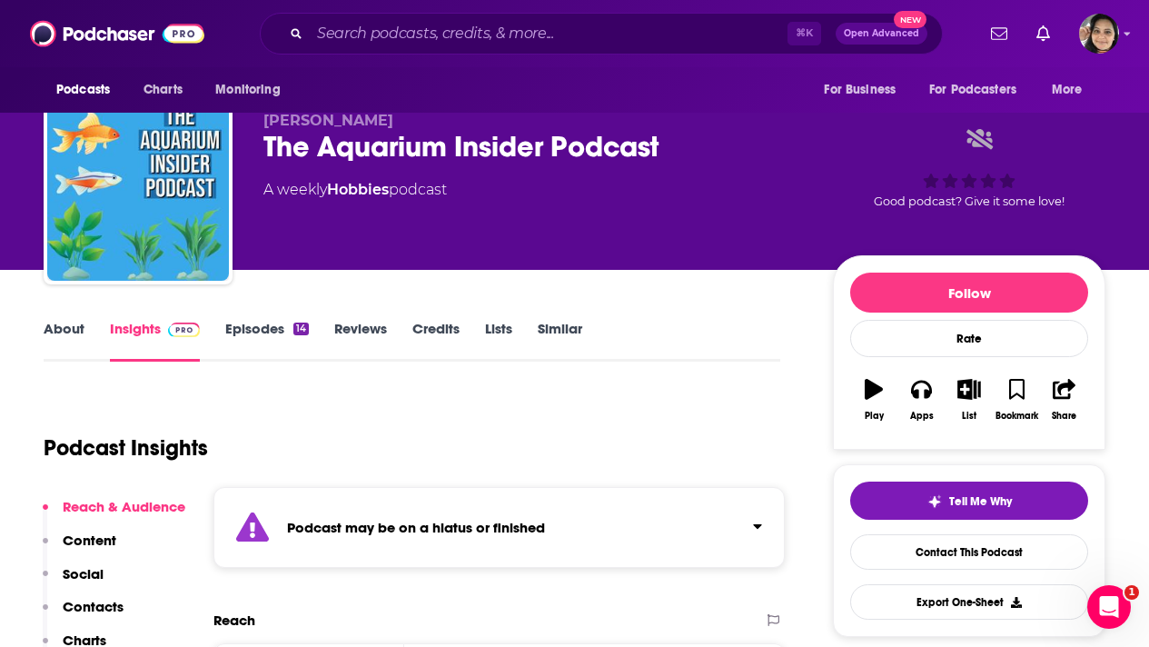
click at [276, 318] on div "About Insights Episodes 14 Reviews Credits Lists Similar" at bounding box center [412, 339] width 737 height 45
click at [265, 328] on link "Episodes 14" at bounding box center [267, 341] width 84 height 42
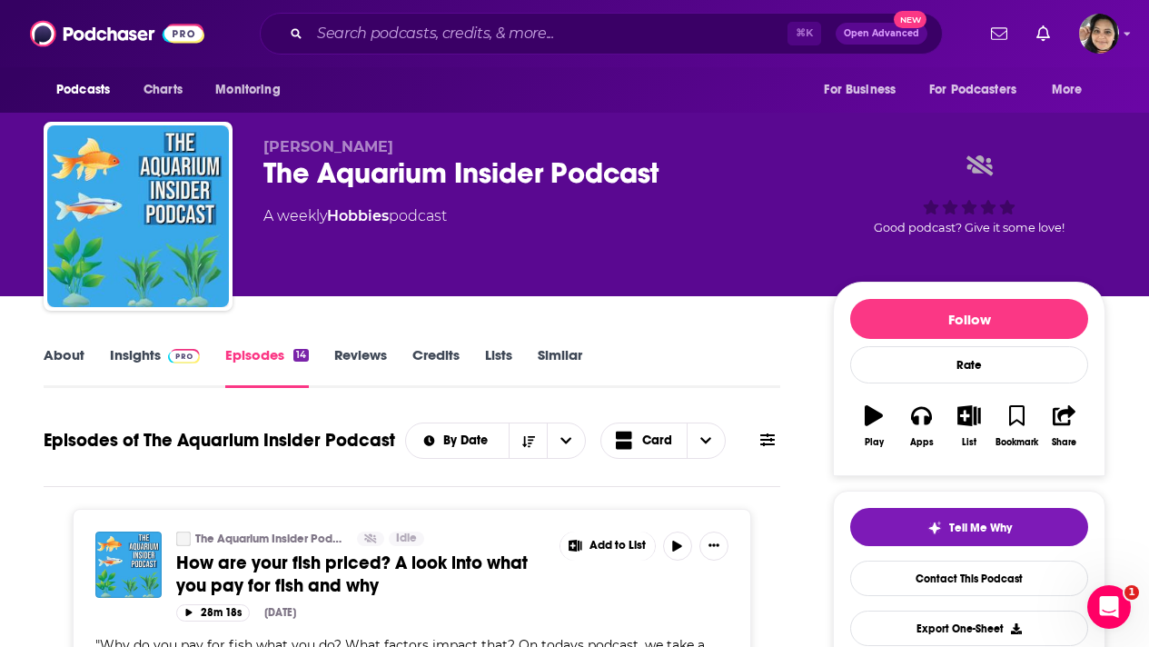
scroll to position [183, 0]
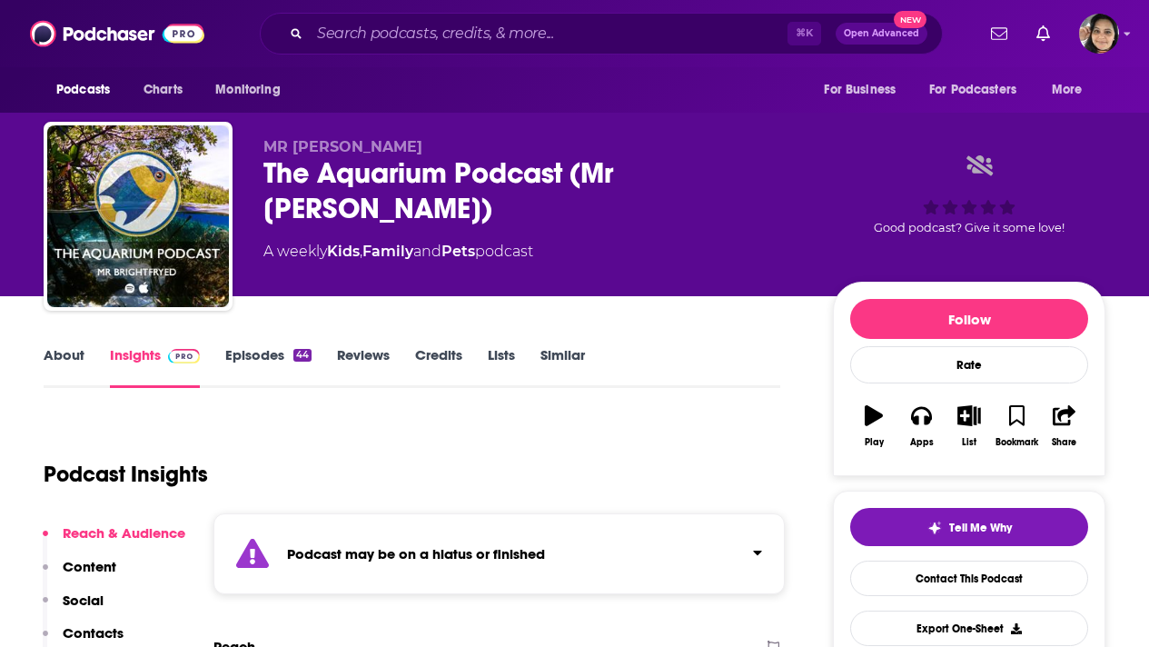
click at [254, 357] on link "Episodes 44" at bounding box center [268, 367] width 86 height 42
